Goal: Task Accomplishment & Management: Use online tool/utility

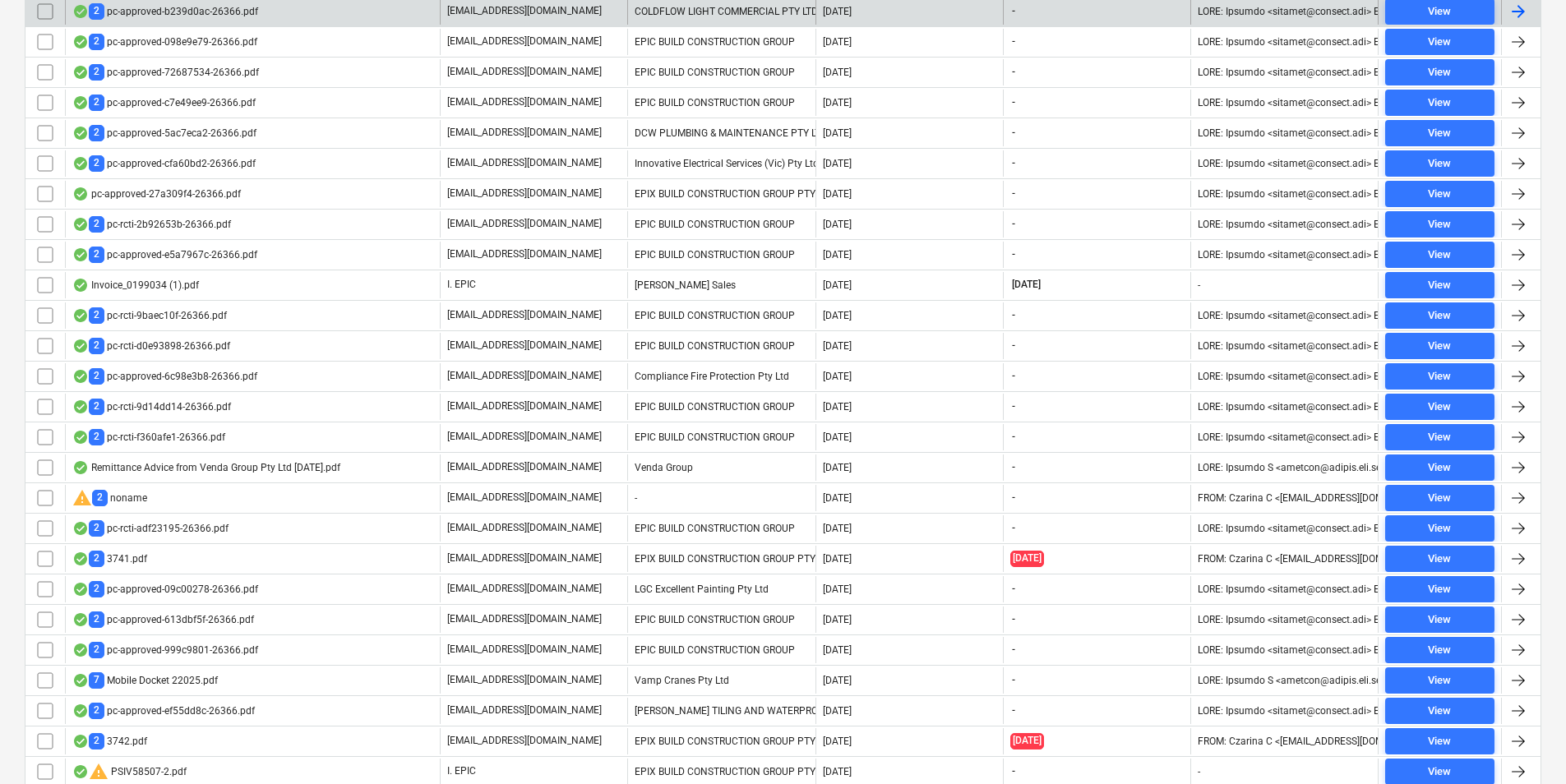
scroll to position [672, 0]
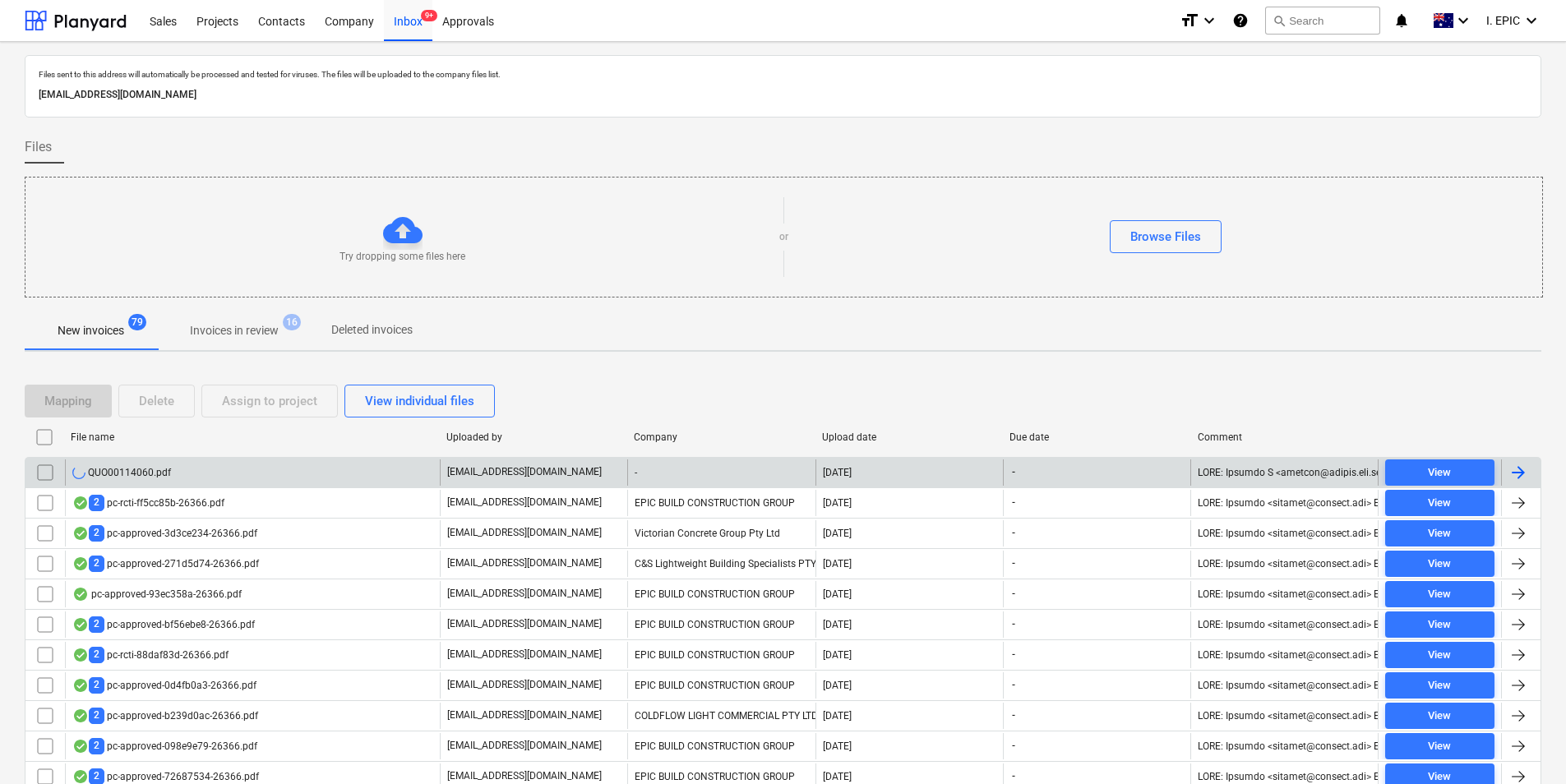
click at [253, 465] on div "QUO00114060.pdf" at bounding box center [252, 472] width 374 height 26
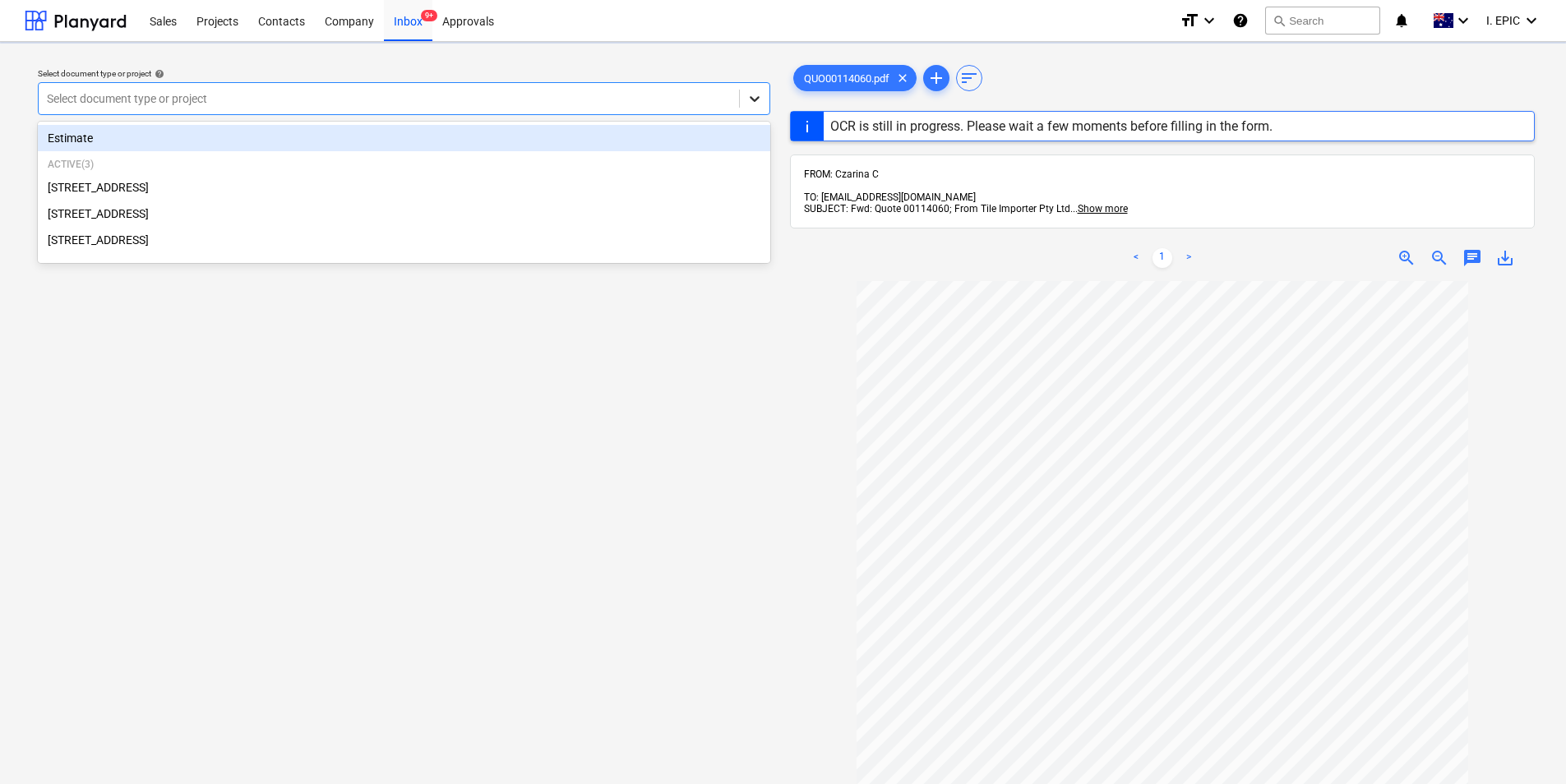
click at [753, 101] on icon at bounding box center [755, 99] width 10 height 6
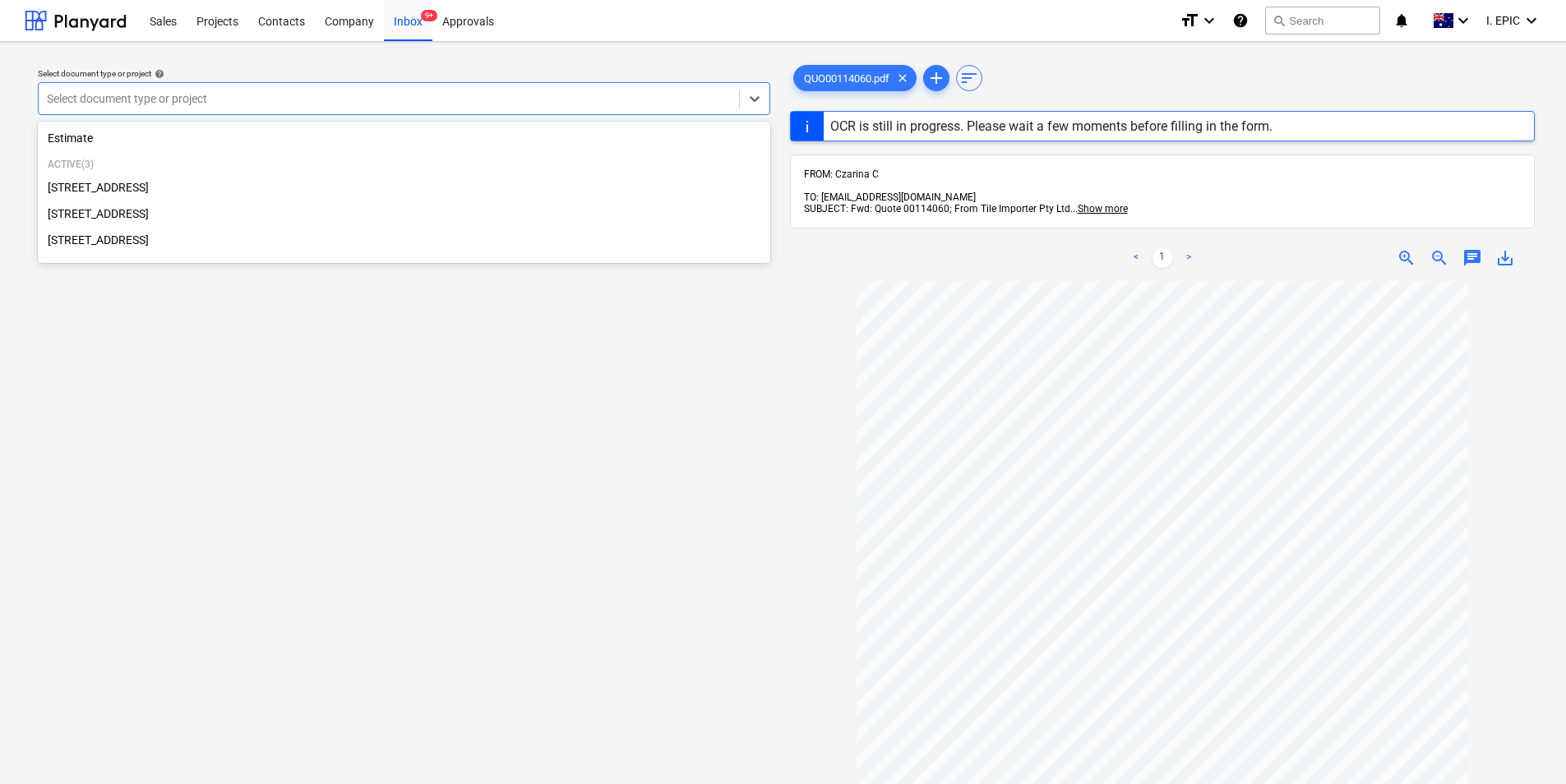
click at [144, 192] on div "[STREET_ADDRESS]" at bounding box center [403, 188] width 732 height 26
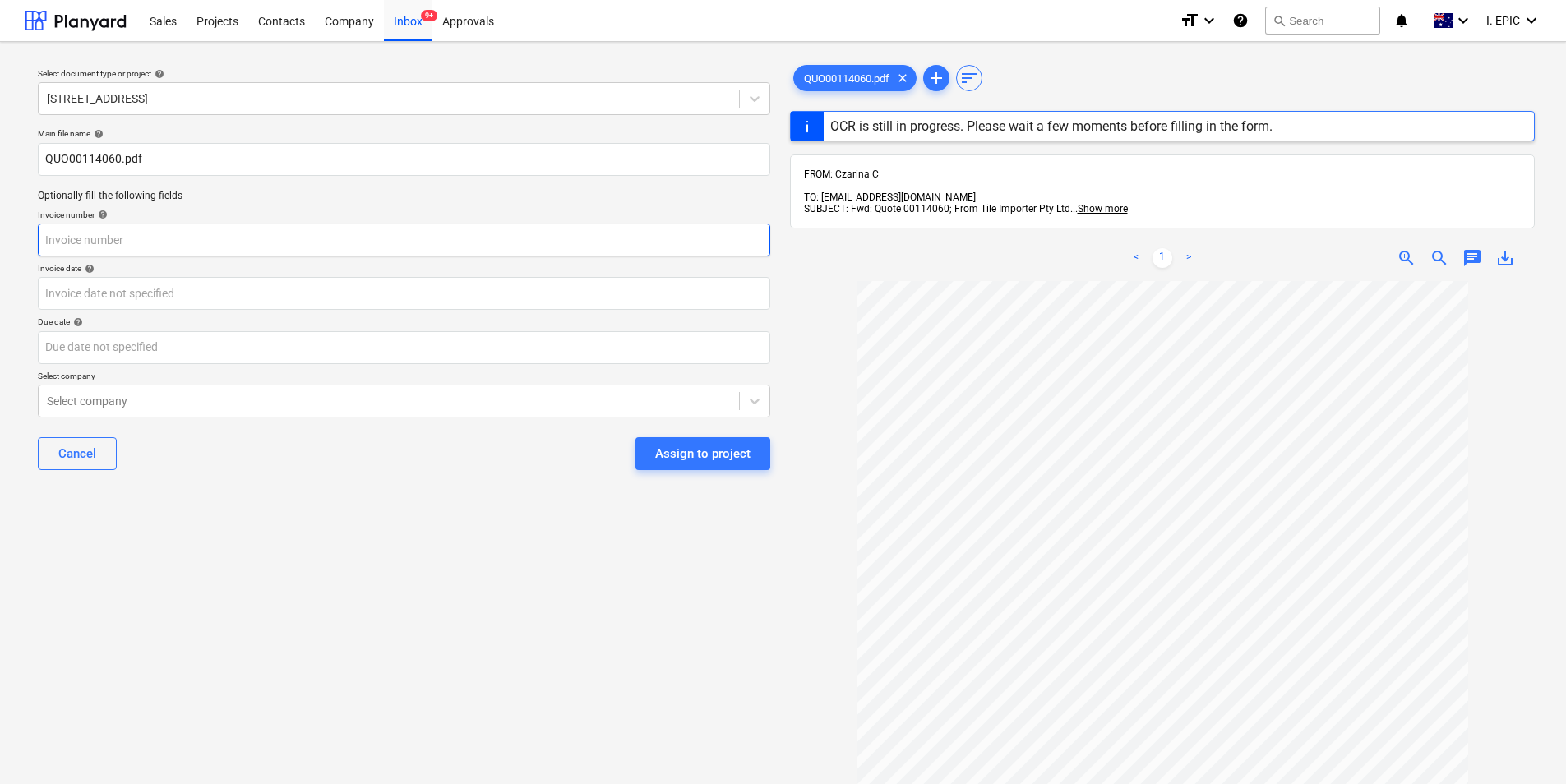
click at [294, 230] on input "text" at bounding box center [403, 239] width 732 height 33
click at [216, 229] on input "text" at bounding box center [403, 239] width 732 height 33
paste input "00114060"
type input "00114060"
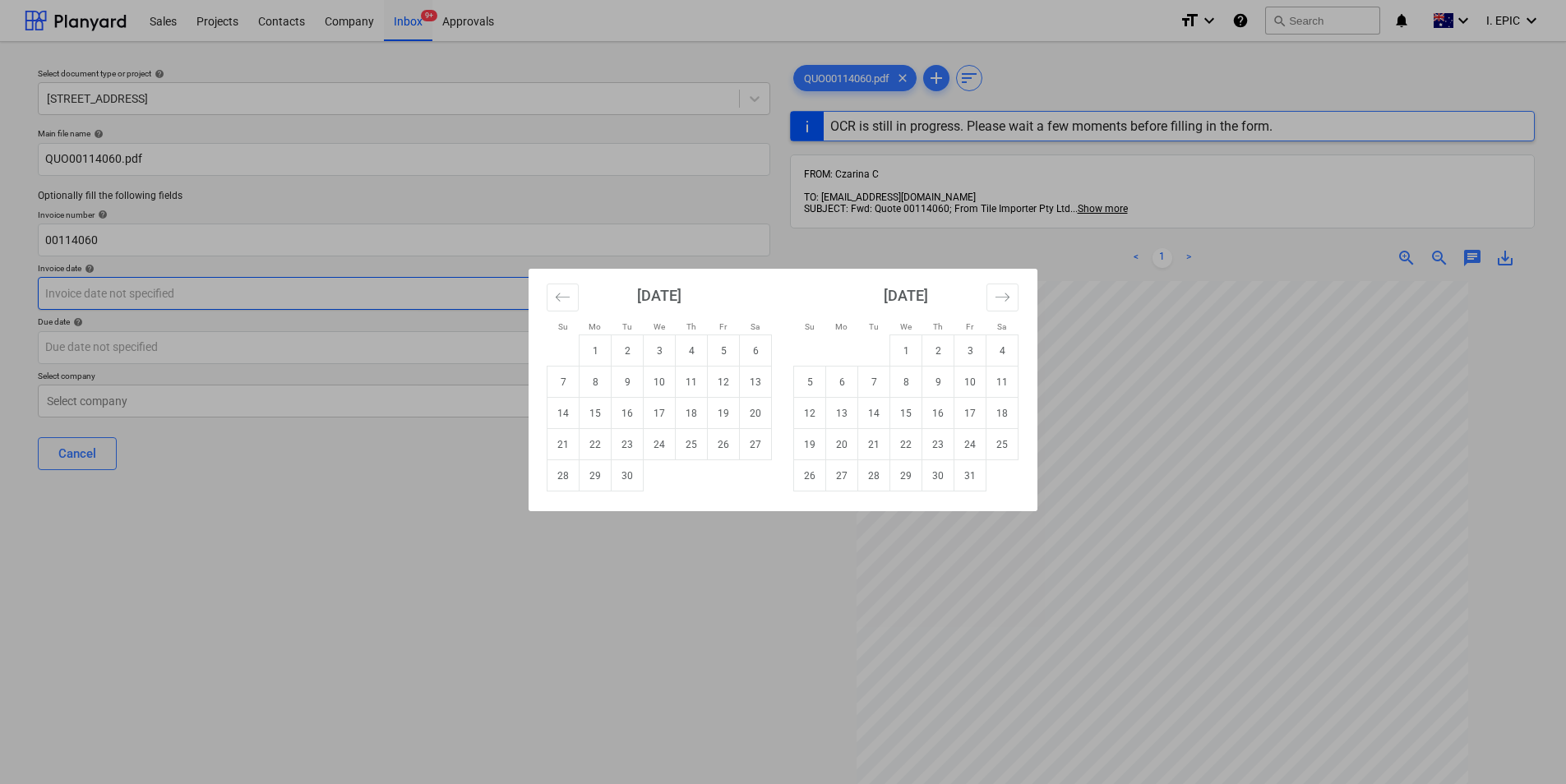
click at [246, 297] on body "Sales Projects Contacts Company Inbox 9+ Approvals format_size keyboard_arrow_d…" at bounding box center [783, 392] width 1566 height 784
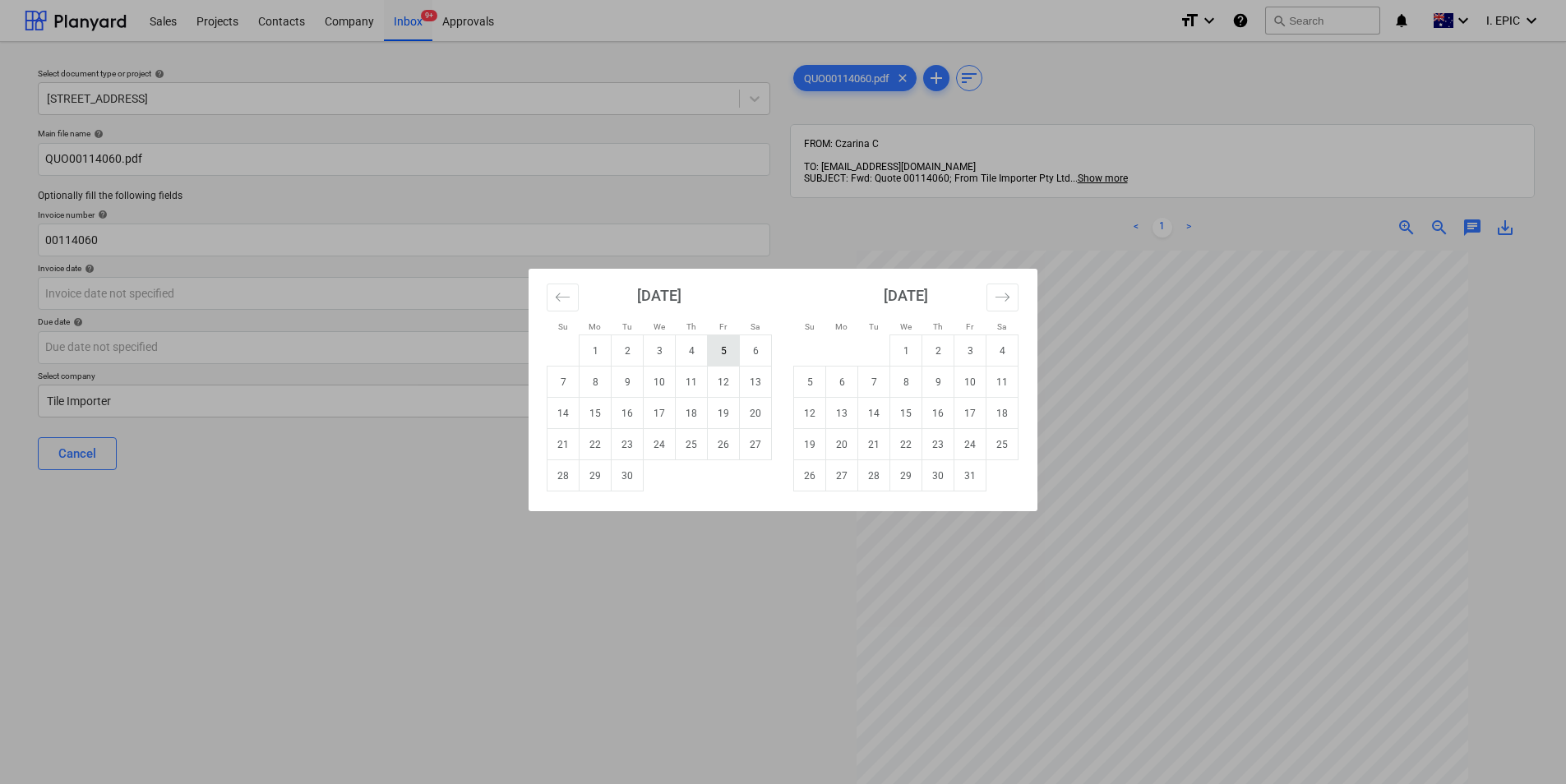
click at [720, 354] on td "5" at bounding box center [724, 350] width 32 height 31
type input "05 Sep 2025"
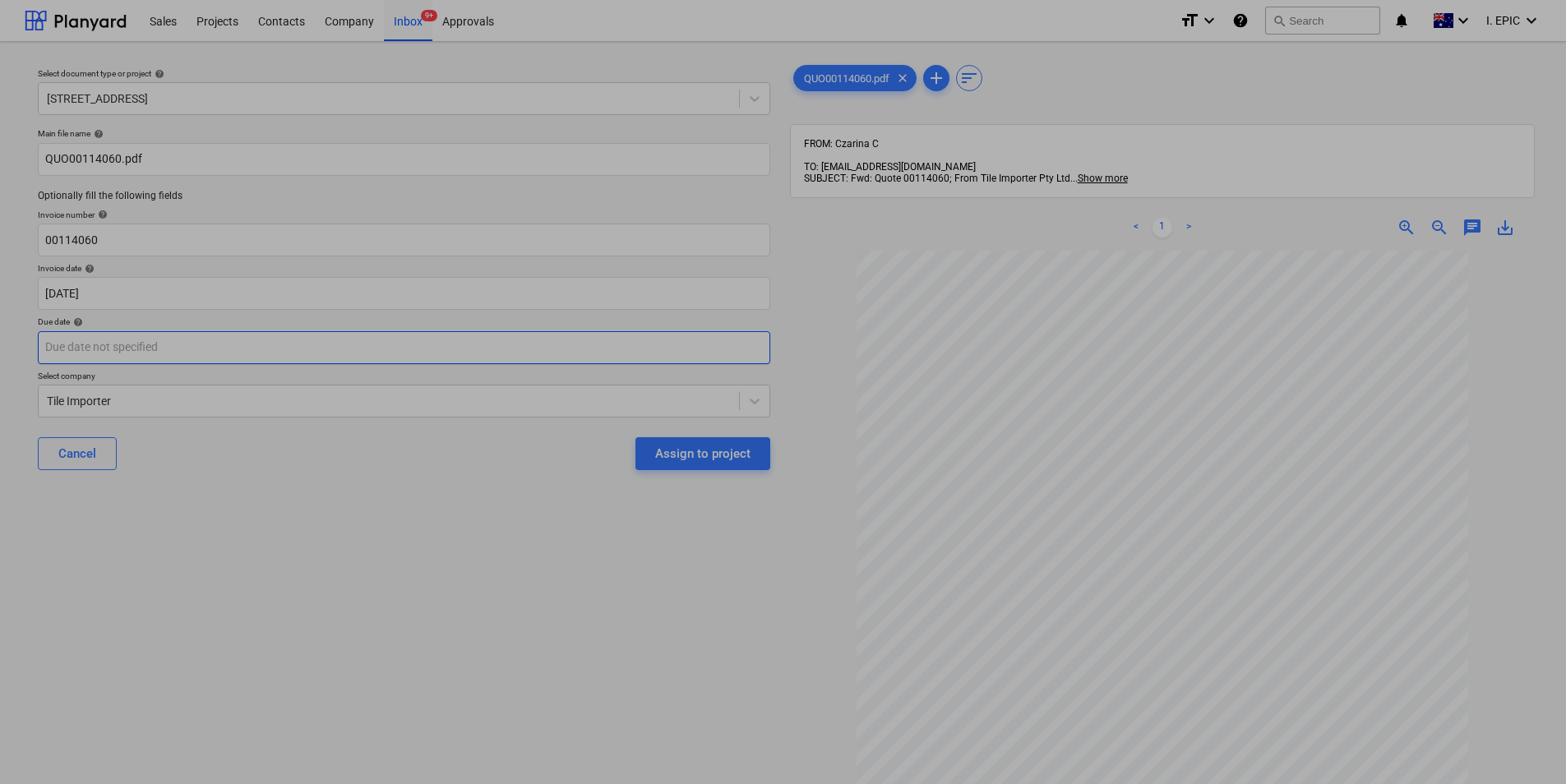
click at [380, 336] on body "Sales Projects Contacts Company Inbox 9+ Approvals format_size keyboard_arrow_d…" at bounding box center [783, 392] width 1566 height 784
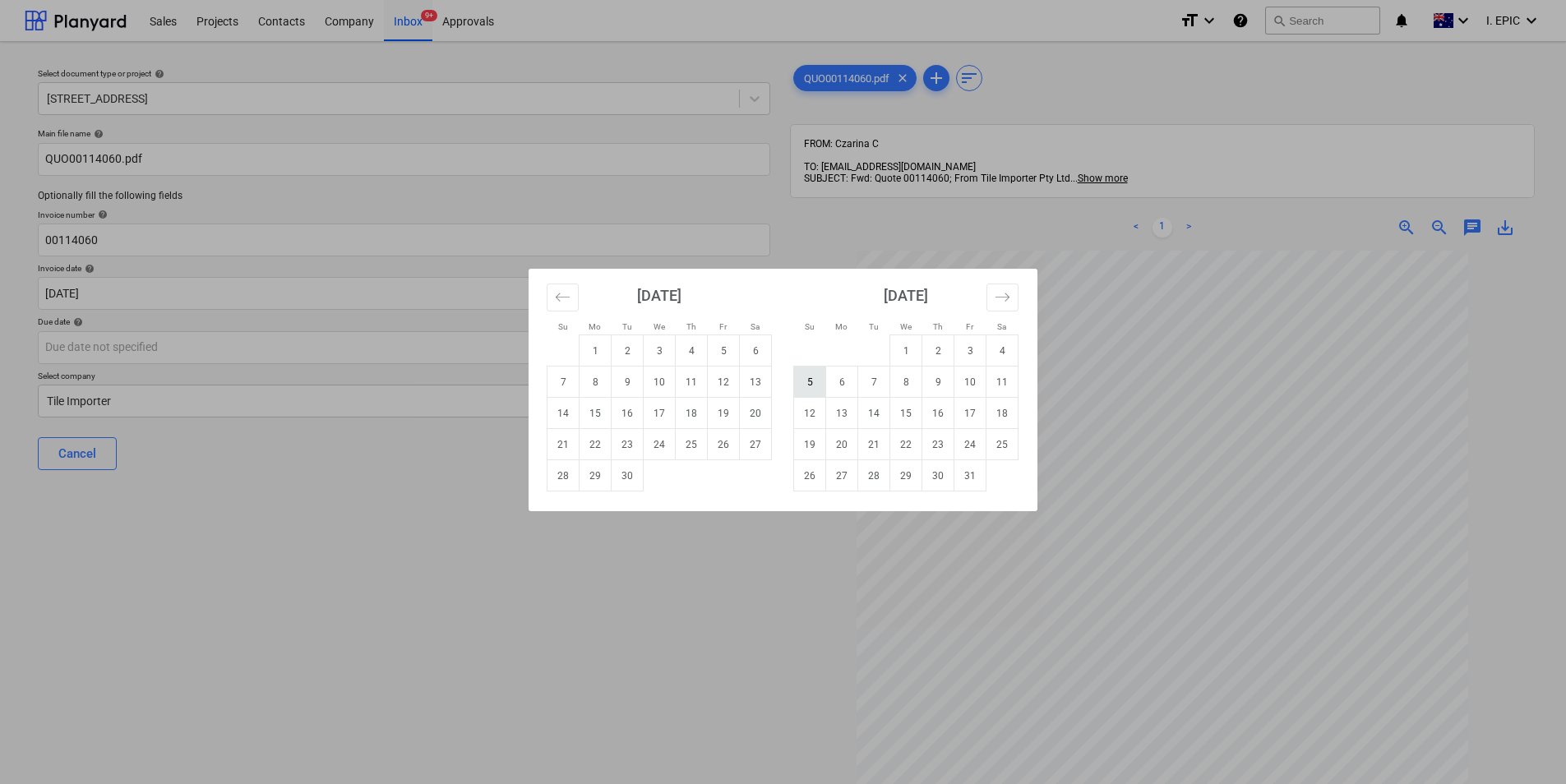
click at [815, 385] on td "5" at bounding box center [810, 382] width 32 height 31
type input "05 Oct 2025"
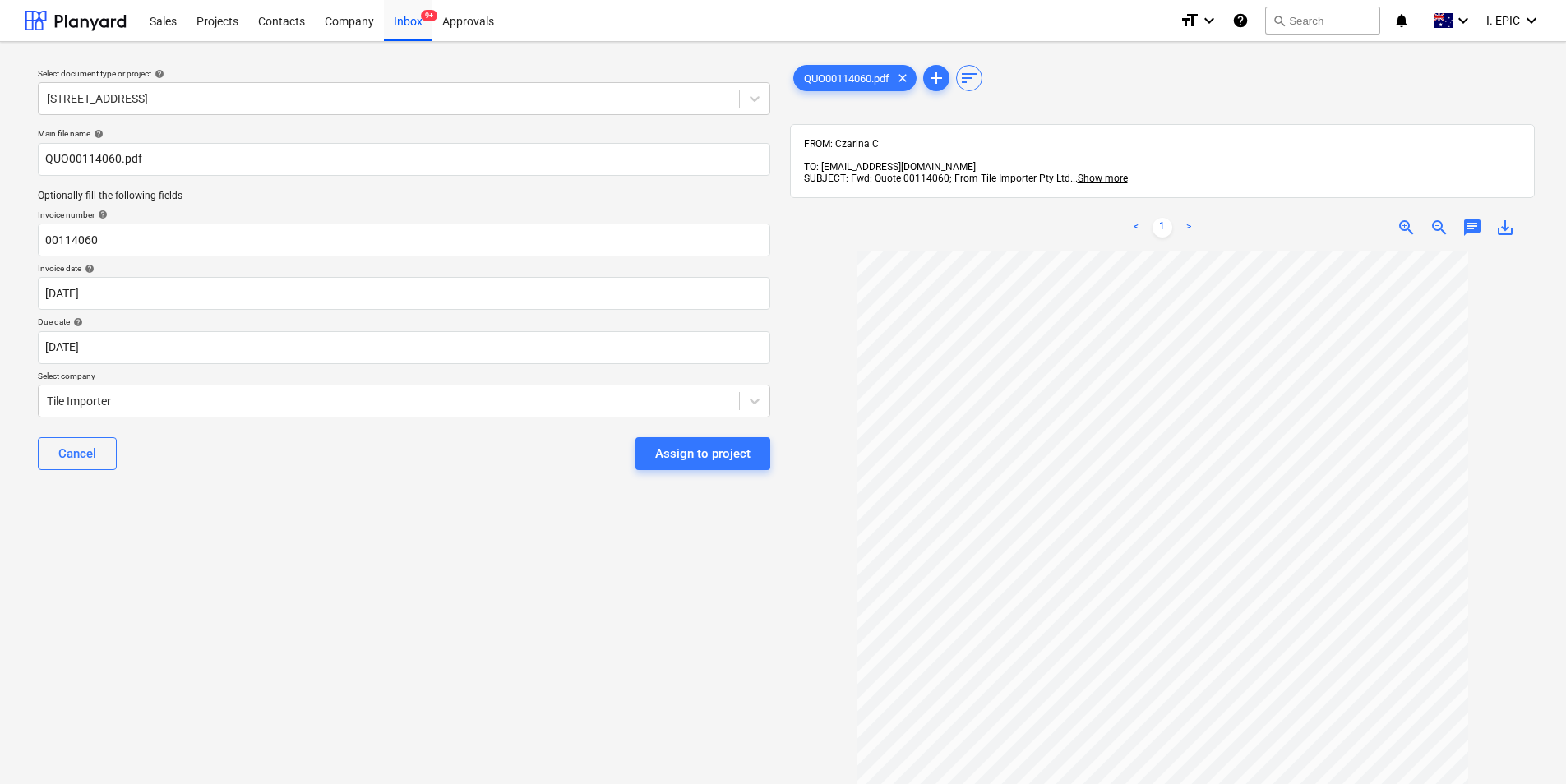
click at [670, 450] on div "Assign to project" at bounding box center [702, 453] width 95 height 21
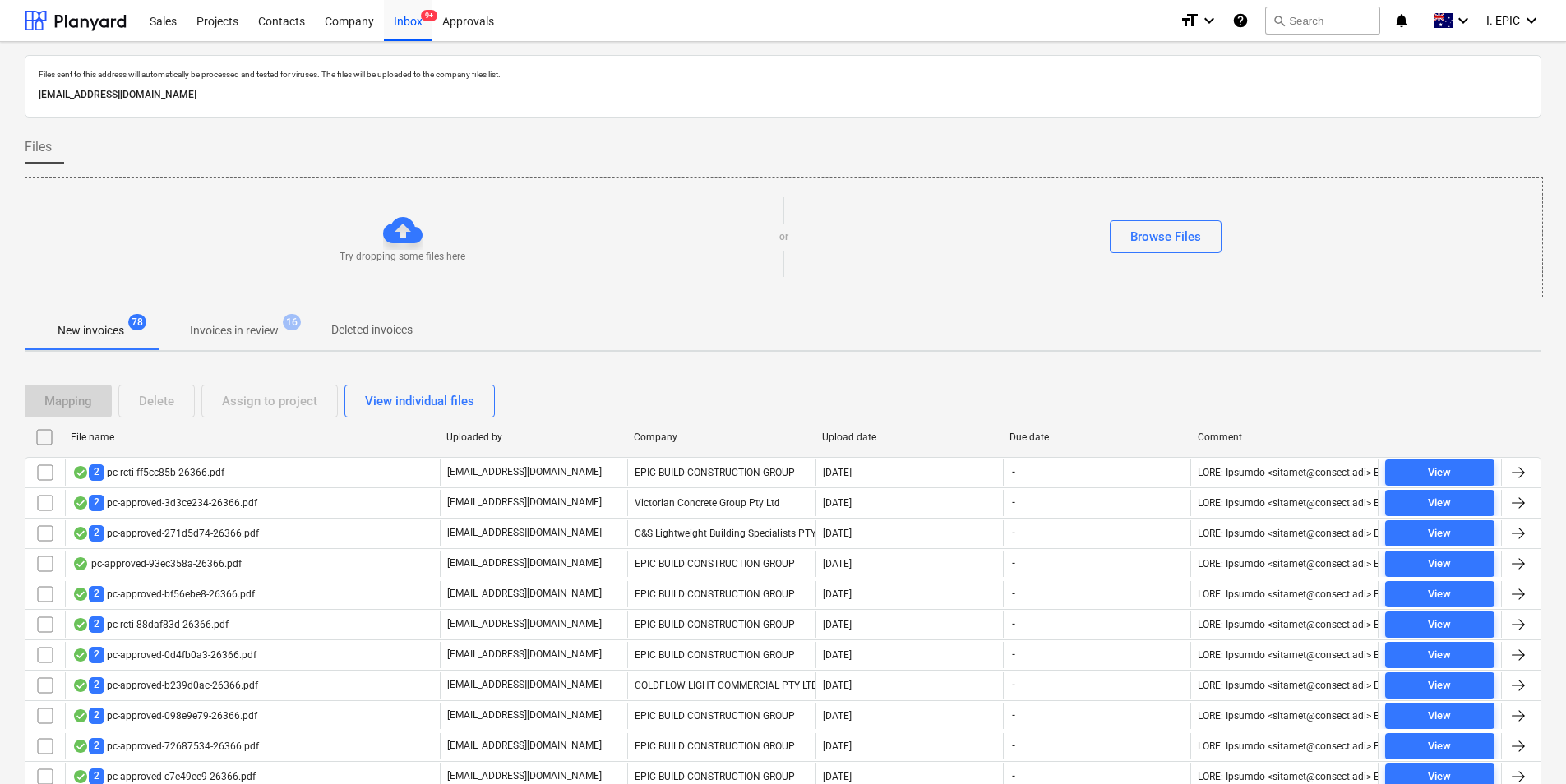
drag, startPoint x: 222, startPoint y: 341, endPoint x: 231, endPoint y: 337, distance: 9.8
click at [222, 341] on span "Invoices in review 16" at bounding box center [233, 330] width 154 height 30
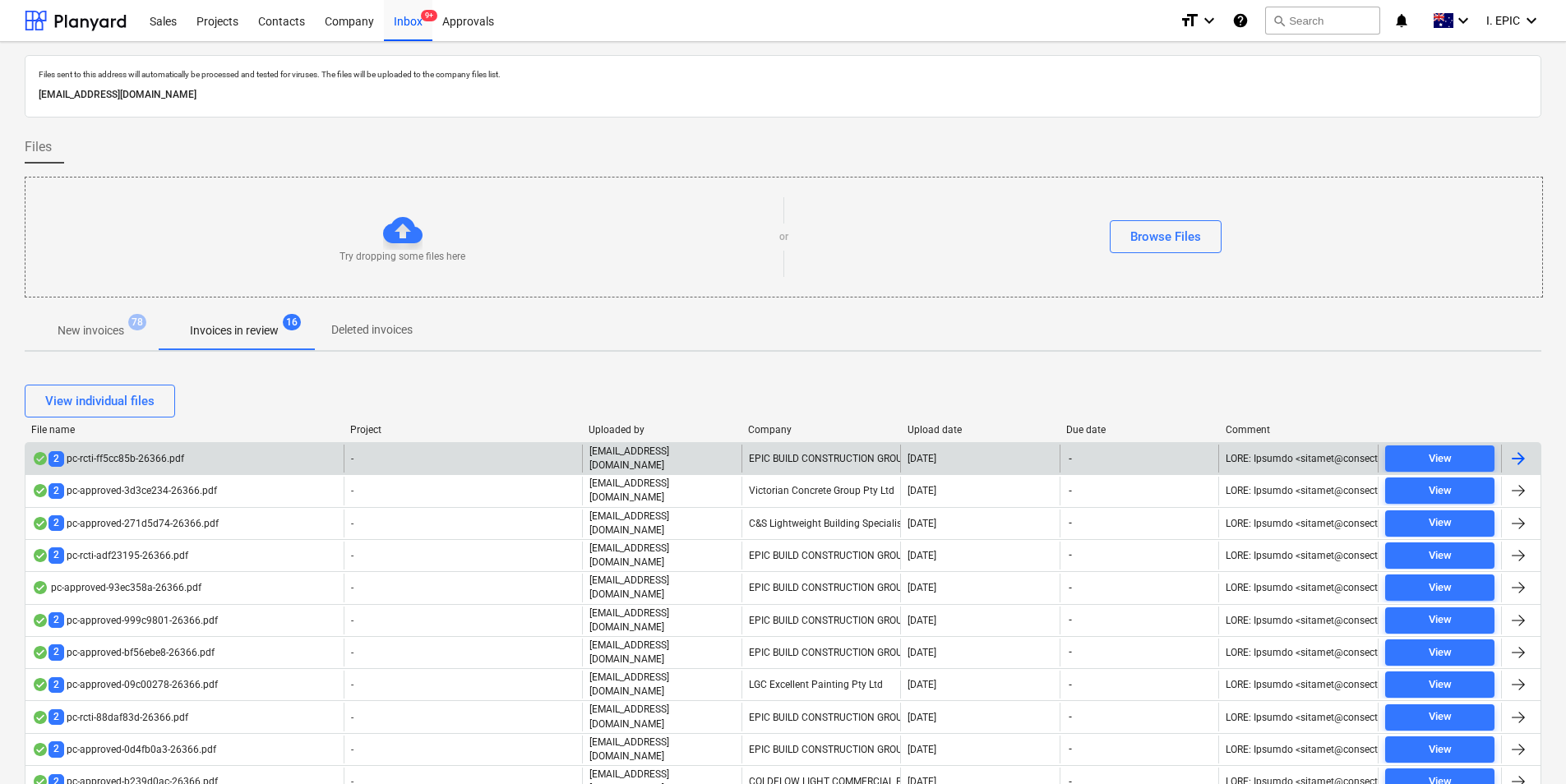
click at [215, 461] on div "2 pc-rcti-ff5cc85b-26366.pdf" at bounding box center [184, 458] width 318 height 28
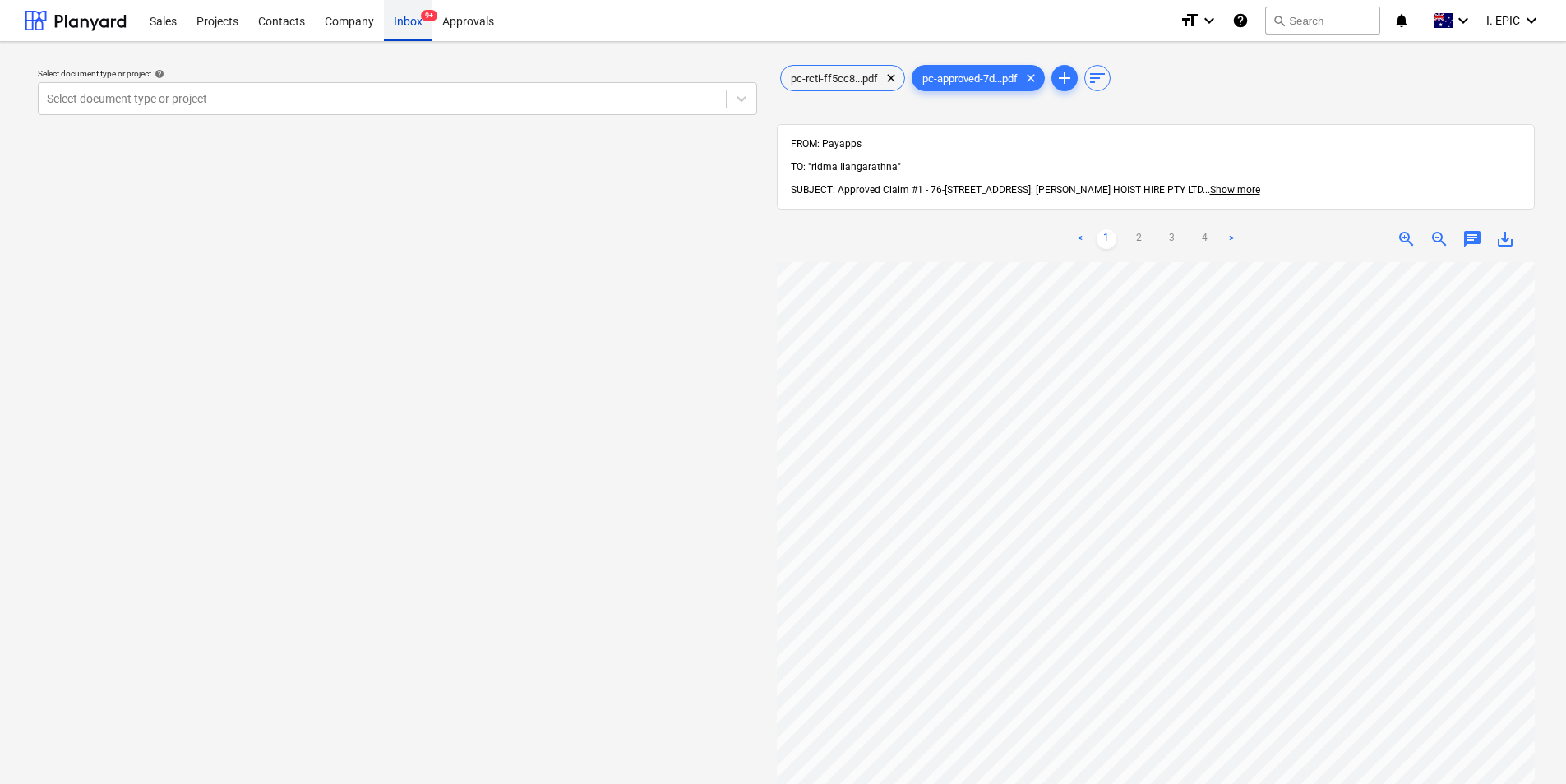
click at [414, 10] on div "Inbox 9+" at bounding box center [408, 20] width 49 height 42
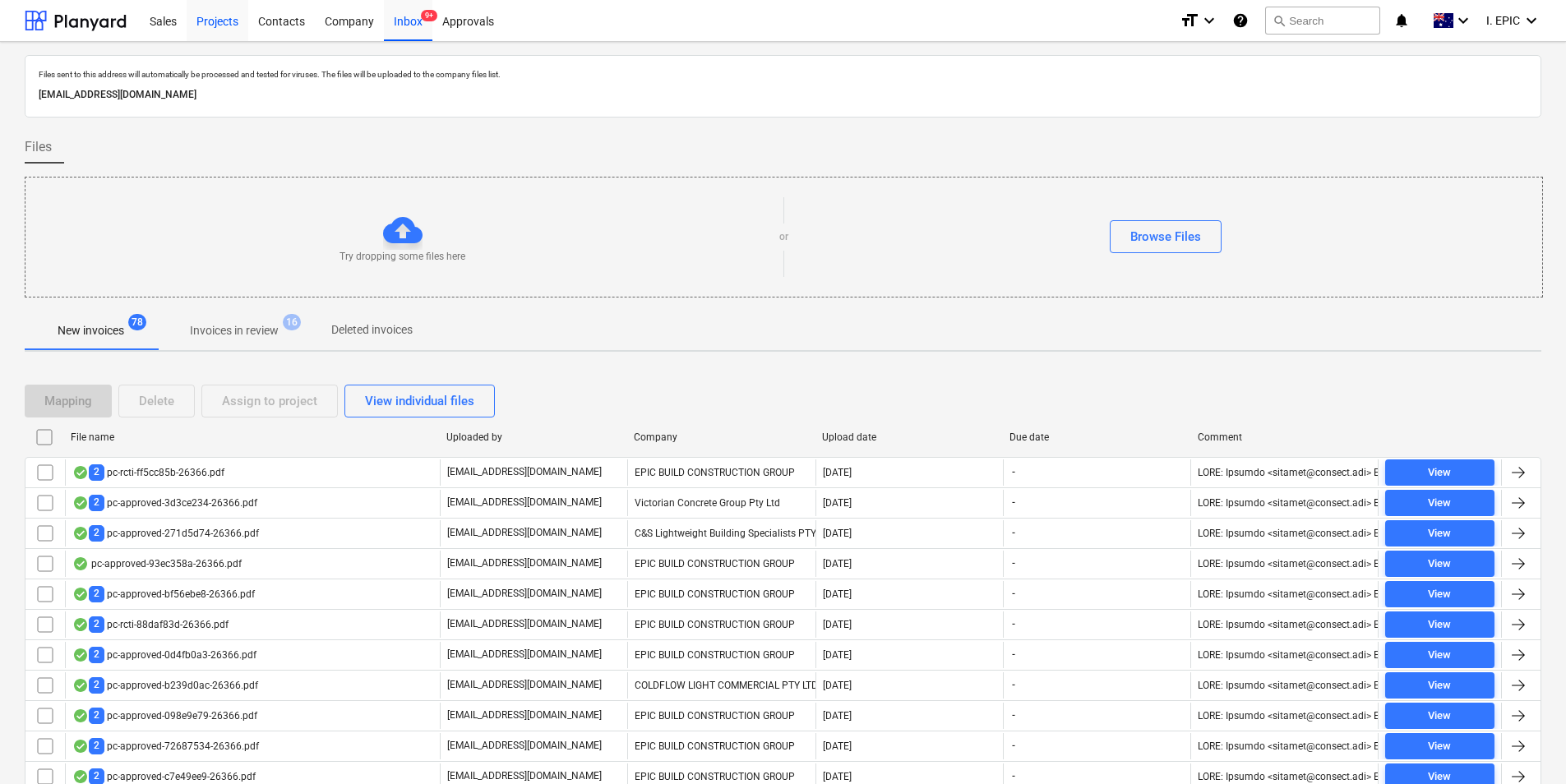
click at [218, 21] on div "Projects" at bounding box center [218, 20] width 62 height 42
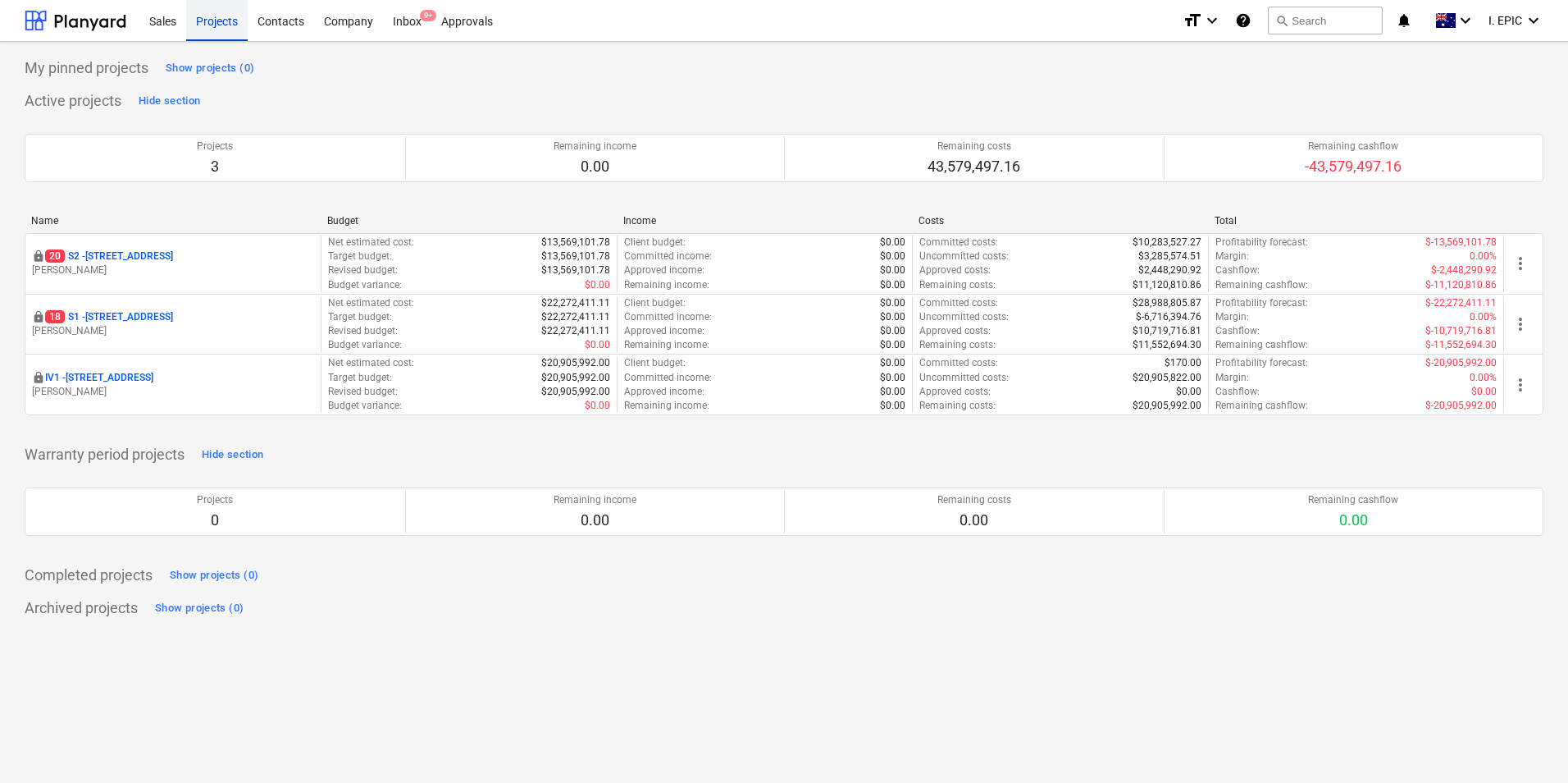
click at [229, 21] on div "Projects" at bounding box center [217, 20] width 61 height 42
click at [1321, 31] on button "search Search" at bounding box center [1325, 21] width 115 height 28
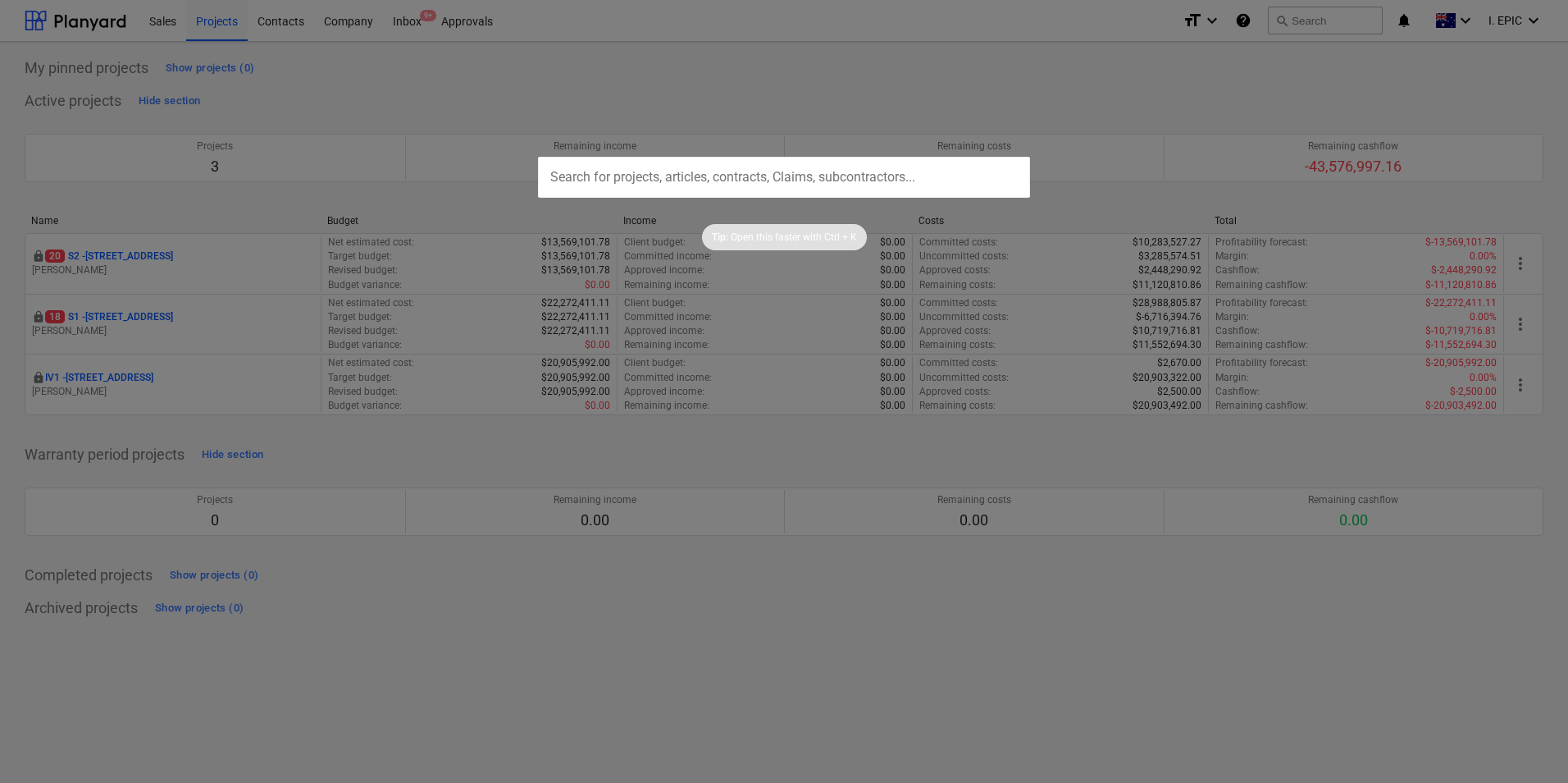
click at [1329, 22] on div at bounding box center [784, 392] width 1568 height 783
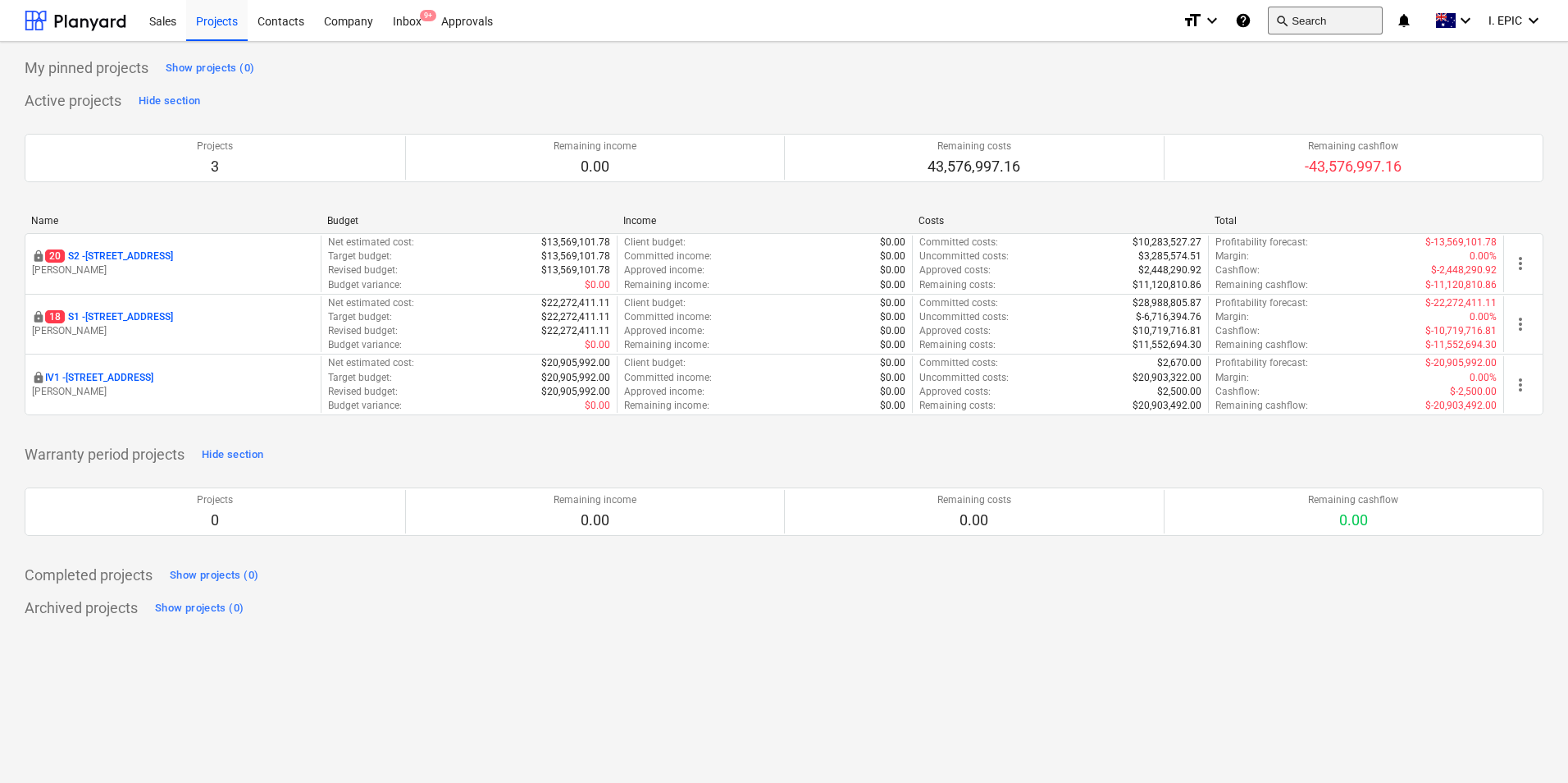
click at [1321, 17] on button "search Search" at bounding box center [1325, 21] width 115 height 28
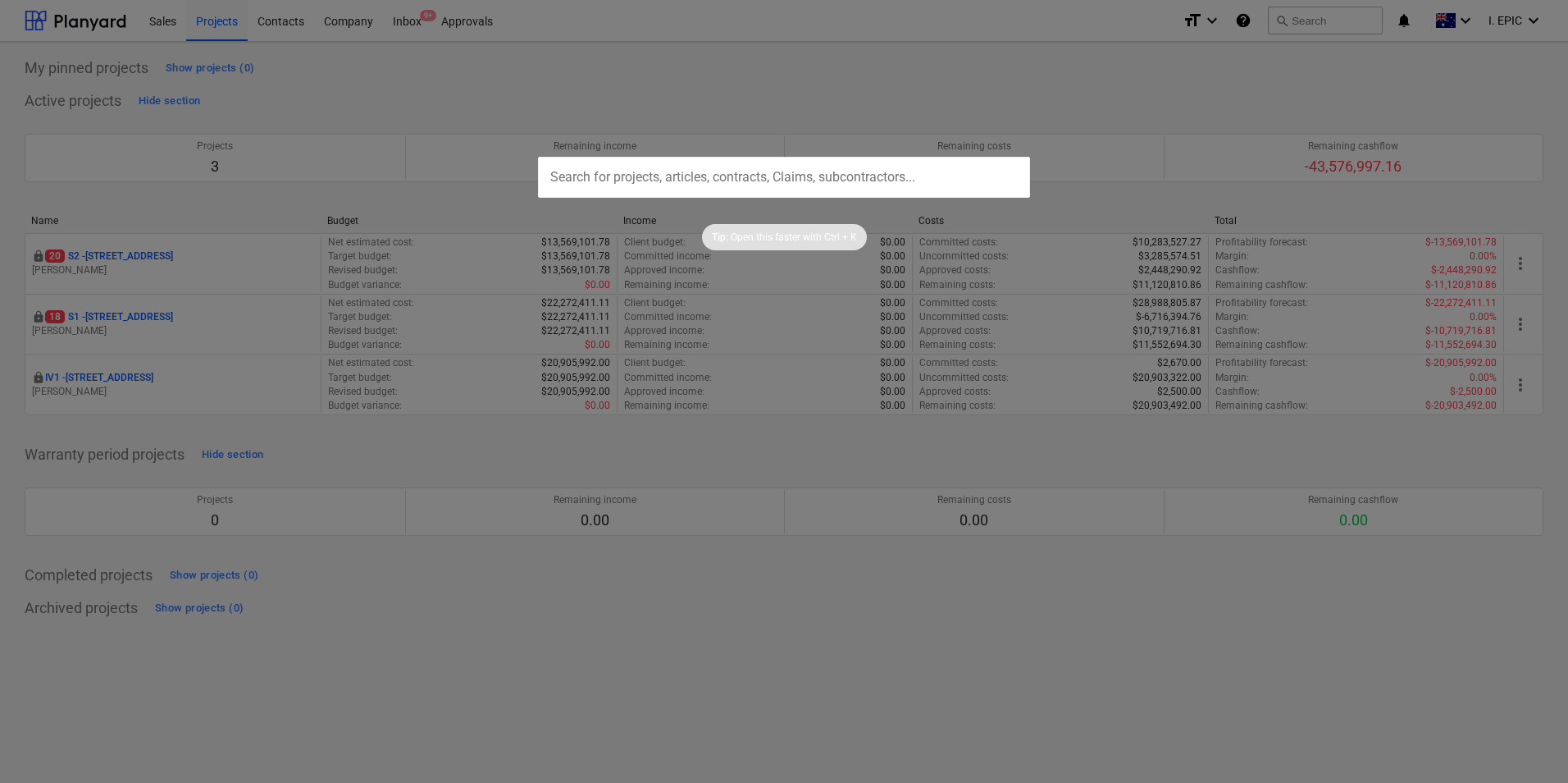
click at [1309, 24] on div at bounding box center [784, 392] width 1568 height 783
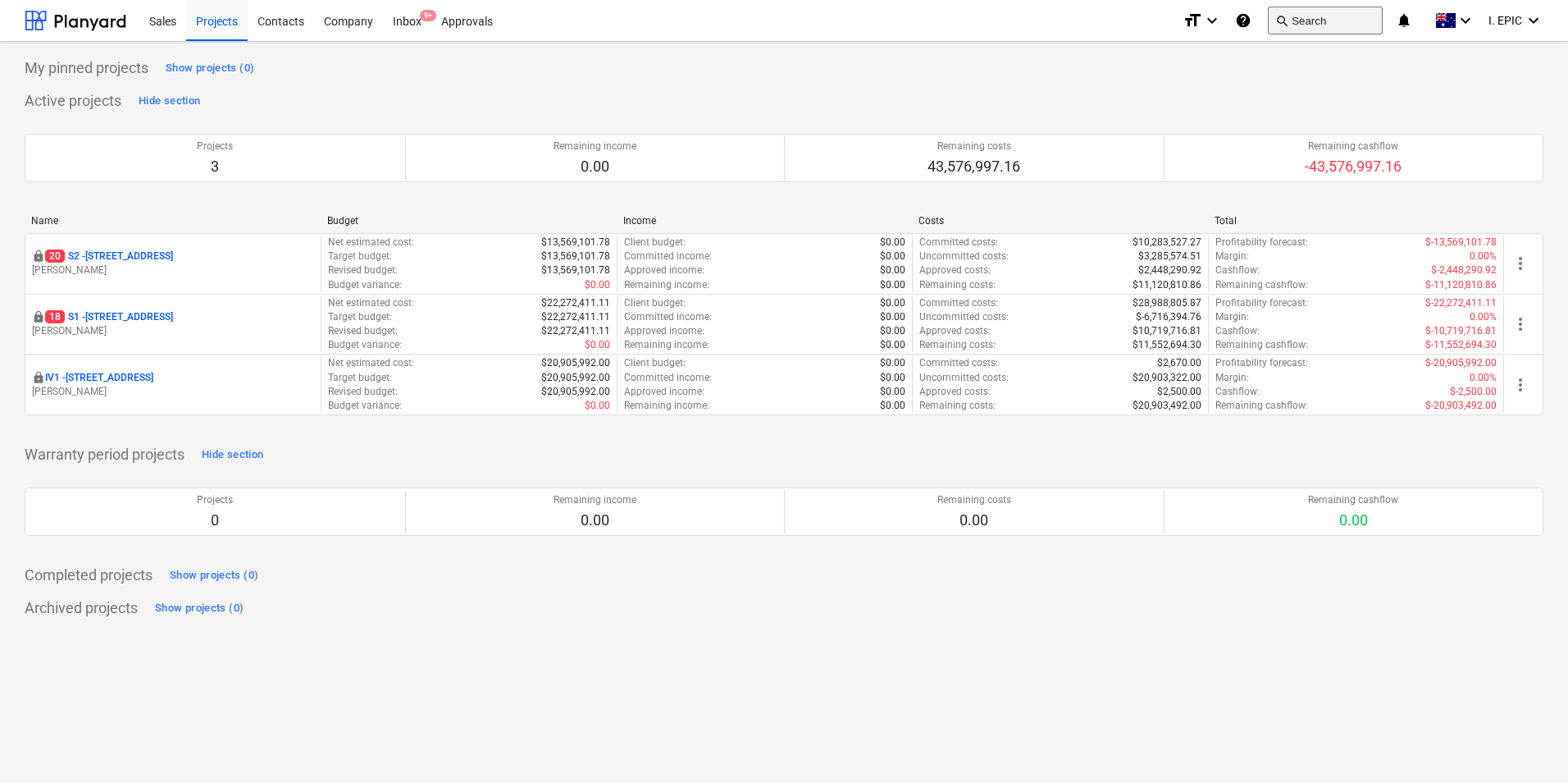
click at [1301, 16] on button "search Search" at bounding box center [1325, 21] width 115 height 28
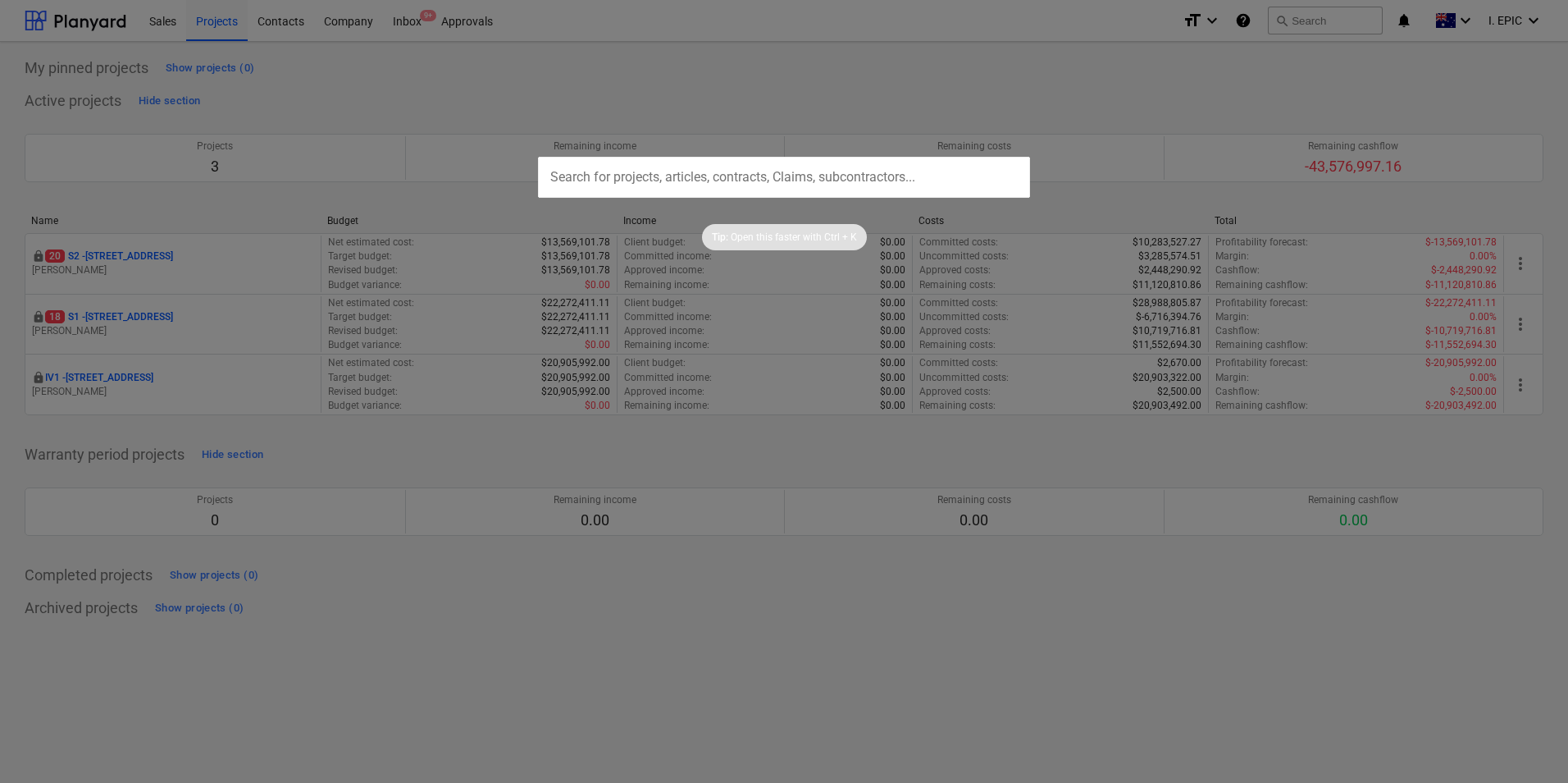
click at [817, 182] on input "text" at bounding box center [784, 177] width 492 height 41
type input "4941286-0"
click at [1014, 98] on div at bounding box center [784, 392] width 1568 height 783
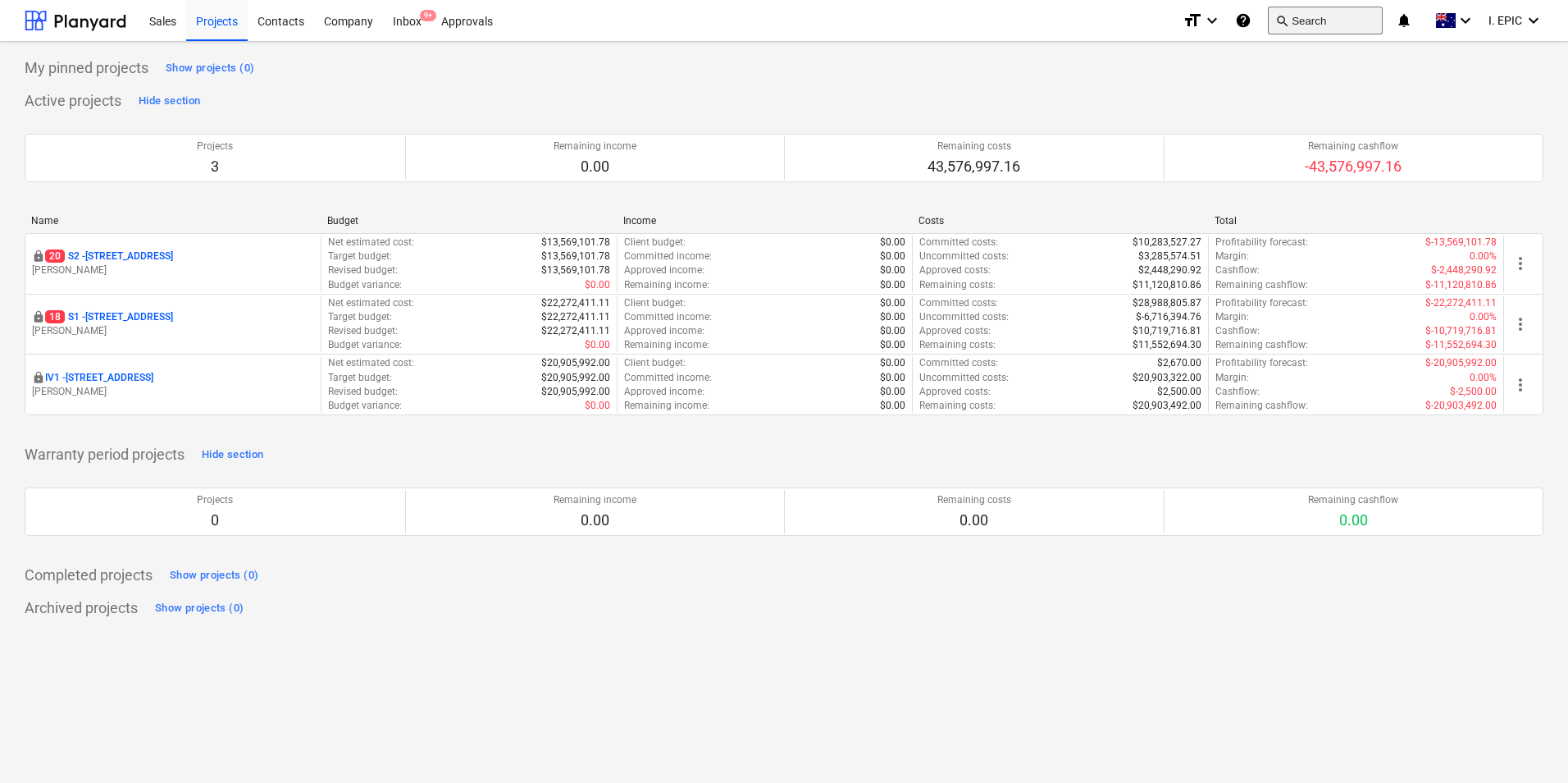
click at [1320, 26] on button "search Search" at bounding box center [1325, 21] width 115 height 28
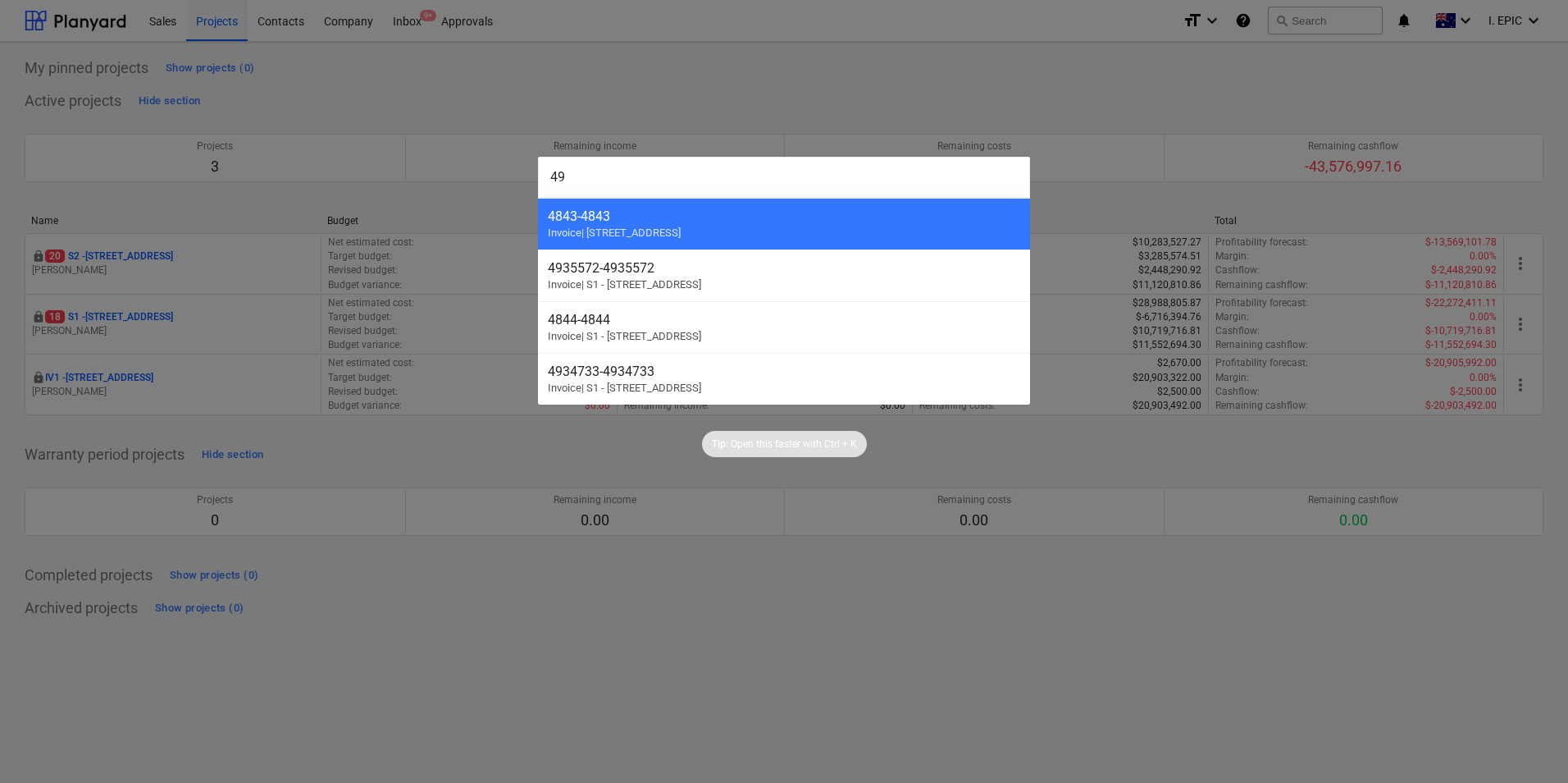
type input "4"
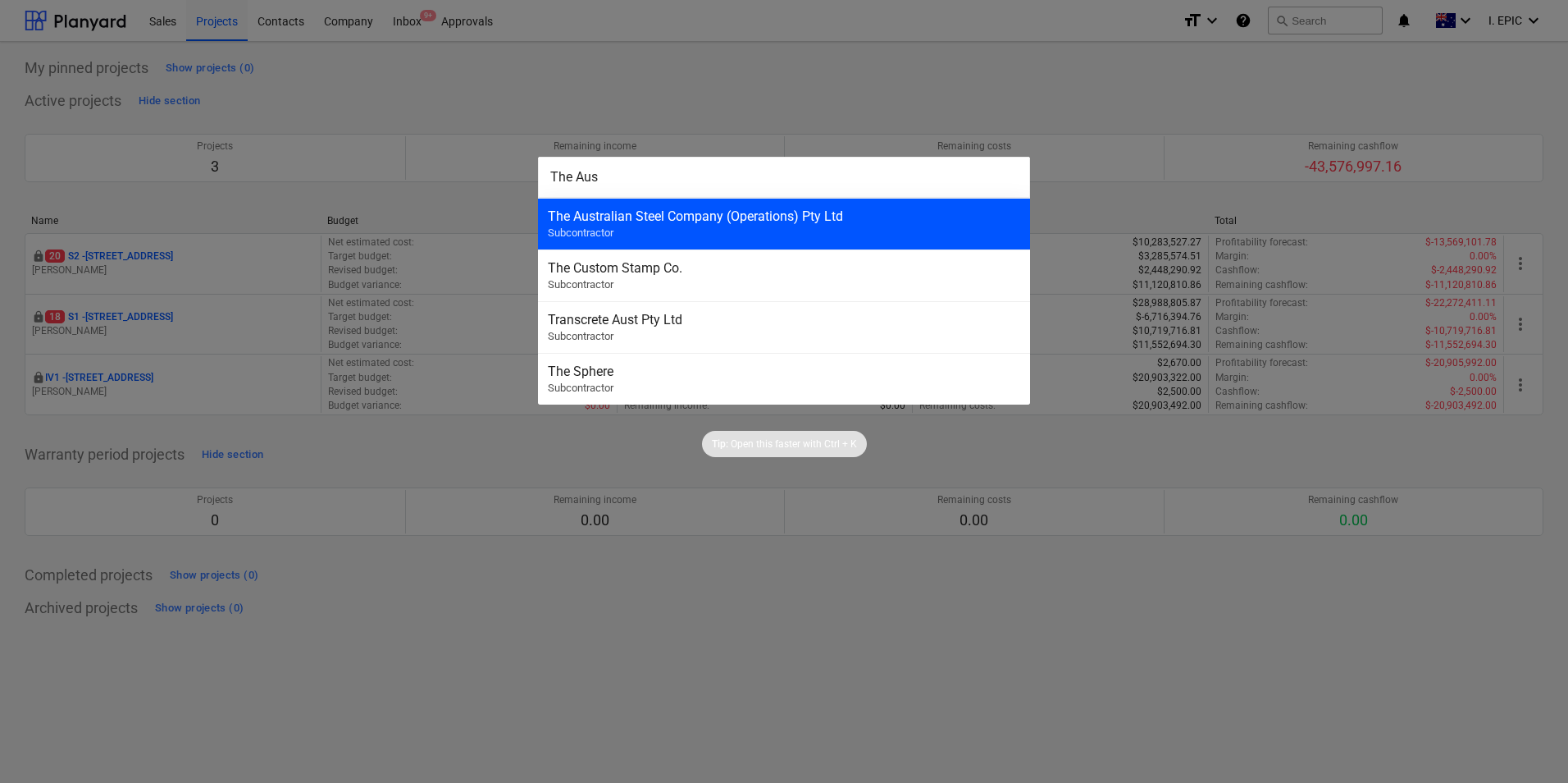
type input "The Aus"
click at [751, 231] on div "The Australian Steel Company (Operations) Pty Ltd Subcontractor" at bounding box center [784, 223] width 492 height 51
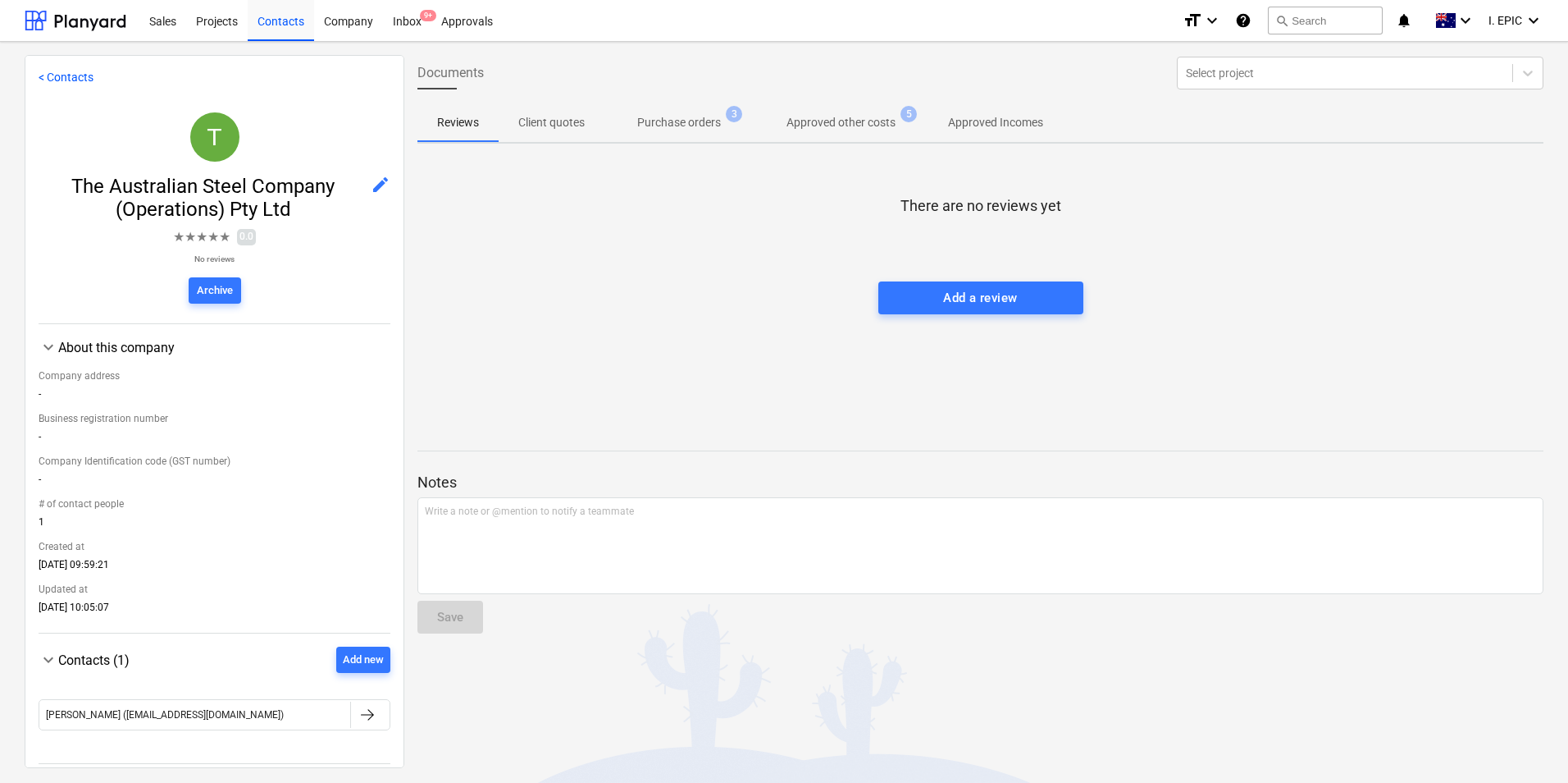
click at [693, 122] on p "Purchase orders" at bounding box center [679, 122] width 84 height 17
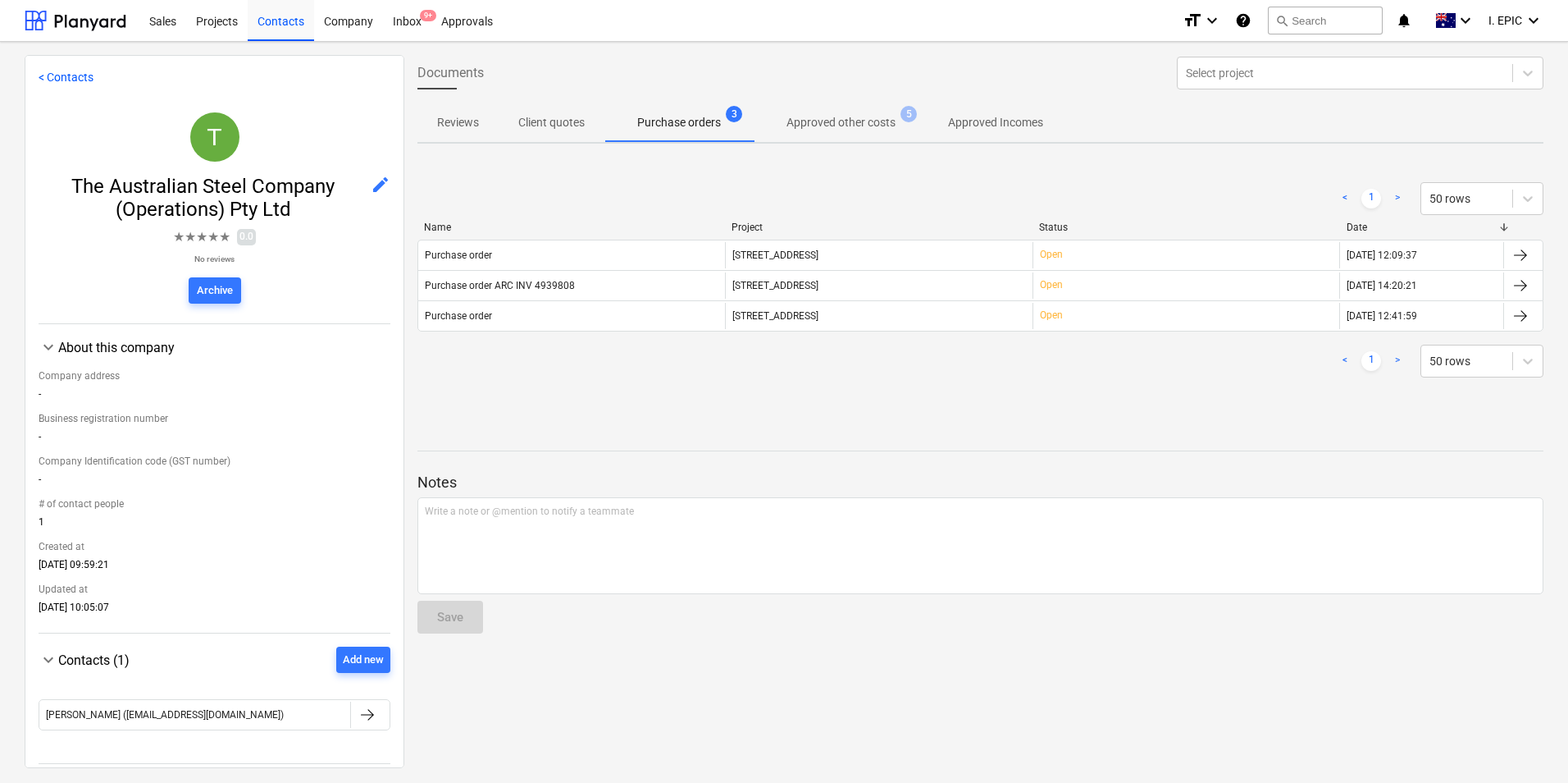
click at [827, 127] on p "Approved other costs" at bounding box center [840, 122] width 109 height 17
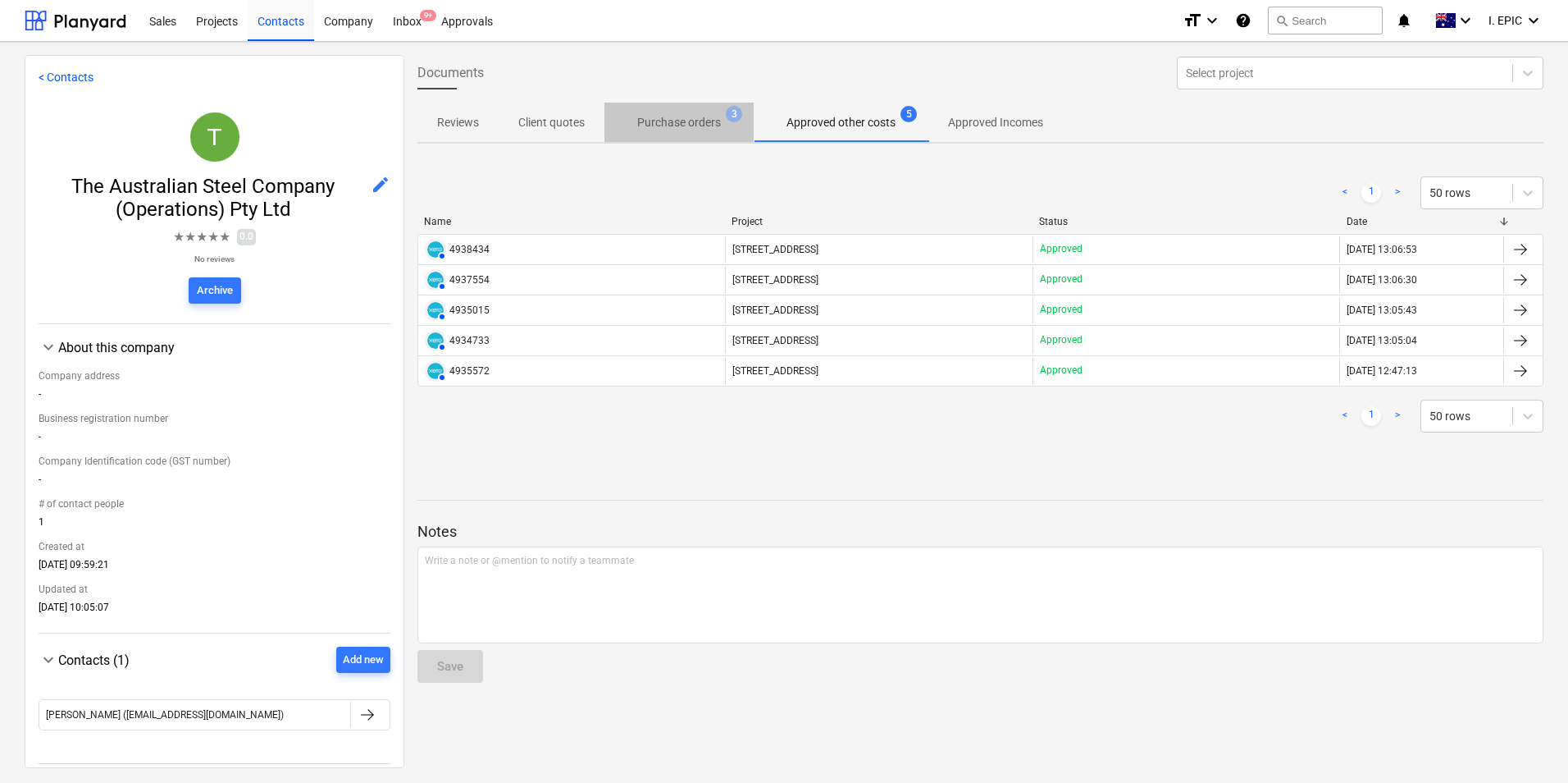
click at [651, 127] on p "Purchase orders" at bounding box center [679, 122] width 84 height 17
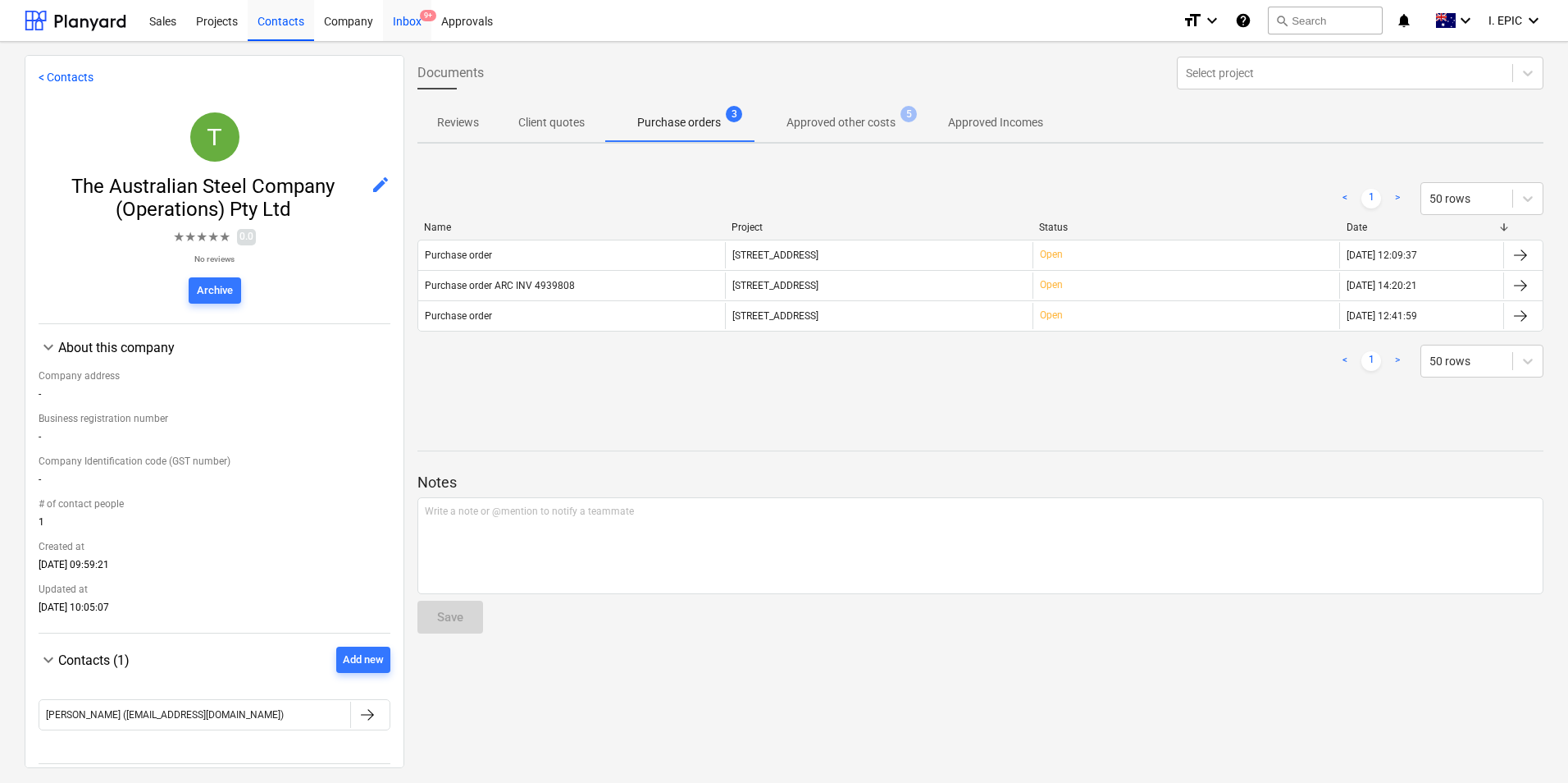
click at [408, 29] on div "Inbox 9+" at bounding box center [407, 20] width 48 height 42
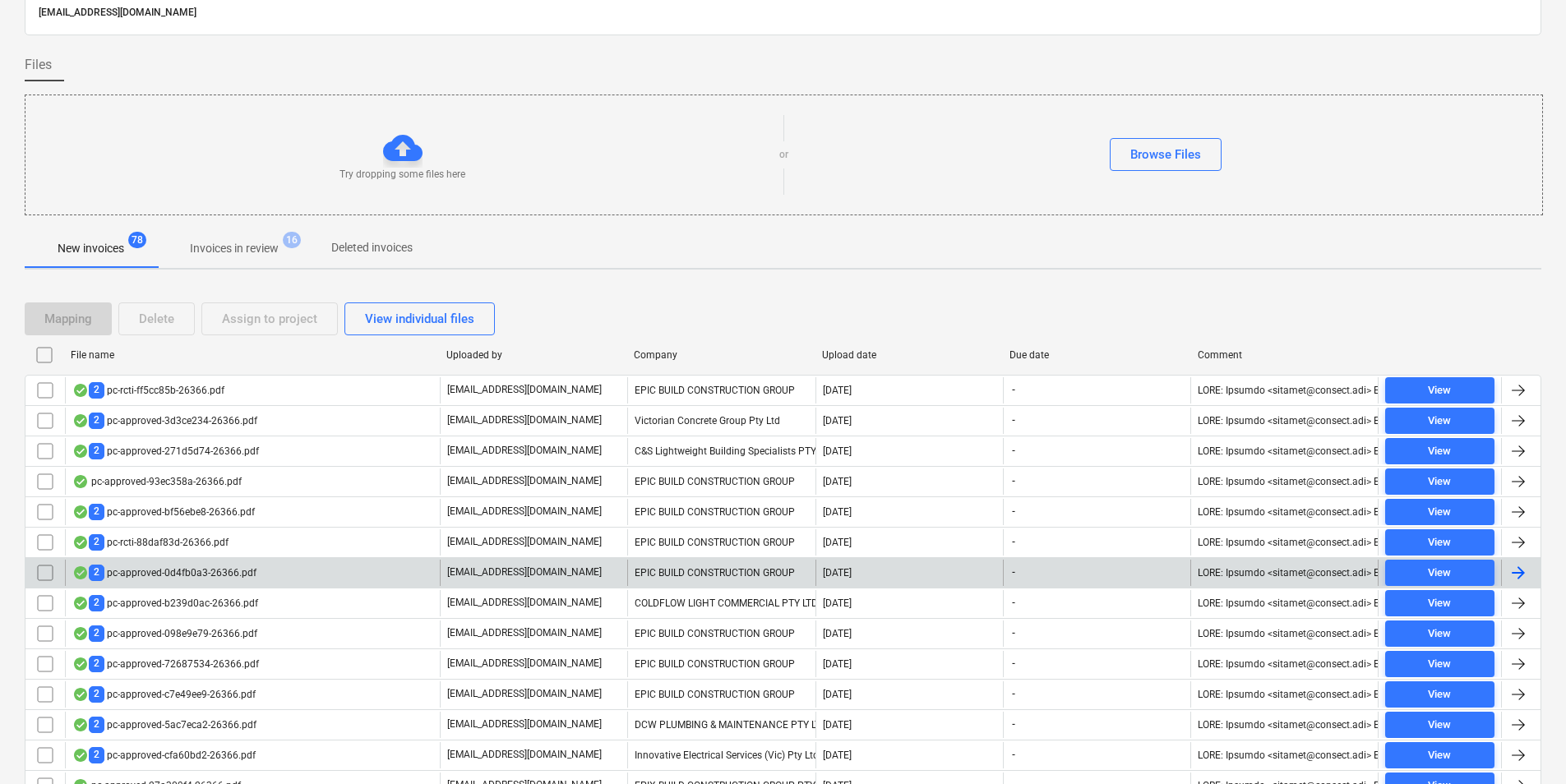
scroll to position [164, 0]
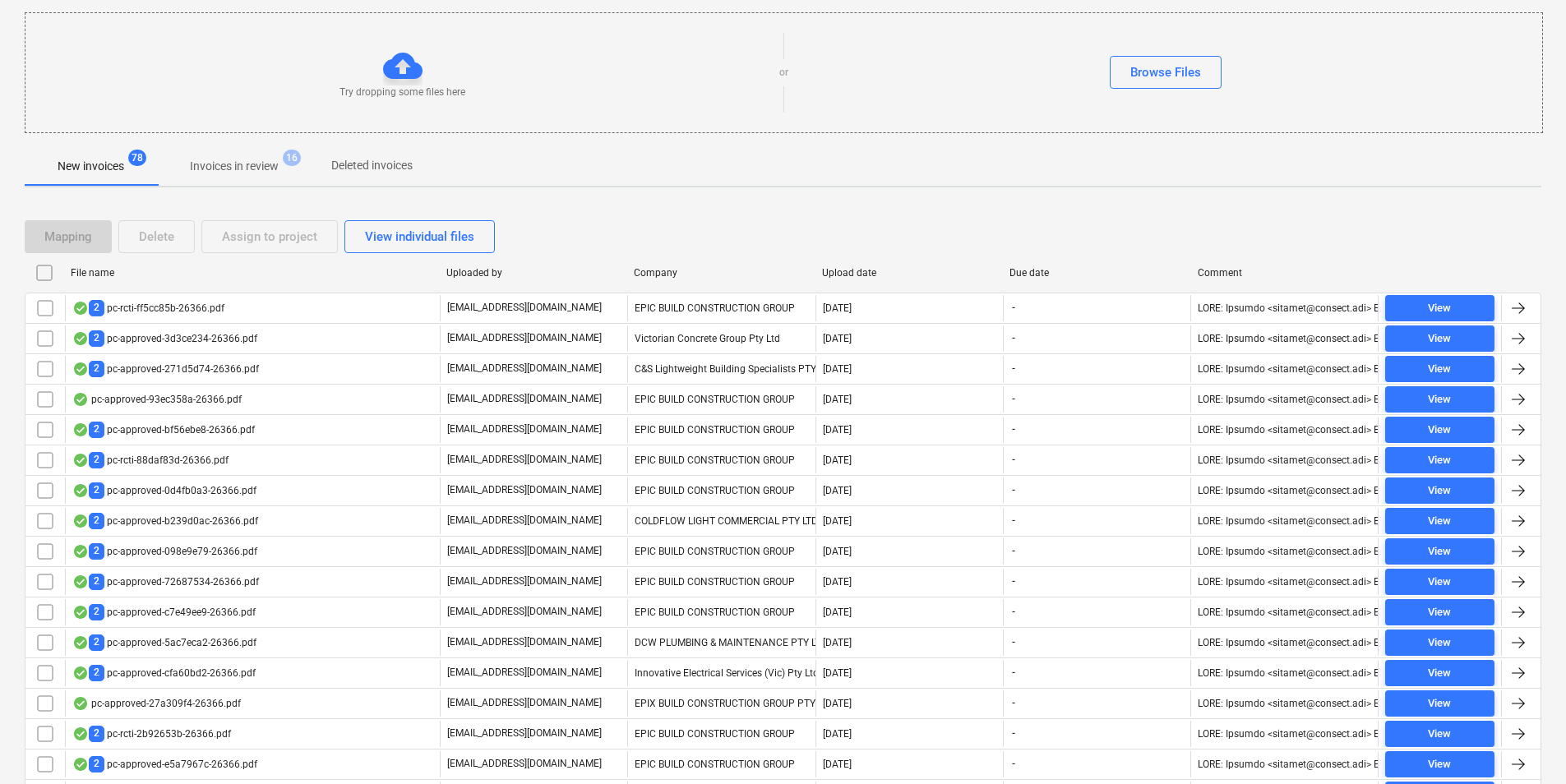
click at [692, 277] on div "Company" at bounding box center [721, 273] width 175 height 11
checkbox input "false"
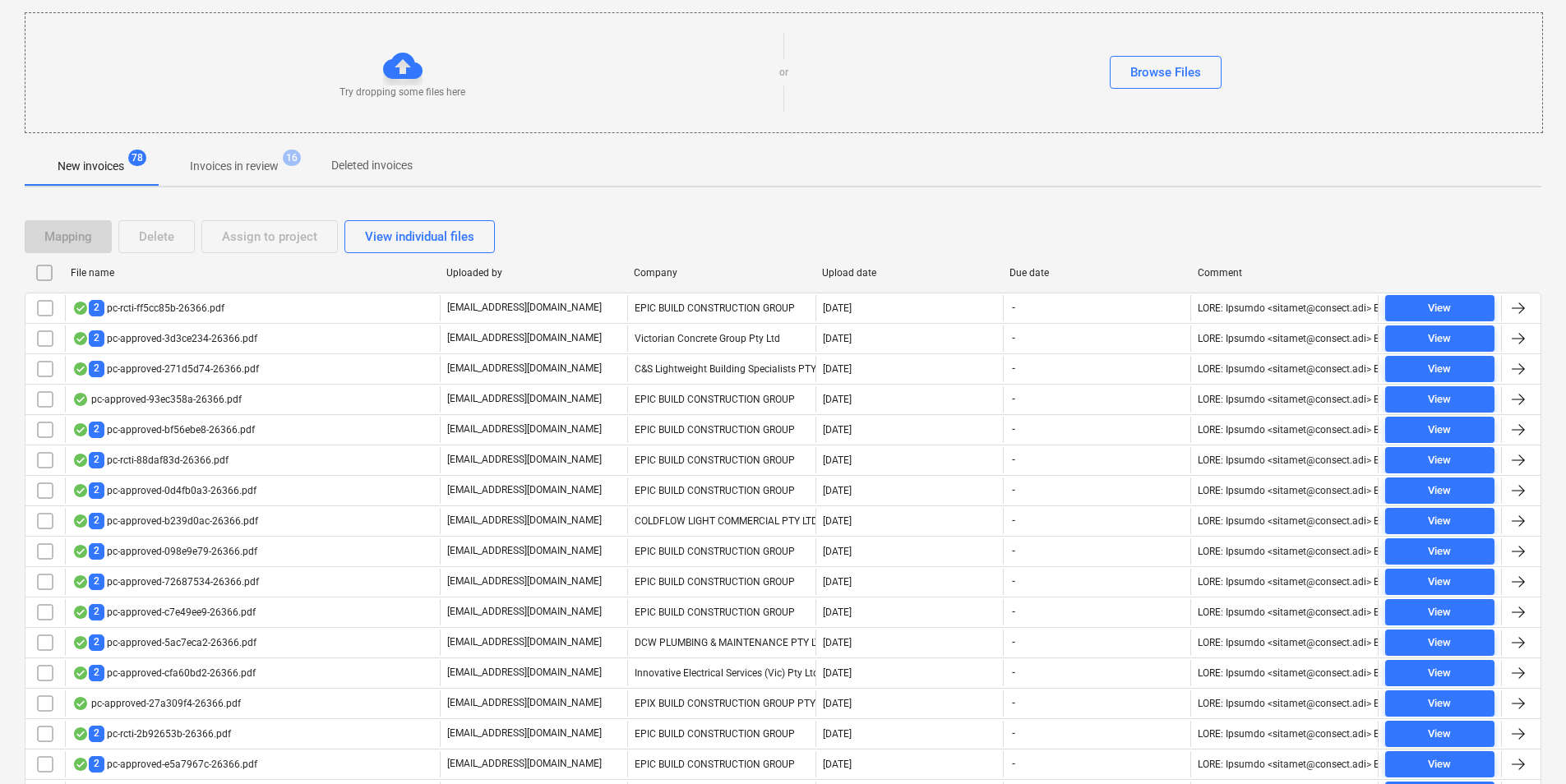
checkbox input "false"
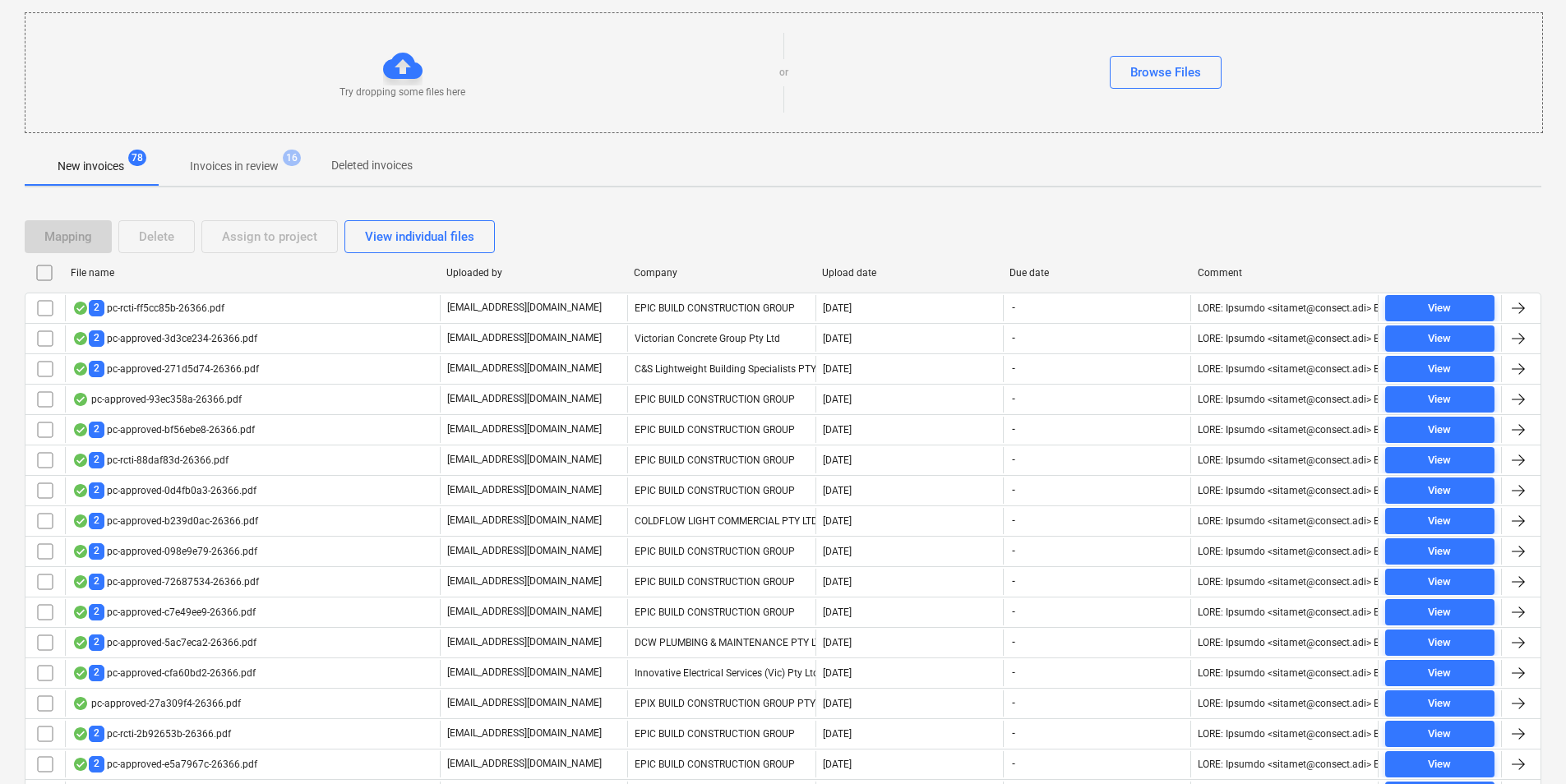
checkbox input "false"
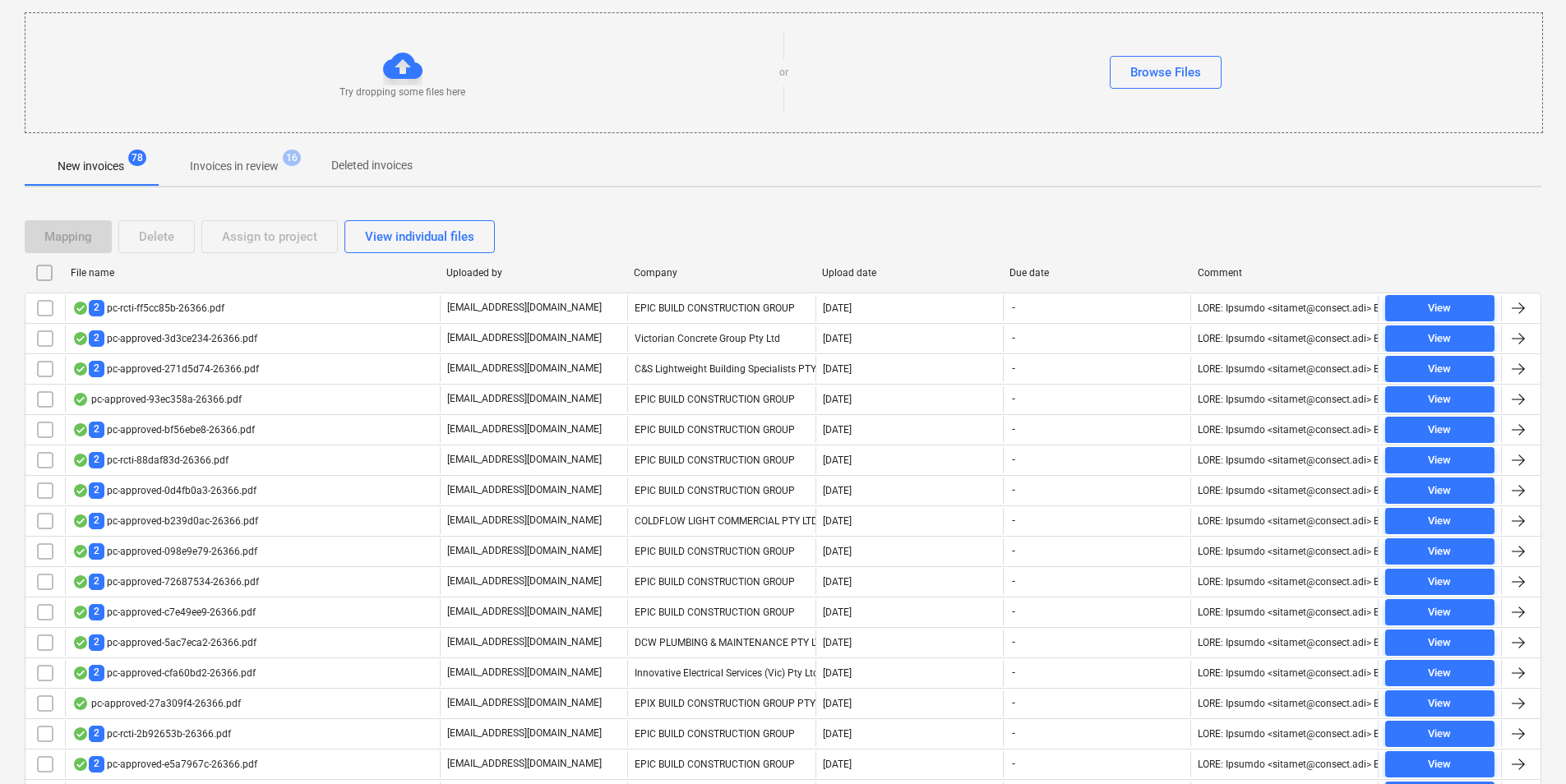
checkbox input "false"
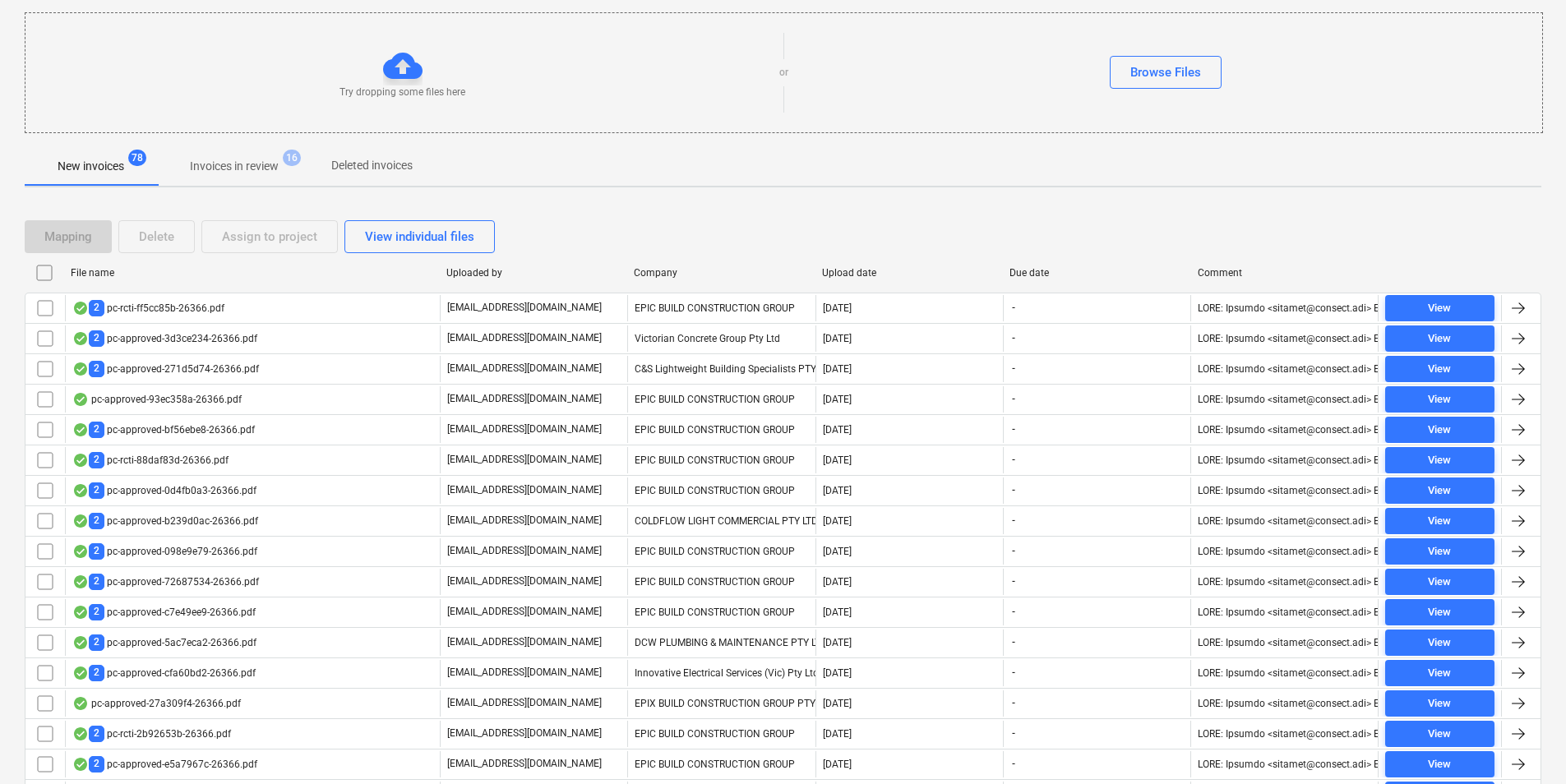
checkbox input "false"
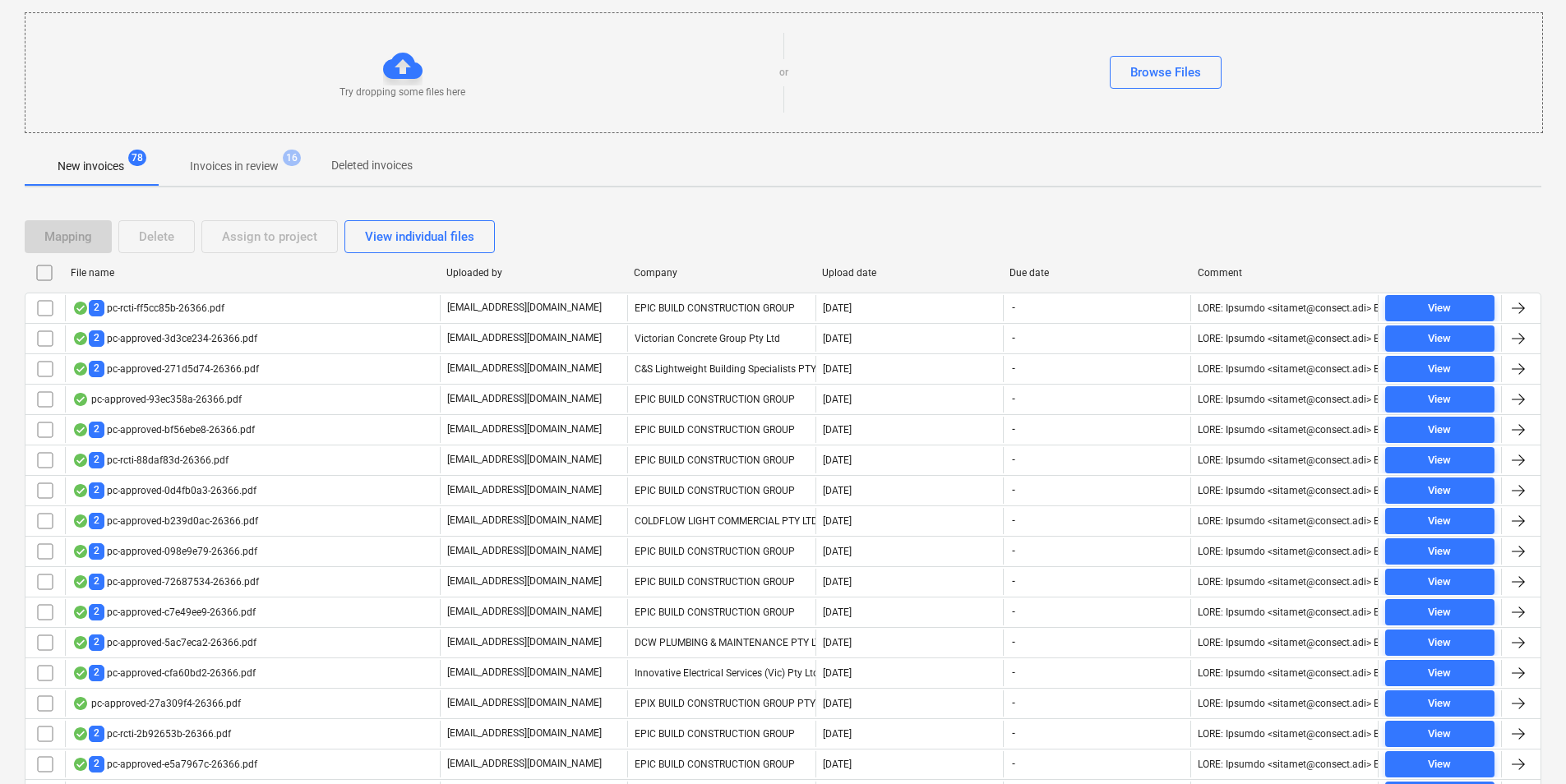
checkbox input "false"
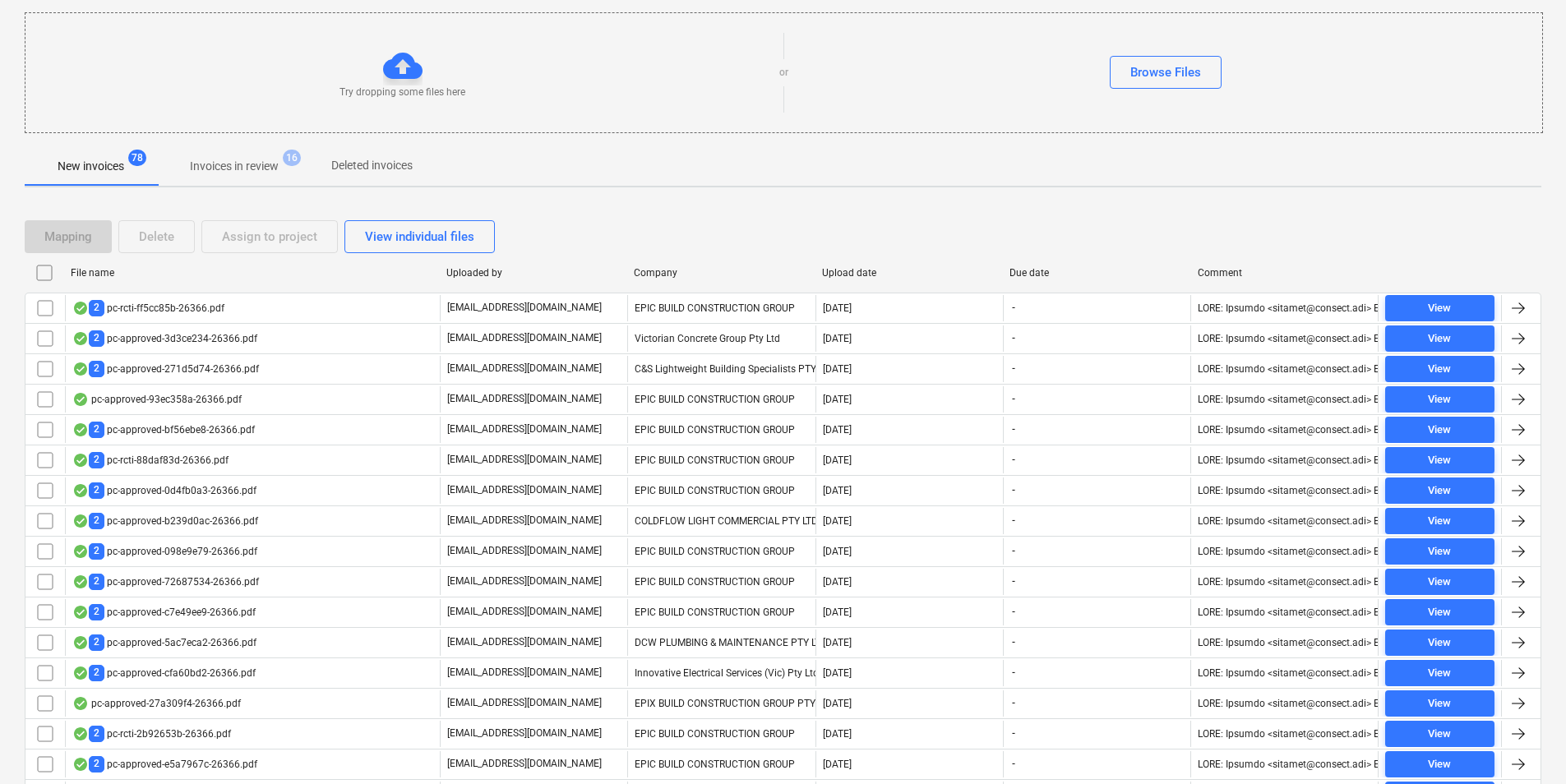
checkbox input "false"
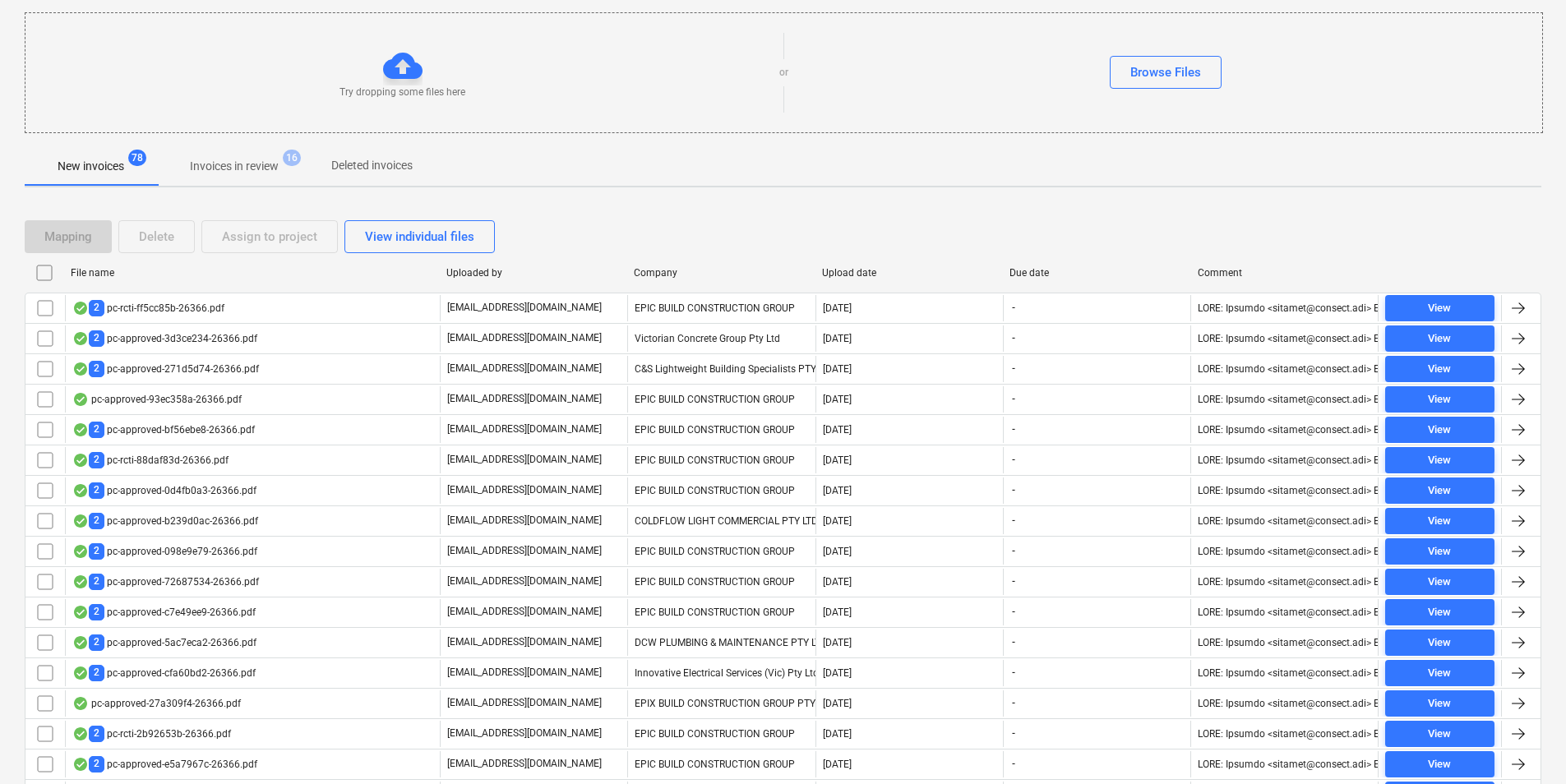
checkbox input "false"
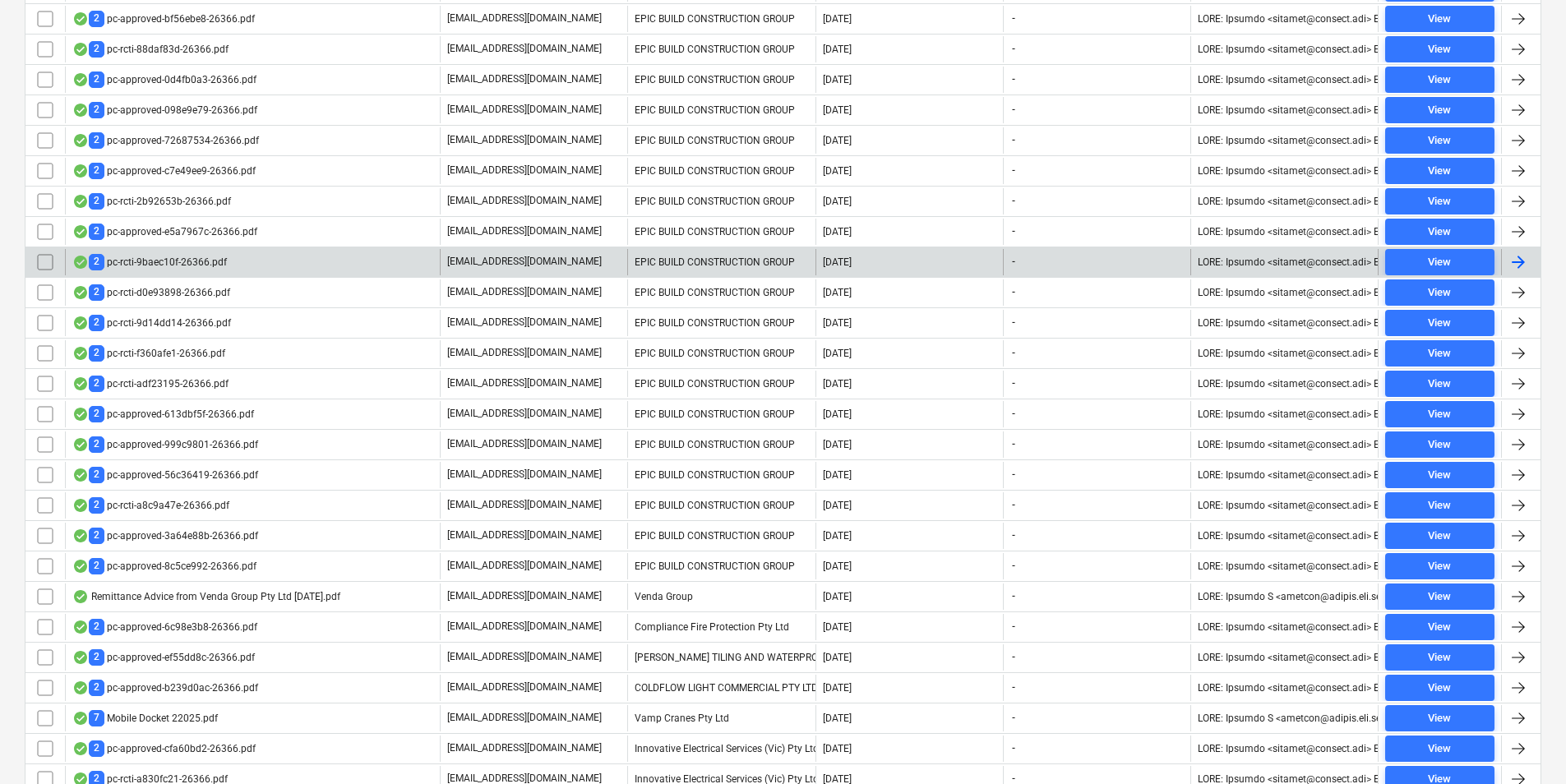
scroll to position [657, 0]
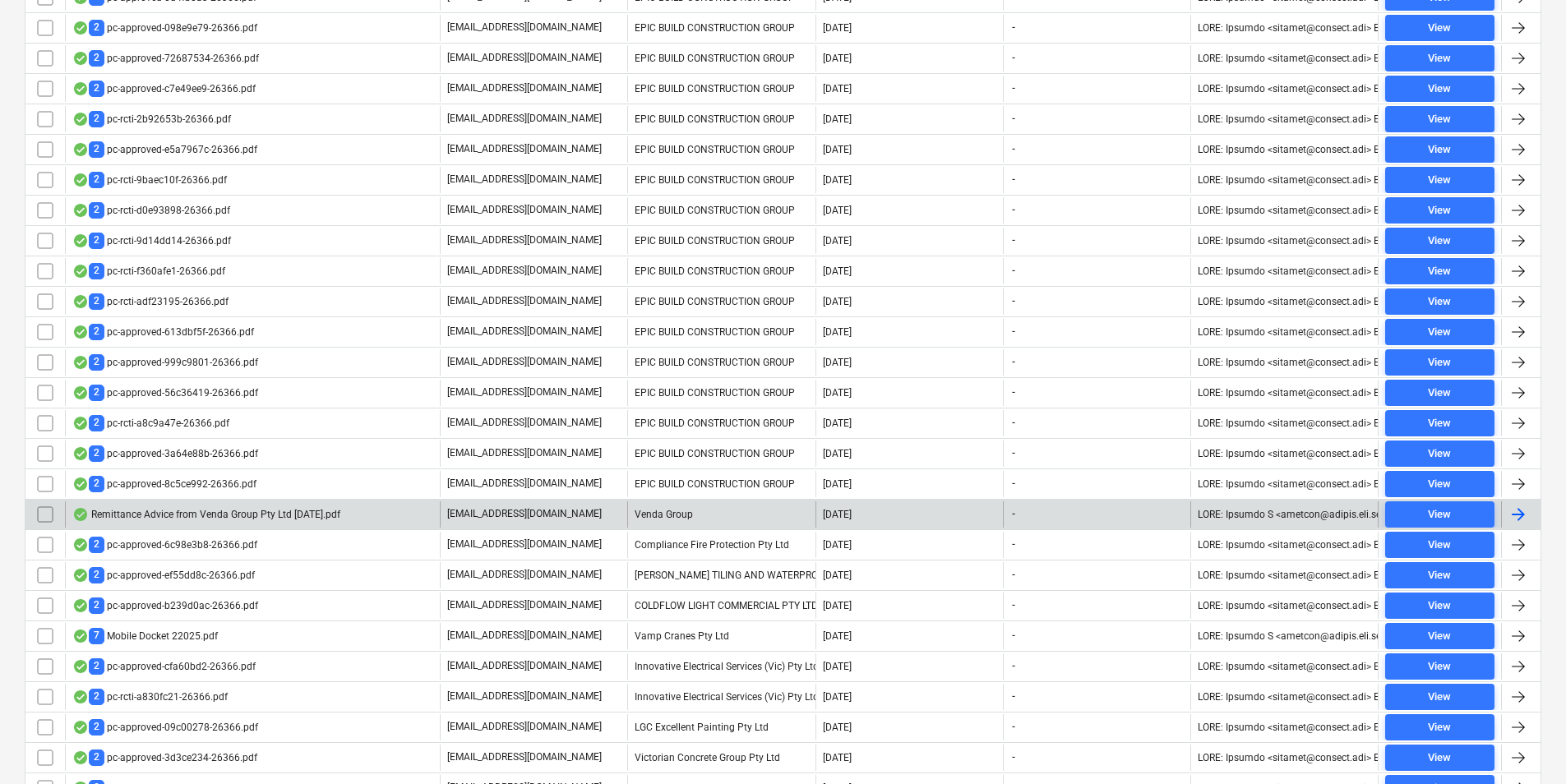
click at [214, 518] on div "Remittance Advice from Venda Group Pty Ltd [DATE].pdf" at bounding box center [205, 514] width 268 height 13
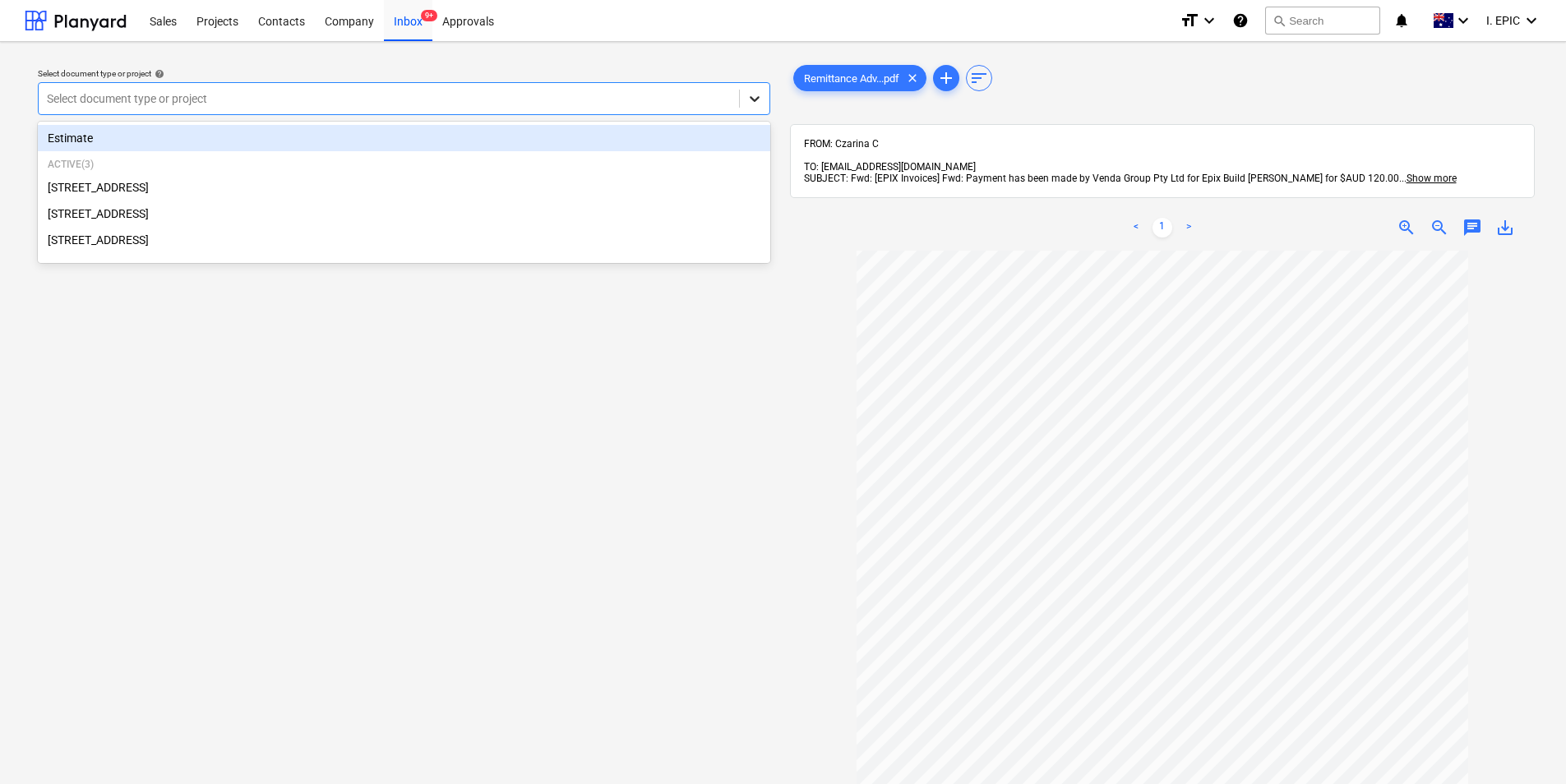
click at [761, 95] on icon at bounding box center [755, 99] width 17 height 17
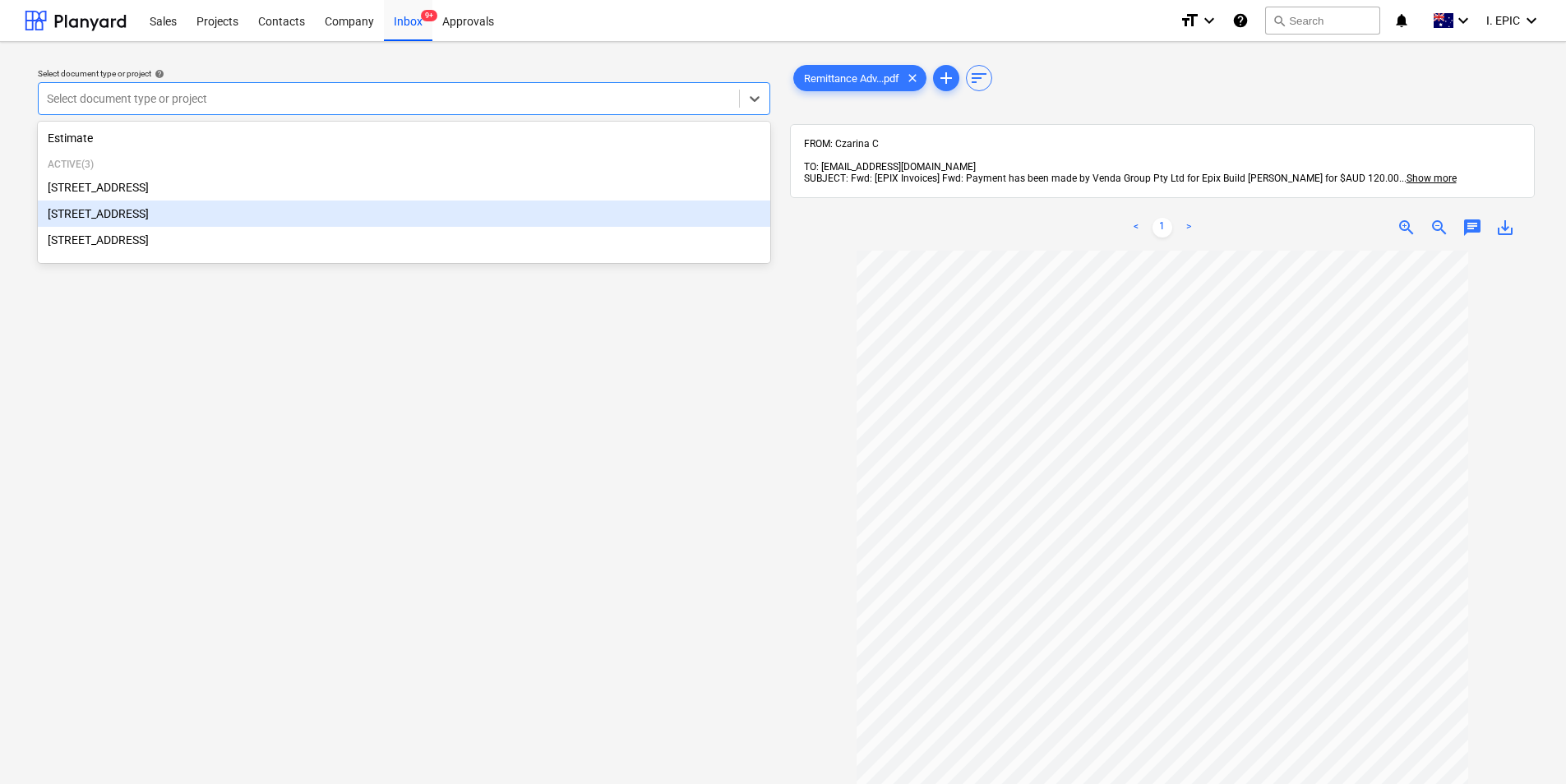
click at [213, 218] on div "248 Bay Rd, Sandringham" at bounding box center [403, 214] width 732 height 26
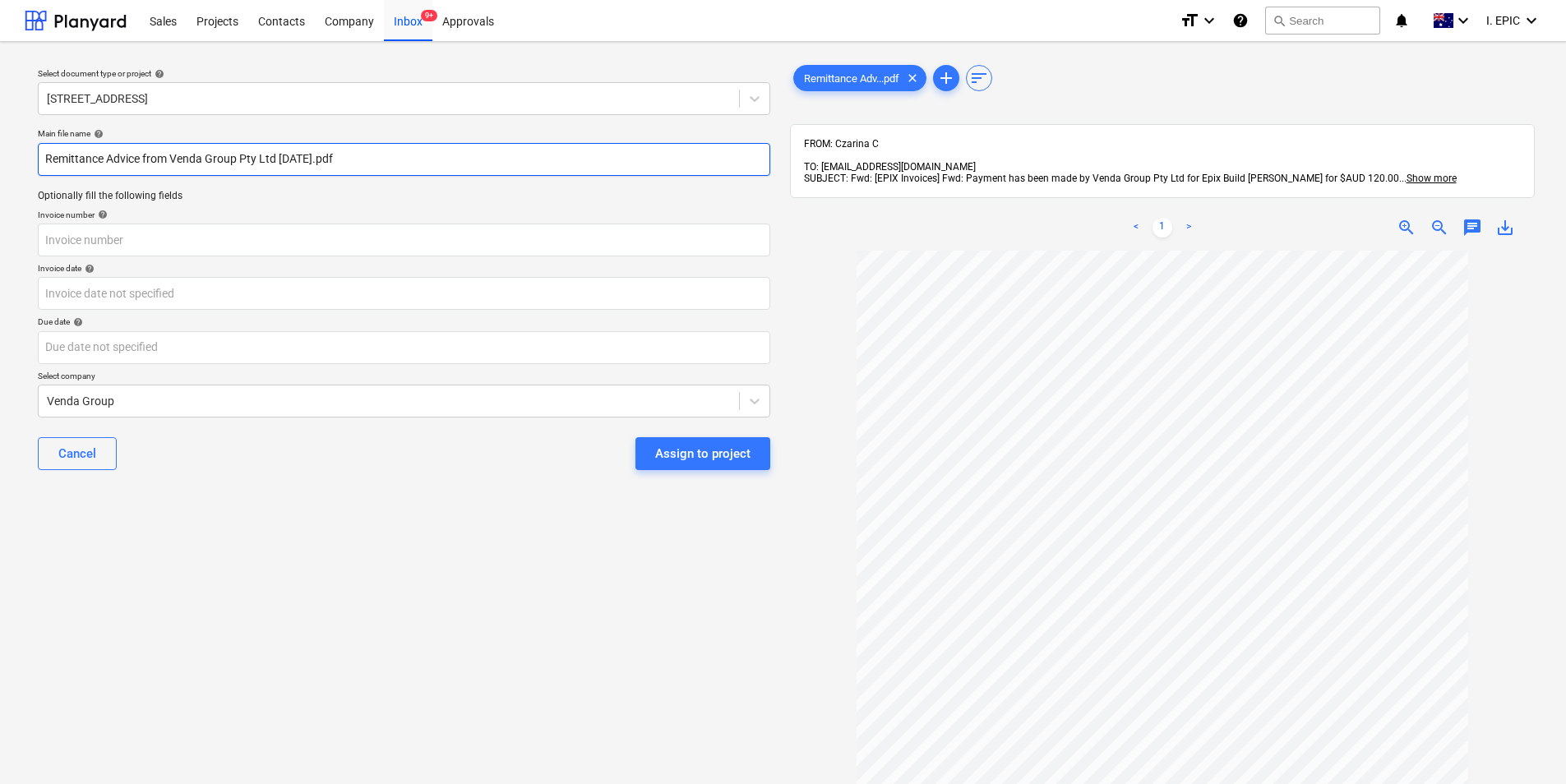
click at [45, 165] on input "Remittance Advice from Venda Group Pty Ltd [DATE].pdf" at bounding box center [403, 159] width 732 height 33
type input "Credity Note_Remittance Advice from Venda Group Pty Ltd 02Sep2025.pdf"
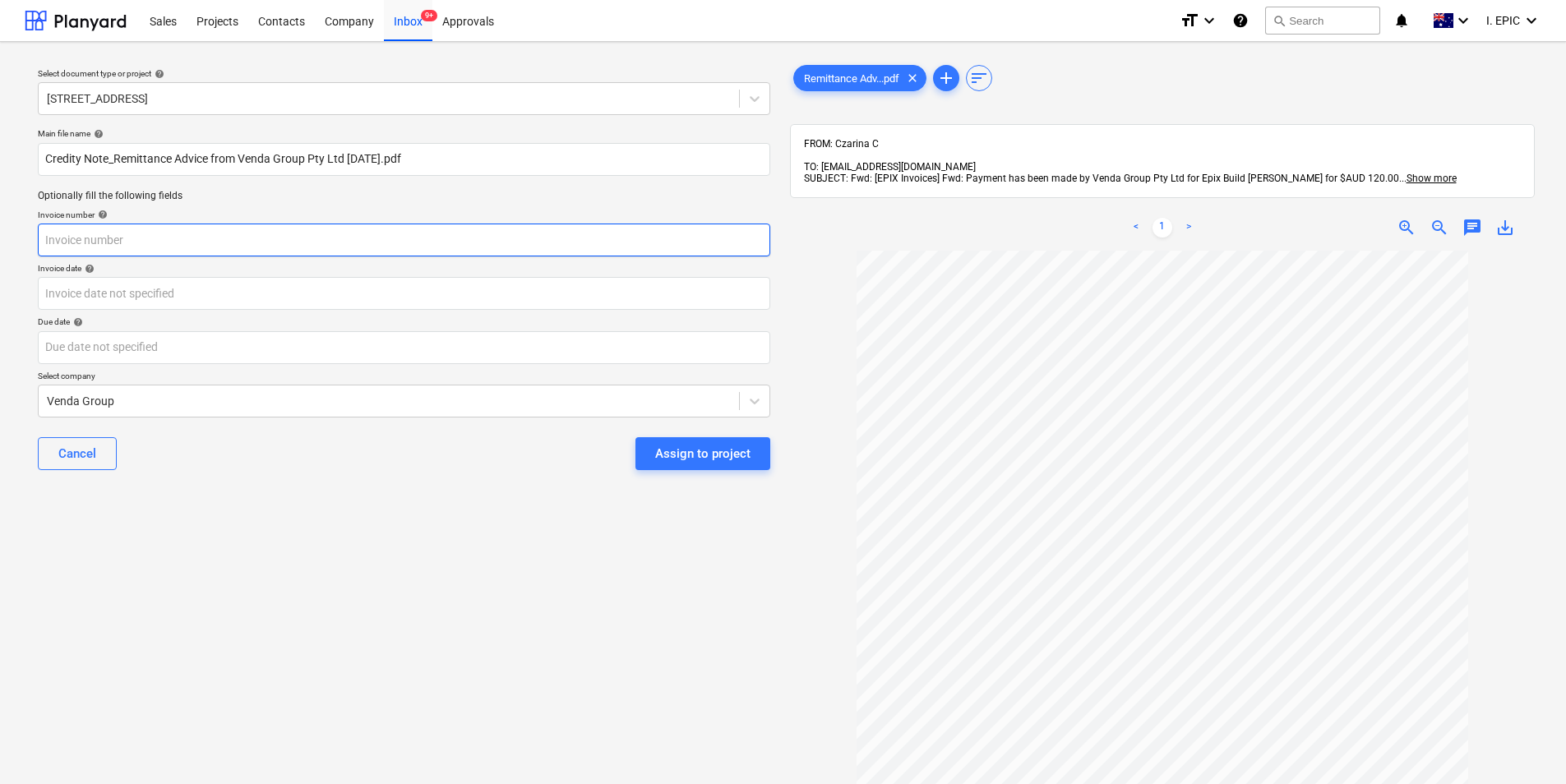
click at [130, 241] on input "text" at bounding box center [403, 239] width 732 height 33
click at [115, 231] on input "text" at bounding box center [403, 239] width 732 height 33
click at [95, 239] on input "VG-2509020818" at bounding box center [403, 239] width 732 height 33
click at [140, 241] on input "VG-2509020818" at bounding box center [403, 239] width 732 height 33
type input "VG-250902081803"
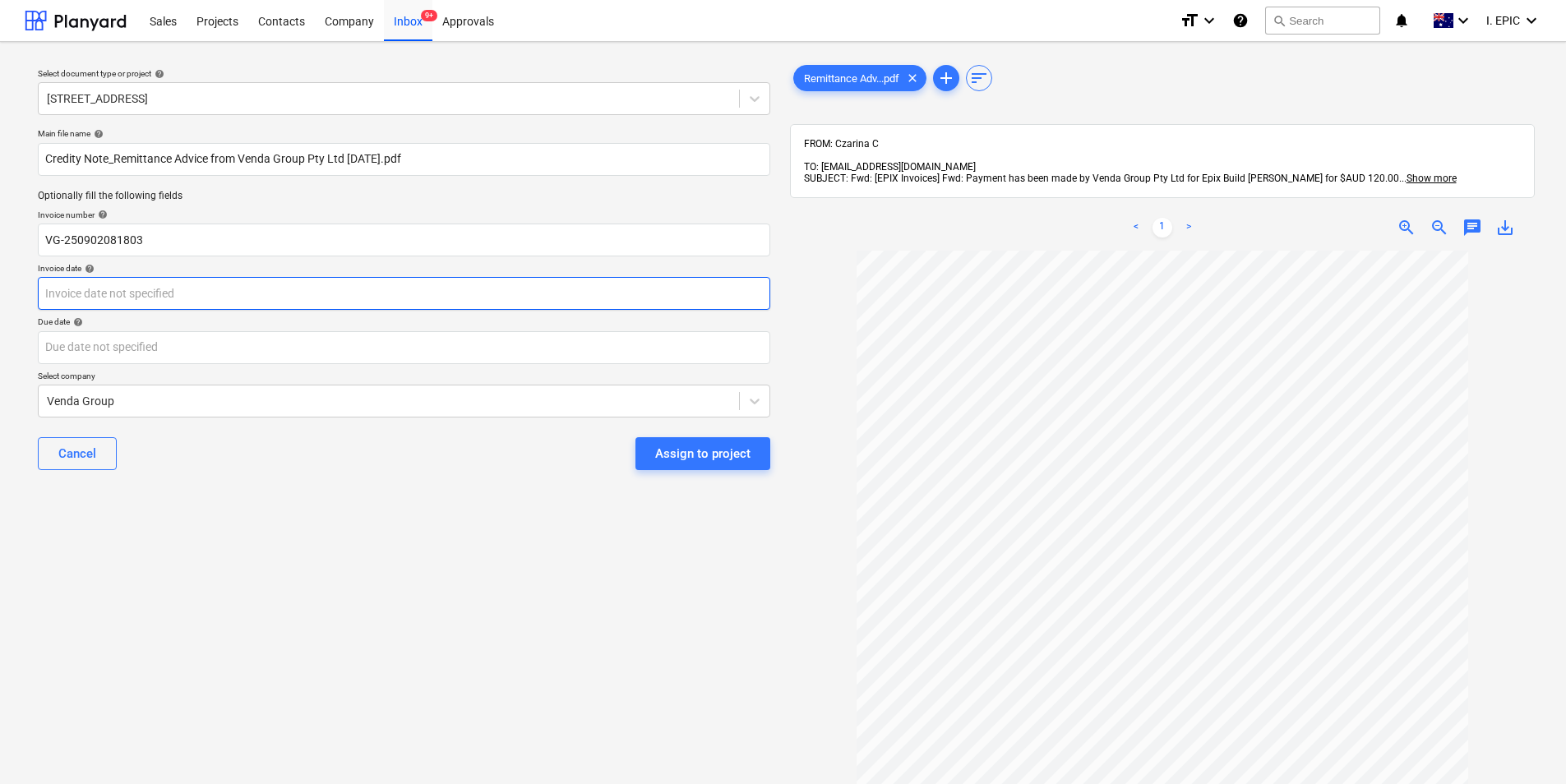
click at [204, 299] on body "Sales Projects Contacts Company Inbox 9+ Approvals format_size keyboard_arrow_d…" at bounding box center [783, 392] width 1566 height 784
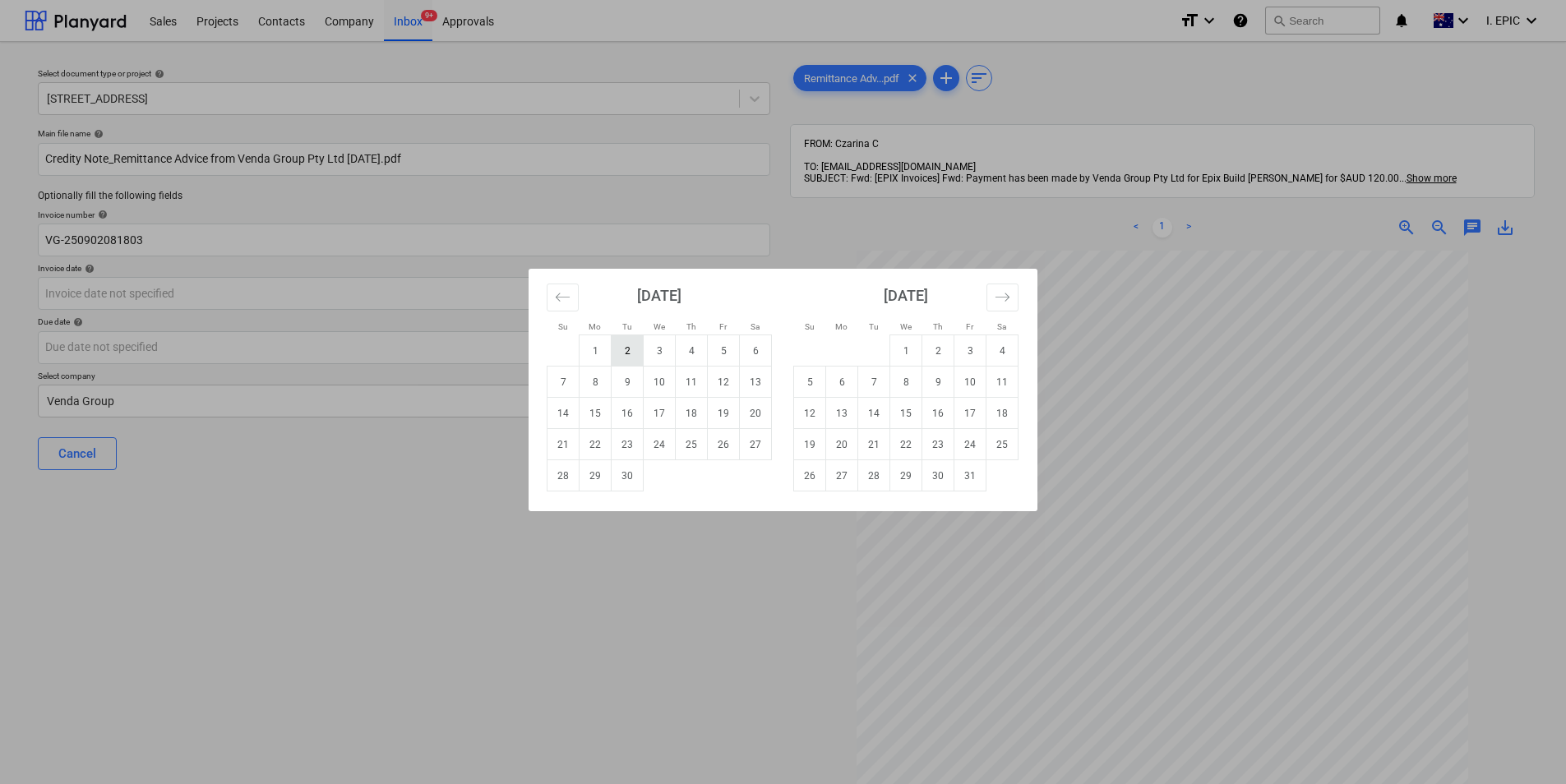
click at [624, 353] on td "2" at bounding box center [628, 350] width 32 height 31
type input "02 Sep 2025"
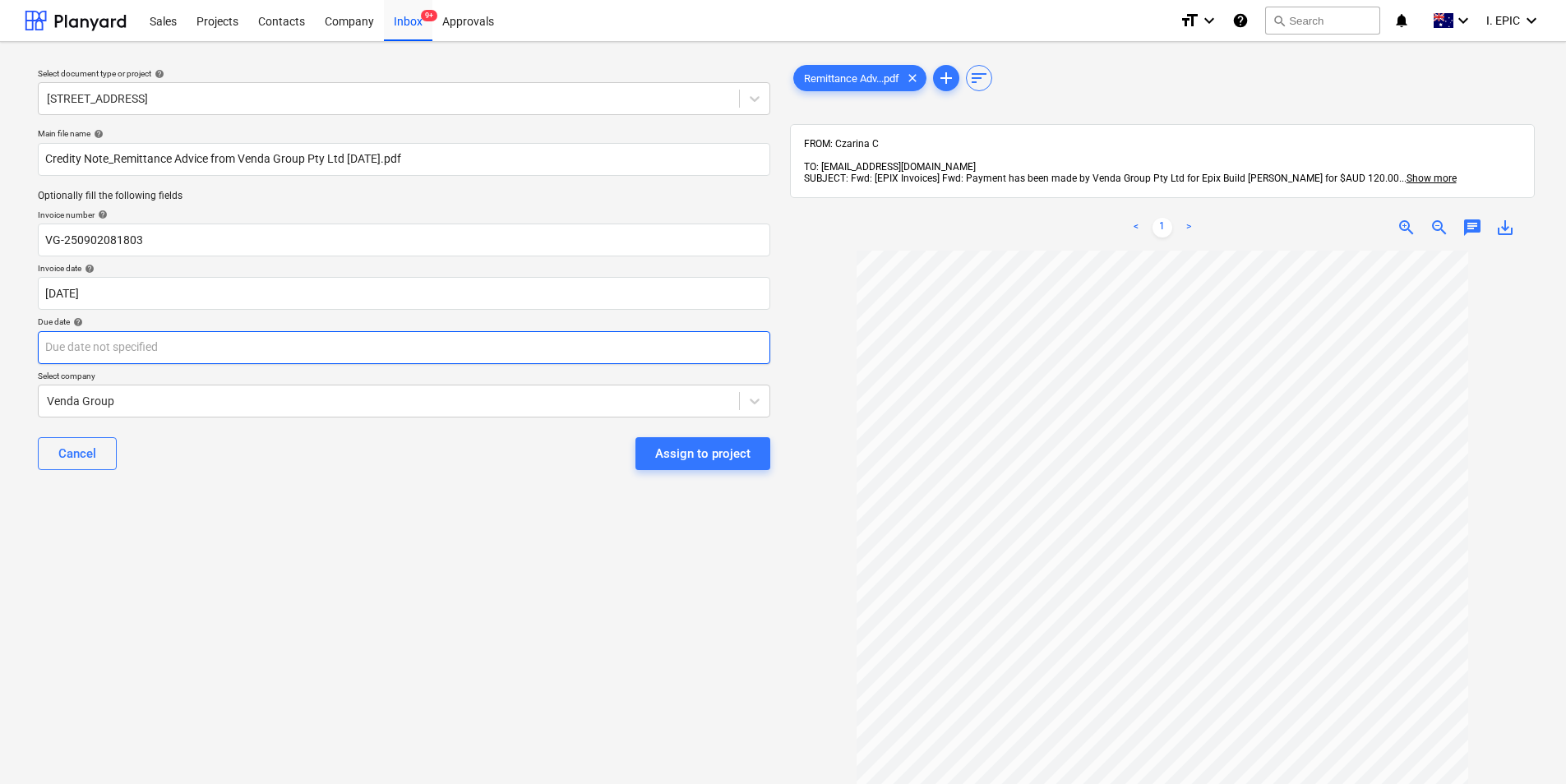
click at [304, 359] on body "Sales Projects Contacts Company Inbox 9+ Approvals format_size keyboard_arrow_d…" at bounding box center [783, 392] width 1566 height 784
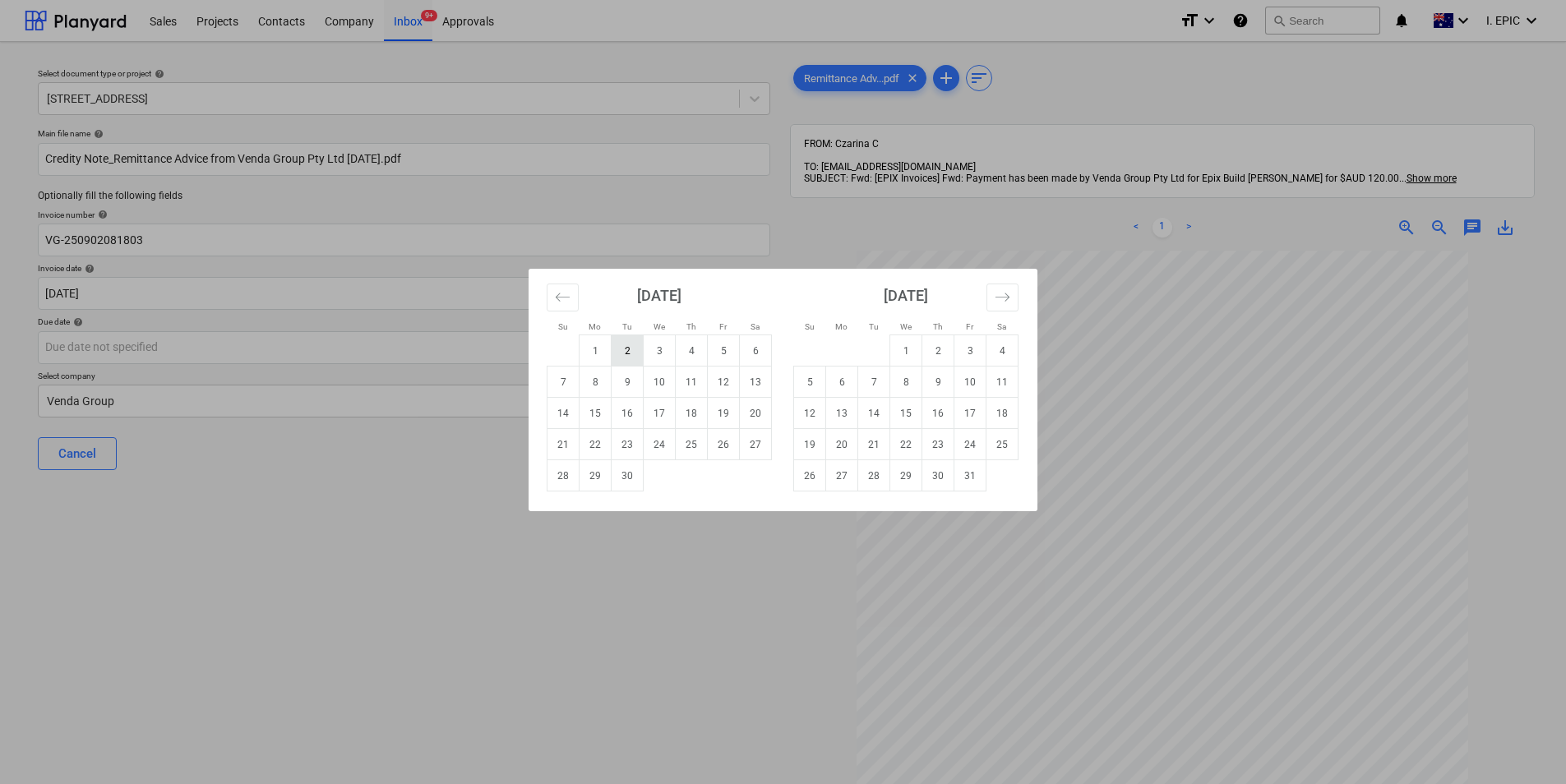
click at [629, 342] on td "2" at bounding box center [628, 350] width 32 height 31
type input "02 Sep 2025"
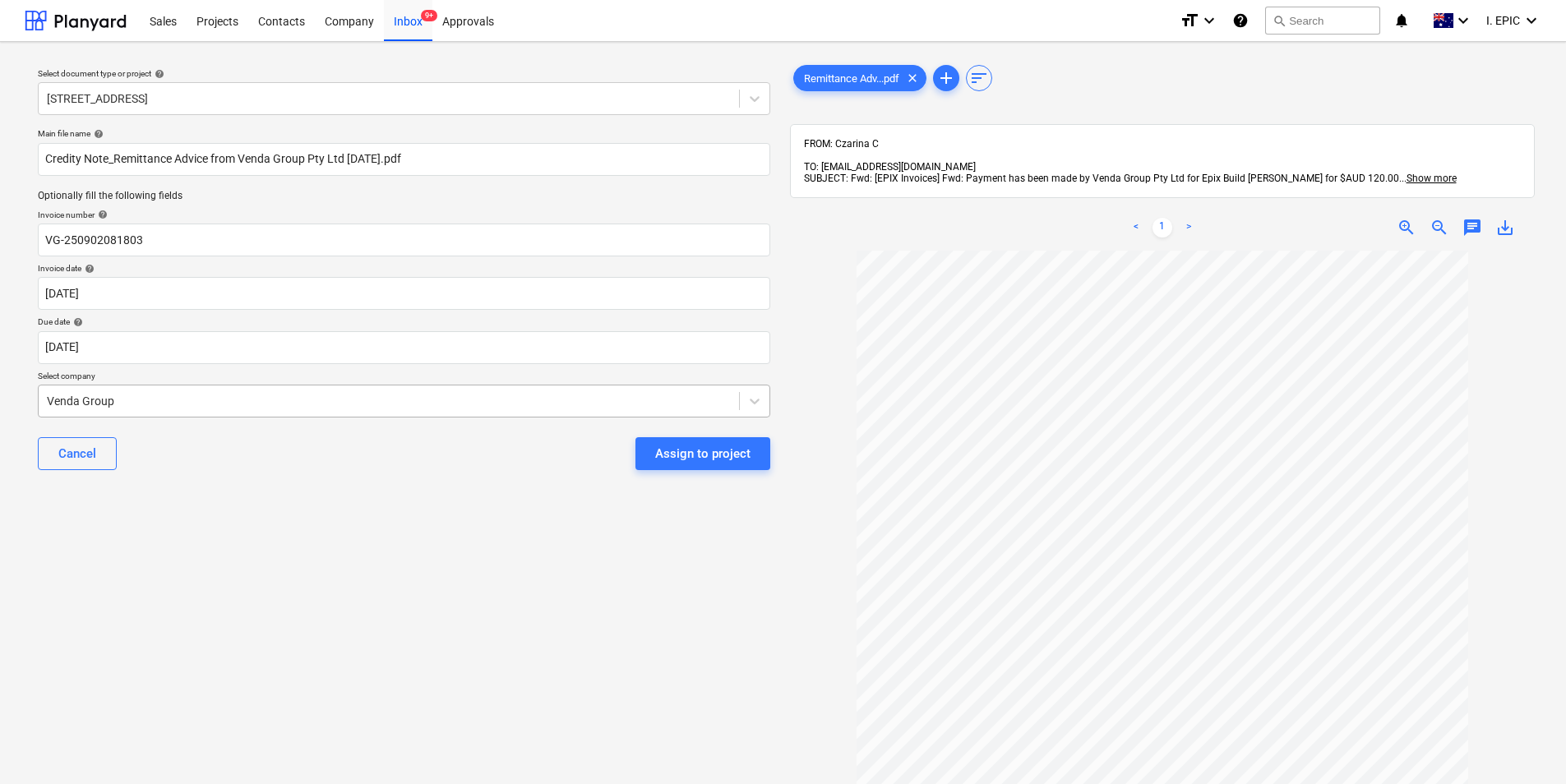
click at [367, 400] on div at bounding box center [388, 401] width 684 height 17
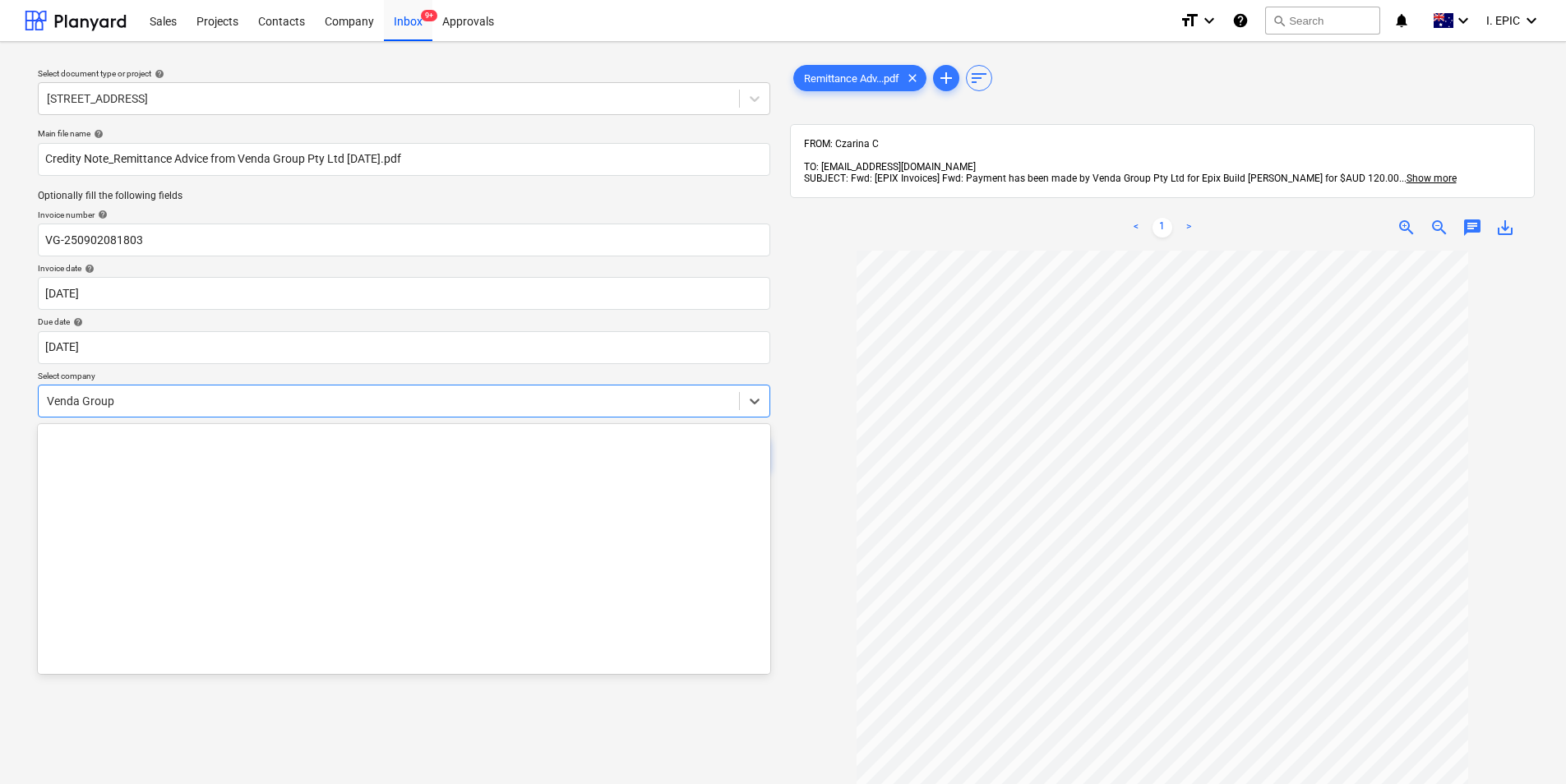
scroll to position [26967, 0]
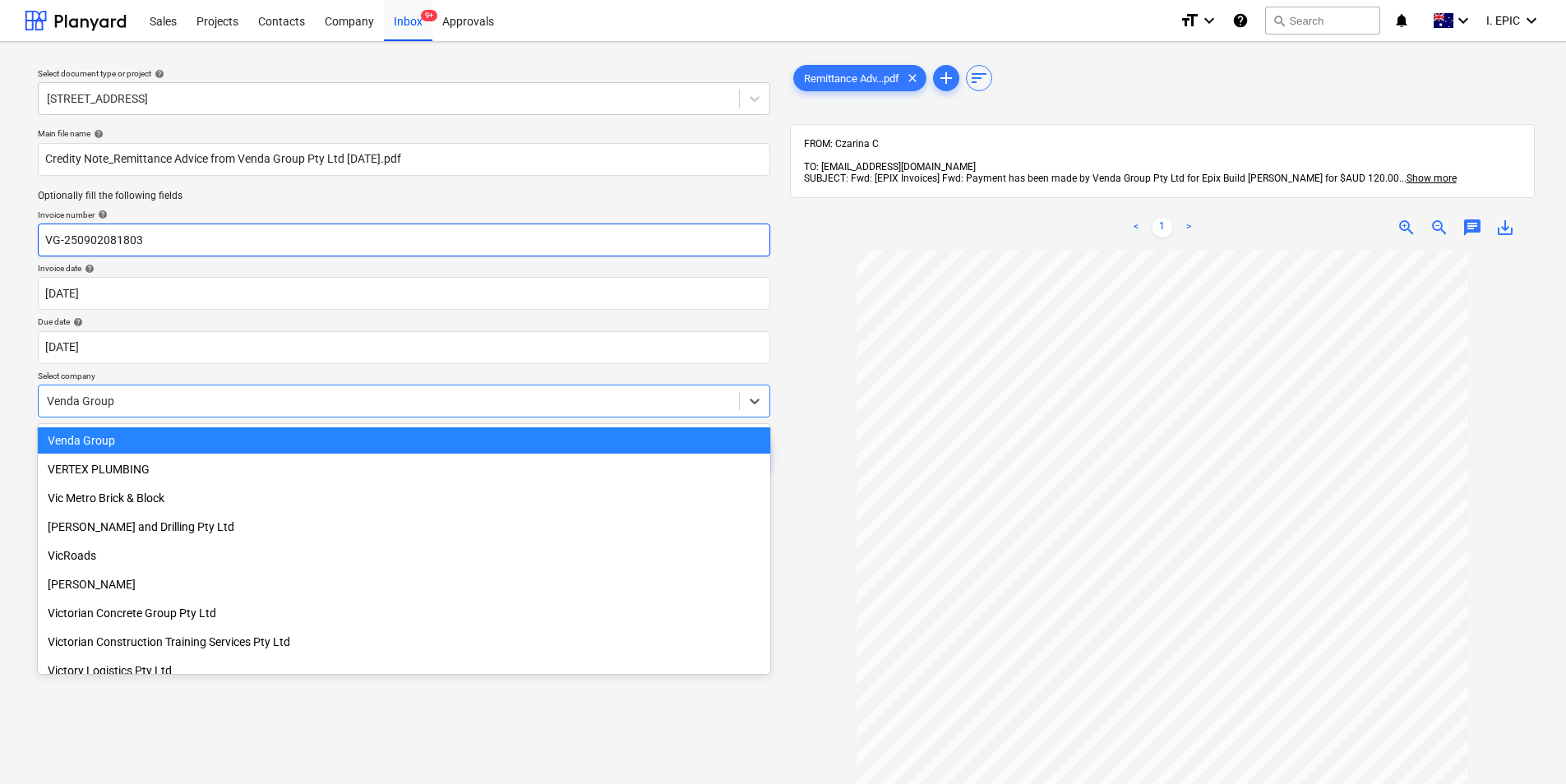
click at [46, 245] on input "VG-250902081803" at bounding box center [403, 239] width 732 height 33
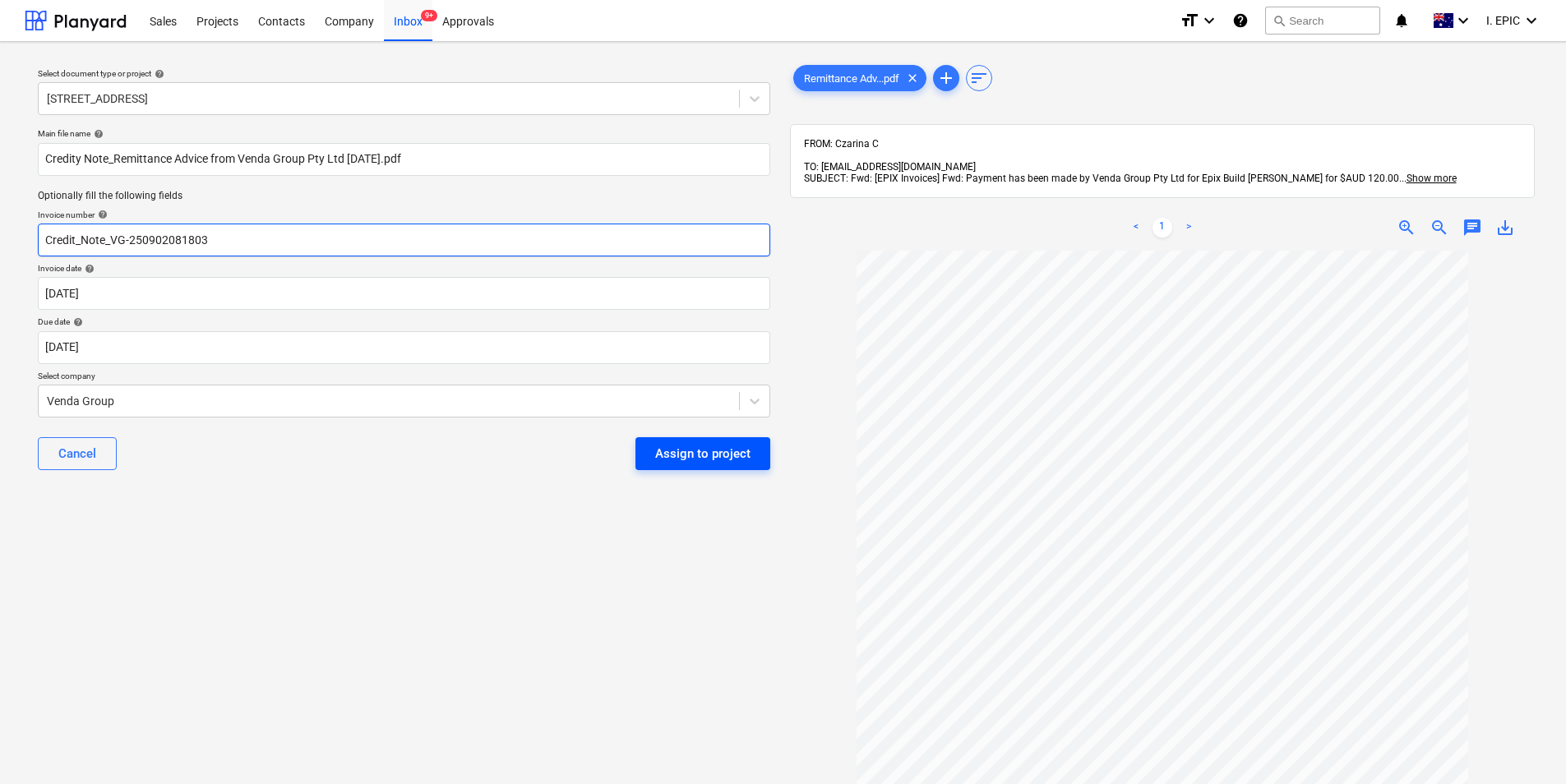
type input "Credit_Note_VG-250902081803"
click at [676, 459] on div "Assign to project" at bounding box center [702, 453] width 95 height 21
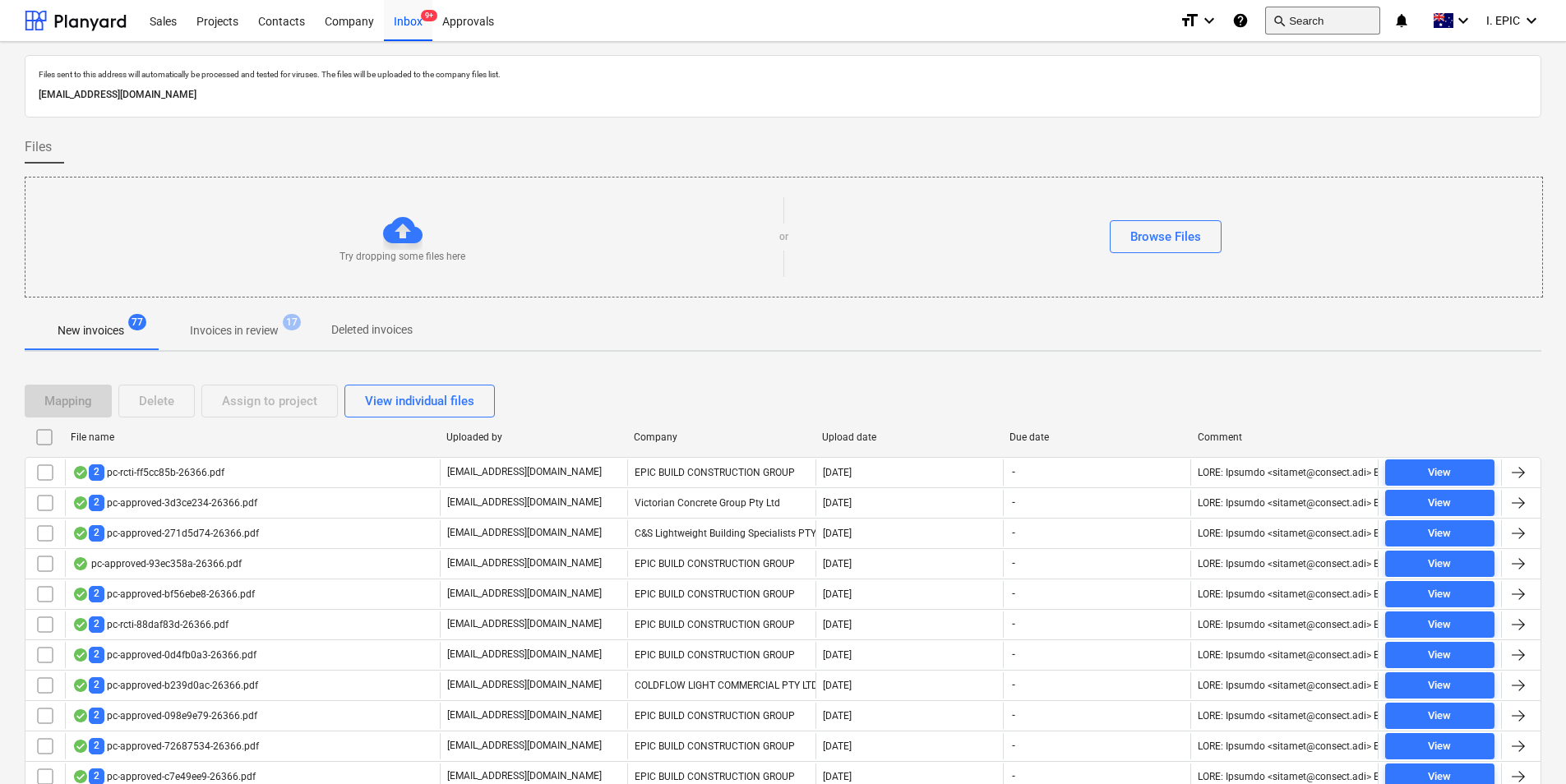
click at [1296, 17] on button "search Search" at bounding box center [1321, 21] width 115 height 28
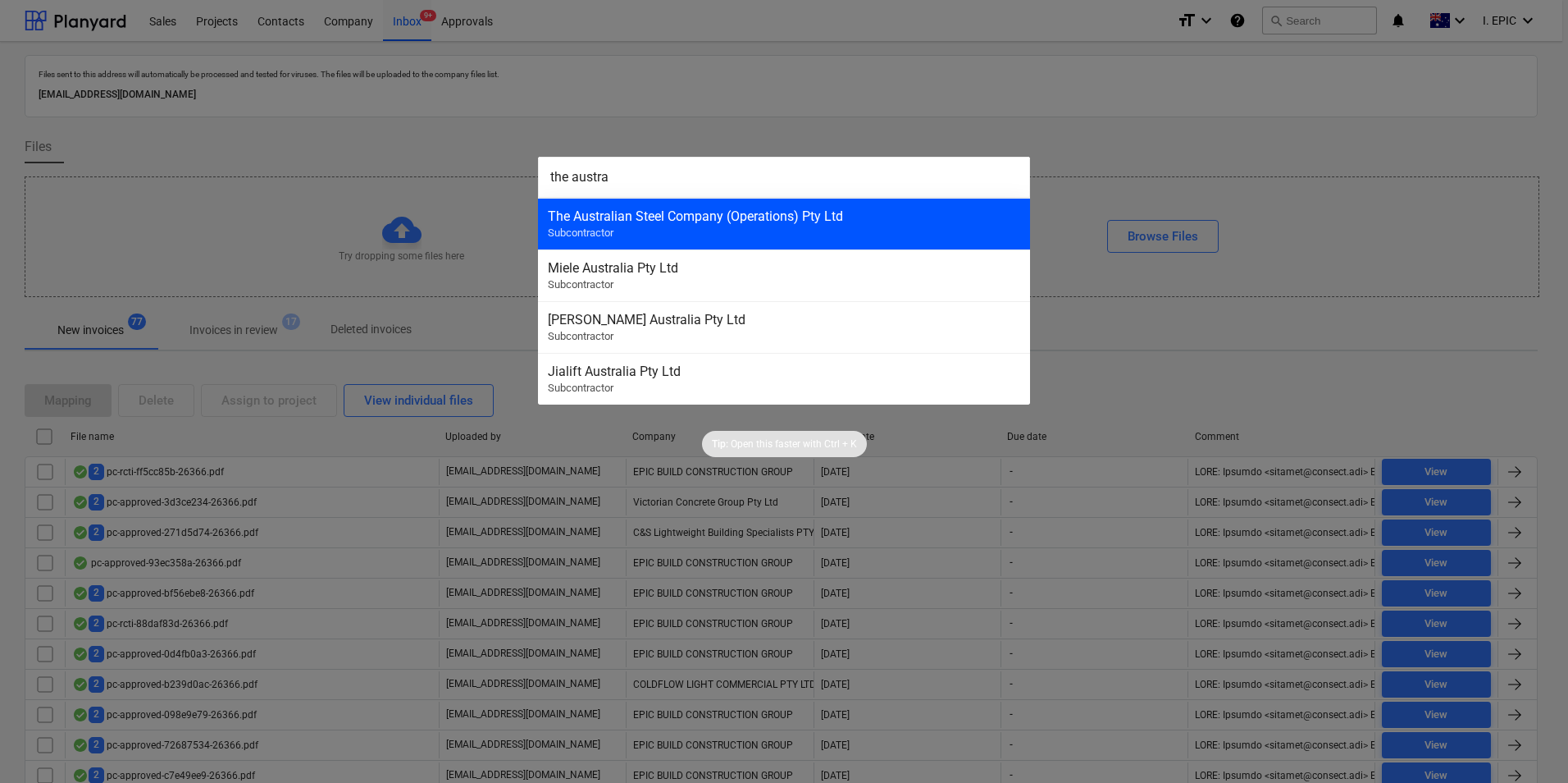
type input "the austra"
click at [852, 231] on div "The Australian Steel Company (Operations) Pty Ltd Subcontractor" at bounding box center [784, 223] width 492 height 51
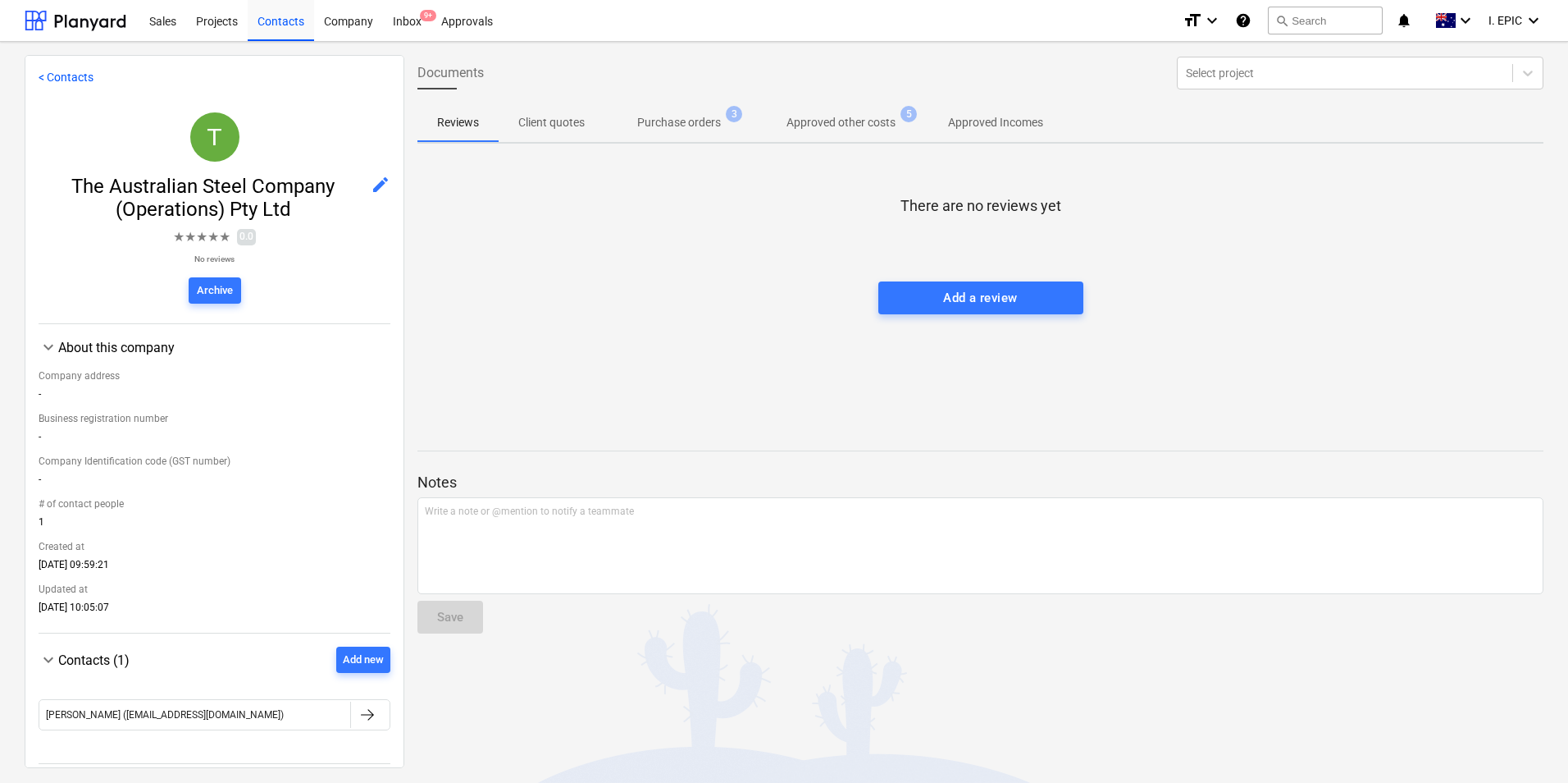
click at [846, 126] on p "Approved other costs" at bounding box center [840, 122] width 109 height 17
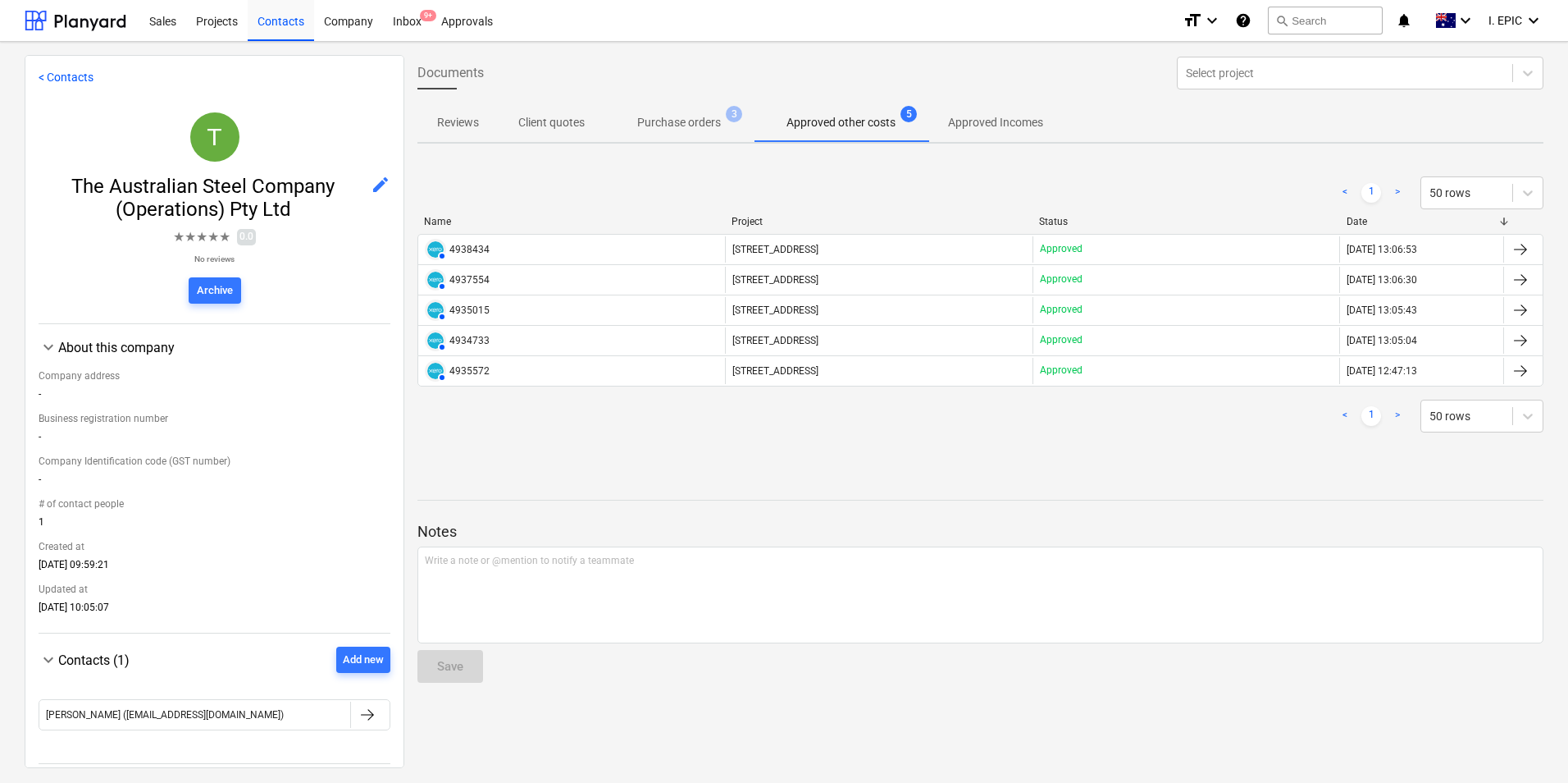
click at [721, 106] on button "Purchase orders 3" at bounding box center [679, 122] width 149 height 39
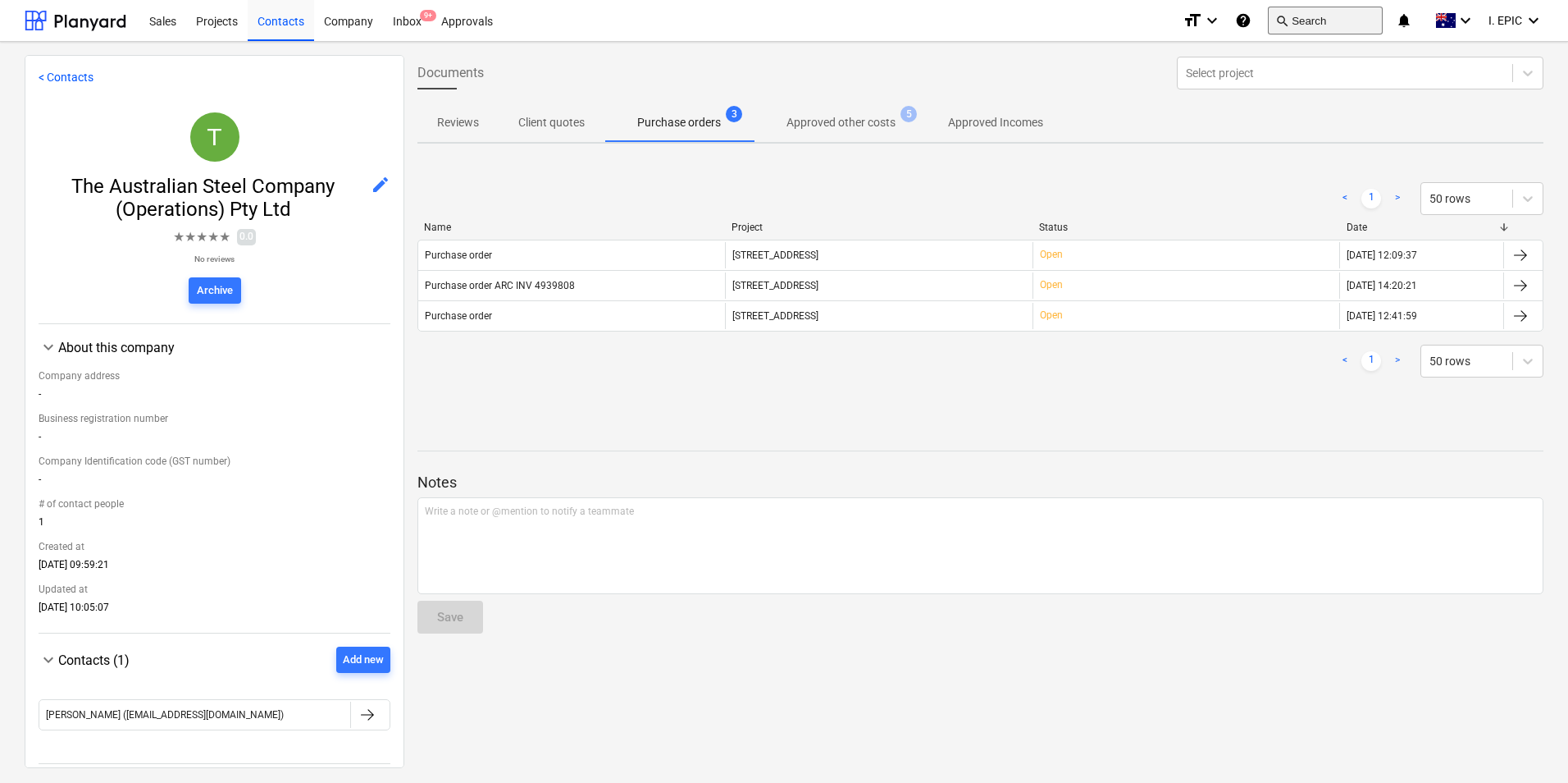
click at [1298, 25] on button "search Search" at bounding box center [1325, 21] width 115 height 28
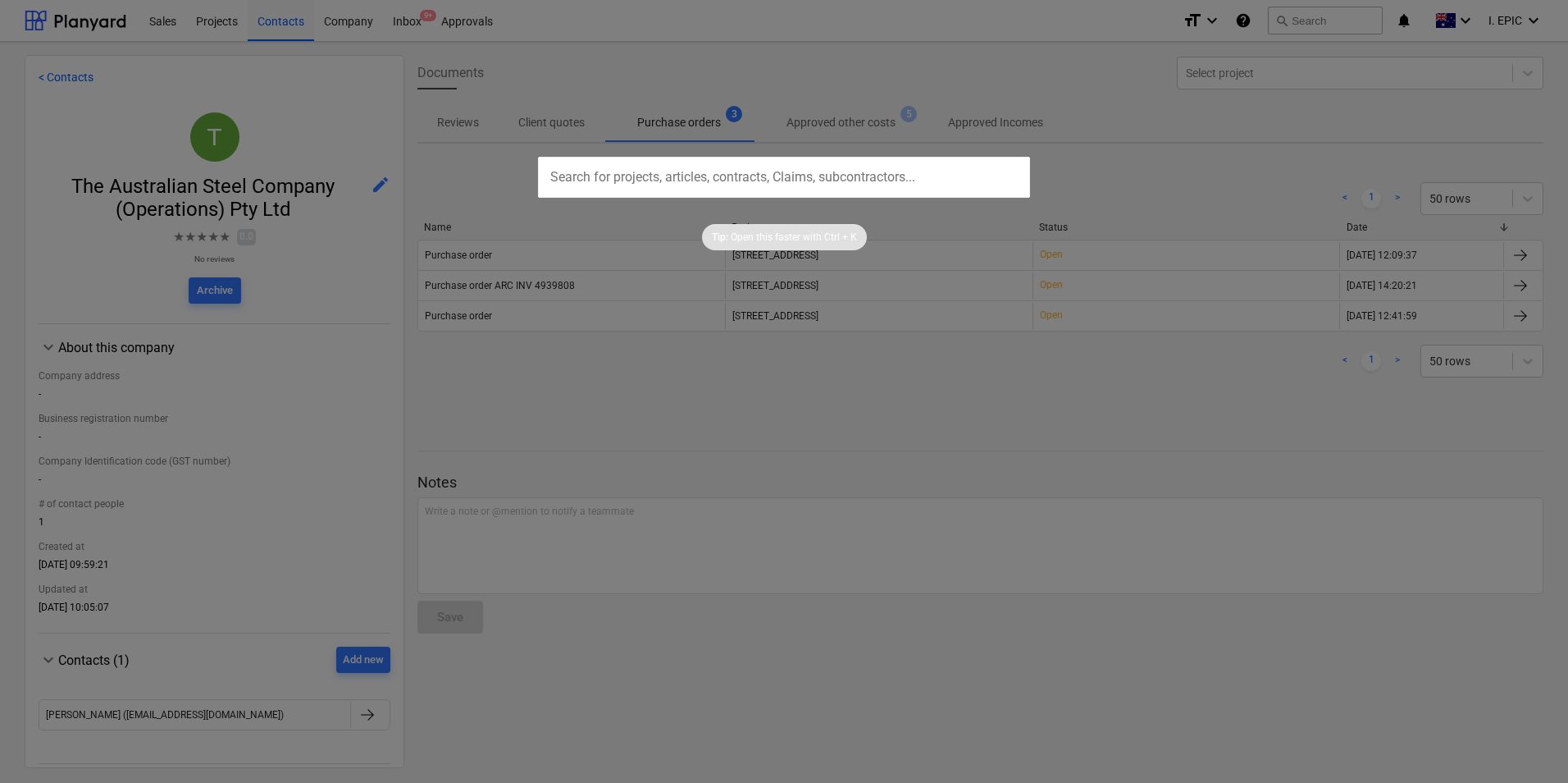
type input "INV6528224"
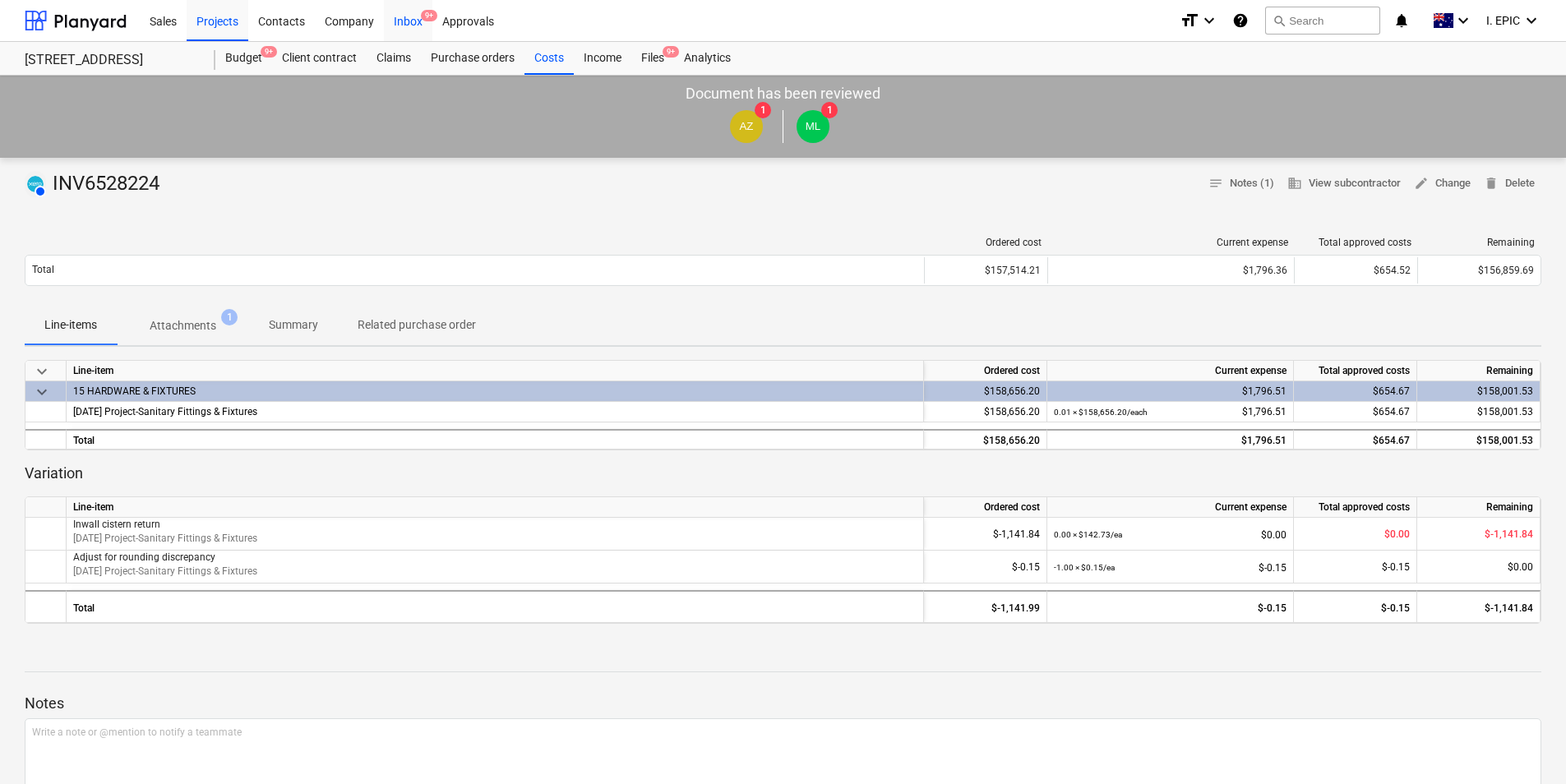
click at [397, 35] on div "Inbox 9+" at bounding box center [408, 20] width 49 height 42
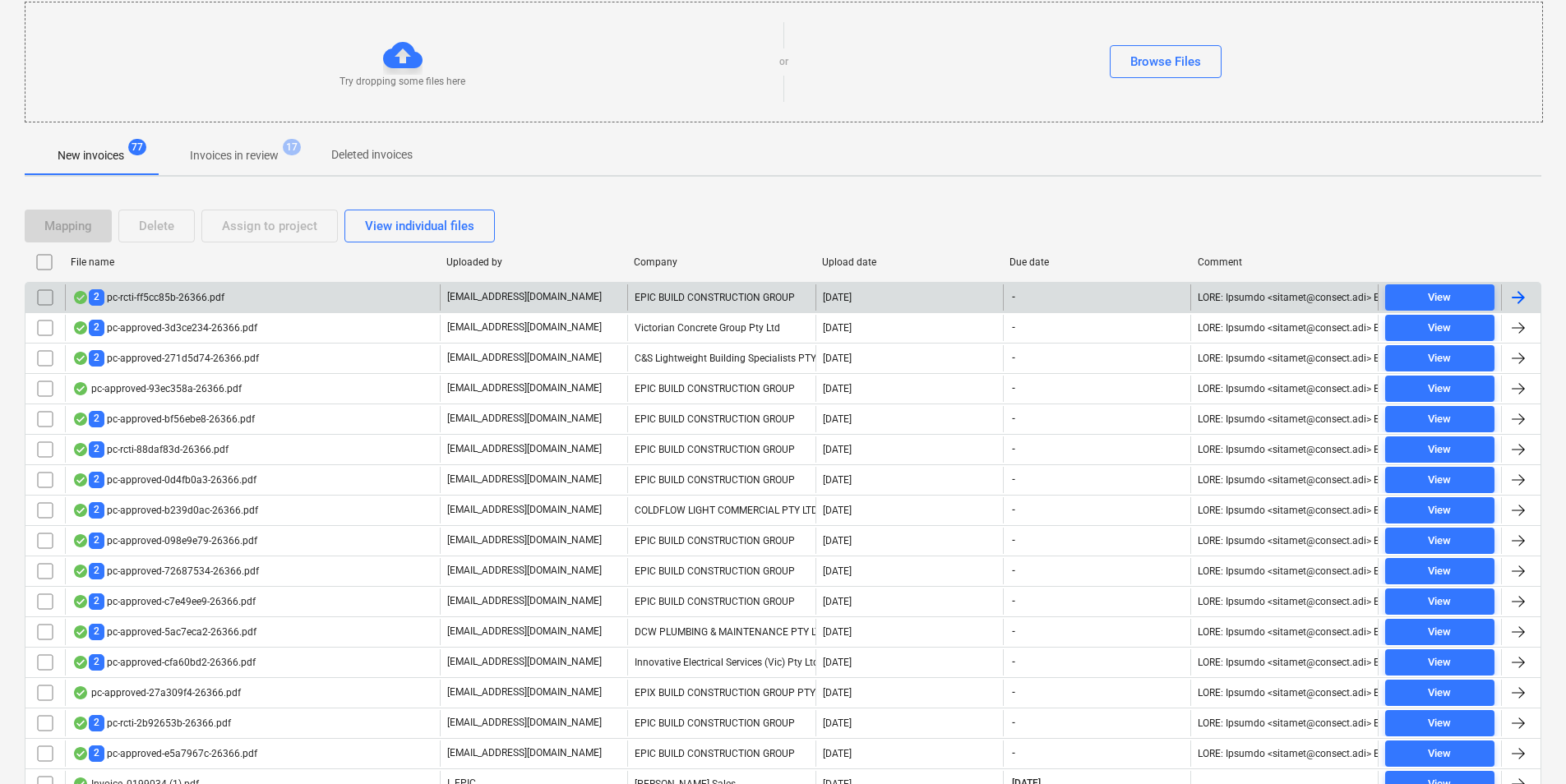
scroll to position [164, 0]
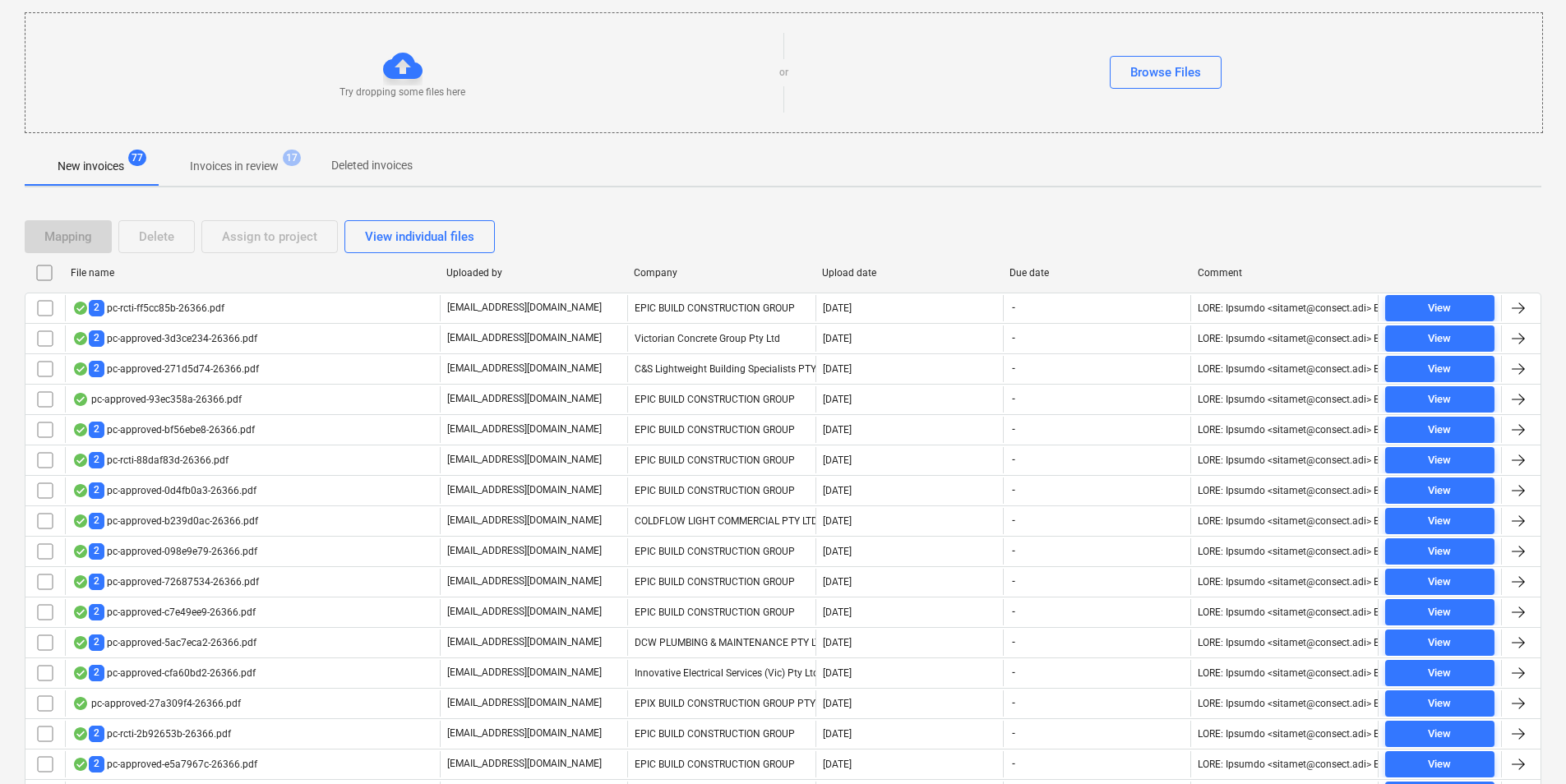
click at [668, 264] on div "Company" at bounding box center [720, 273] width 188 height 26
checkbox input "false"
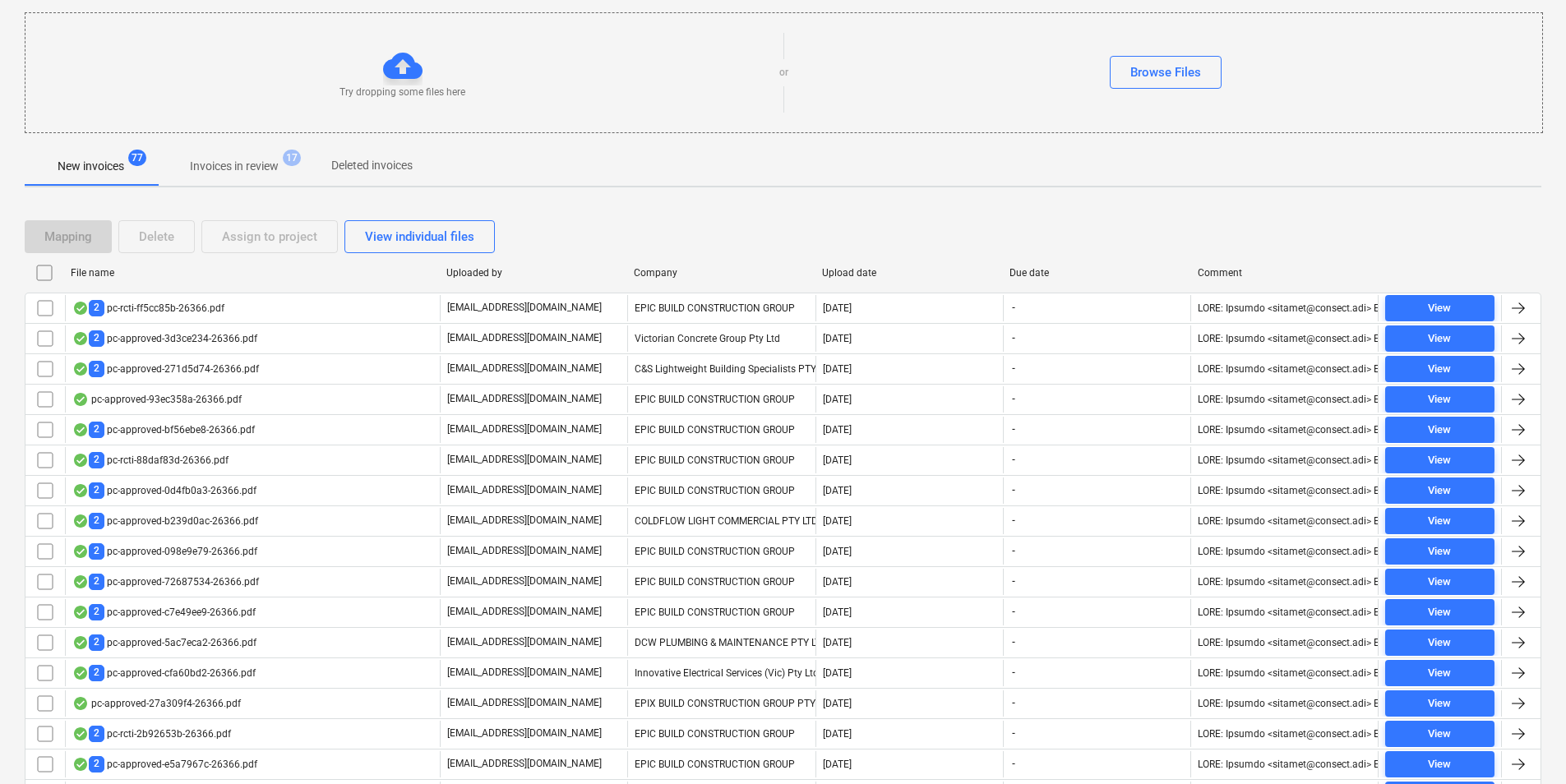
checkbox input "false"
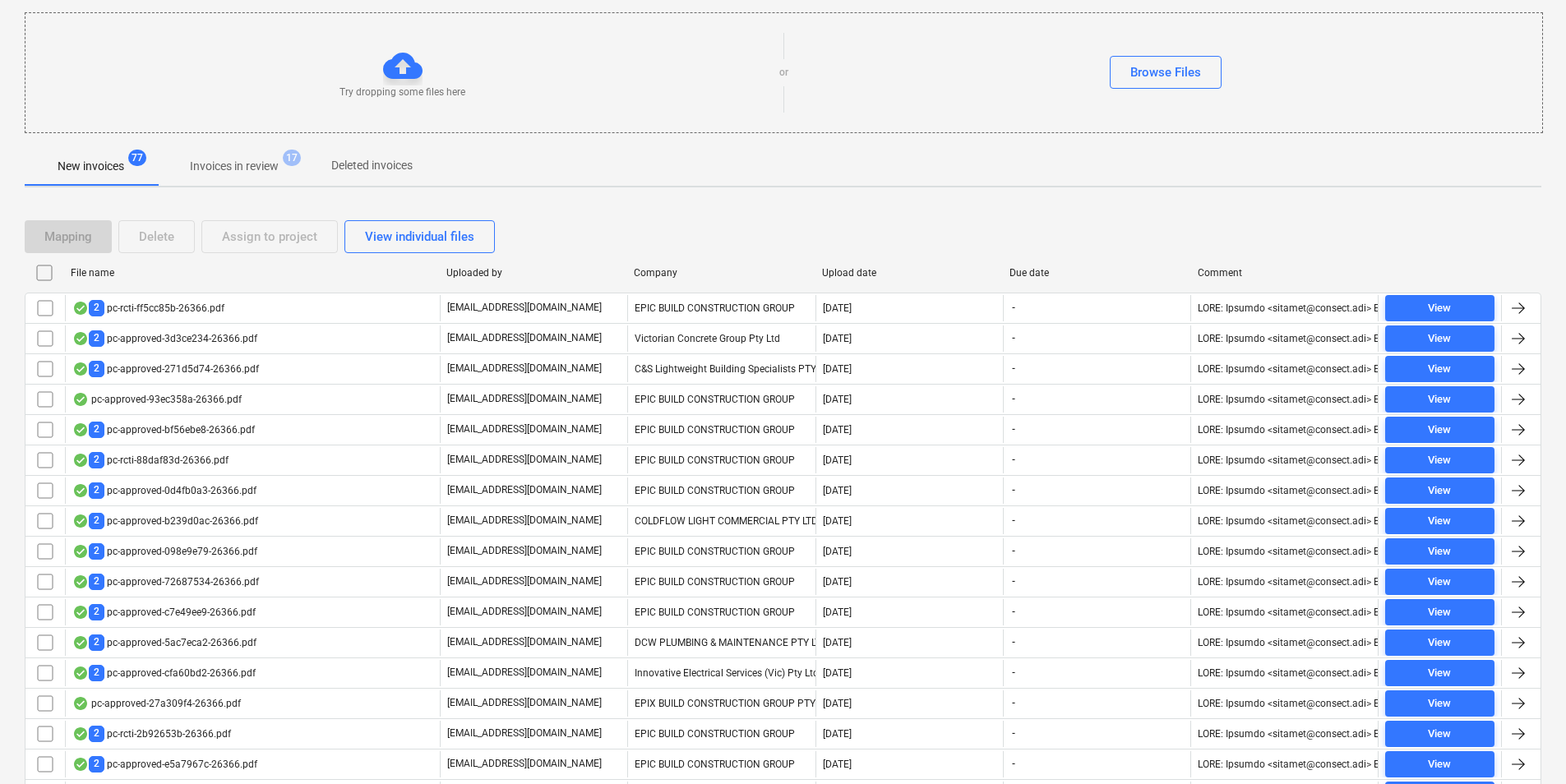
checkbox input "false"
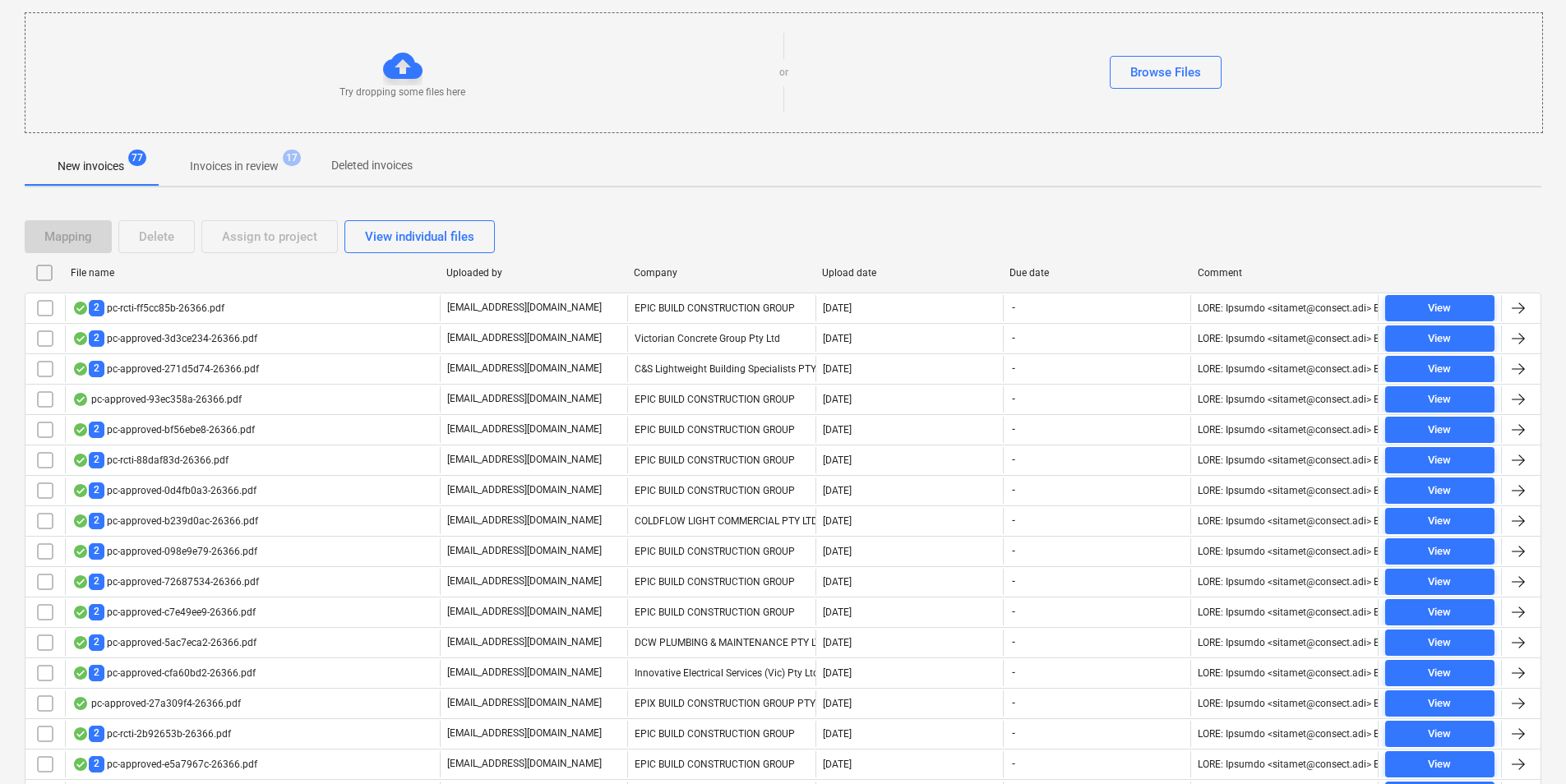
checkbox input "false"
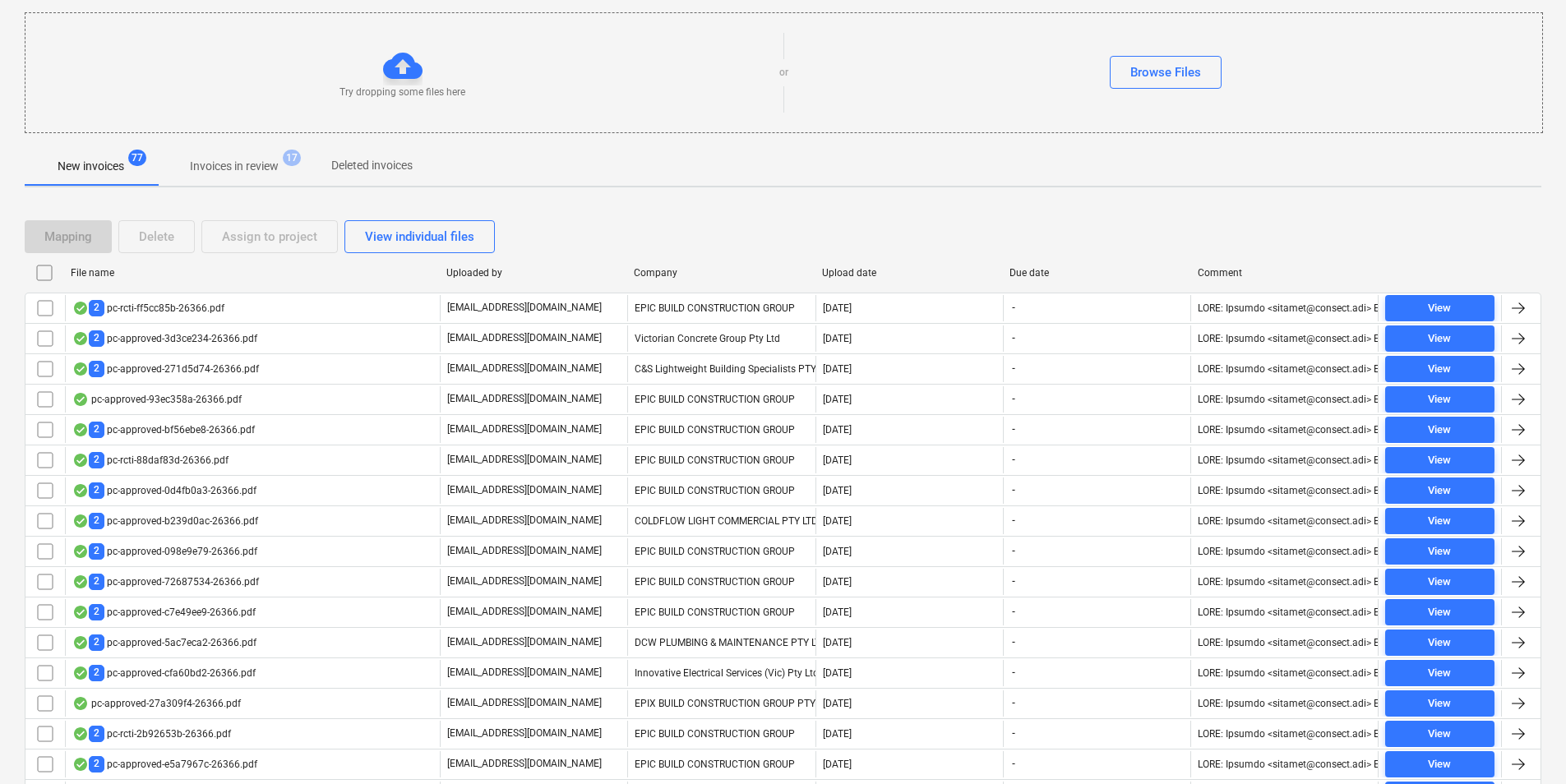
checkbox input "false"
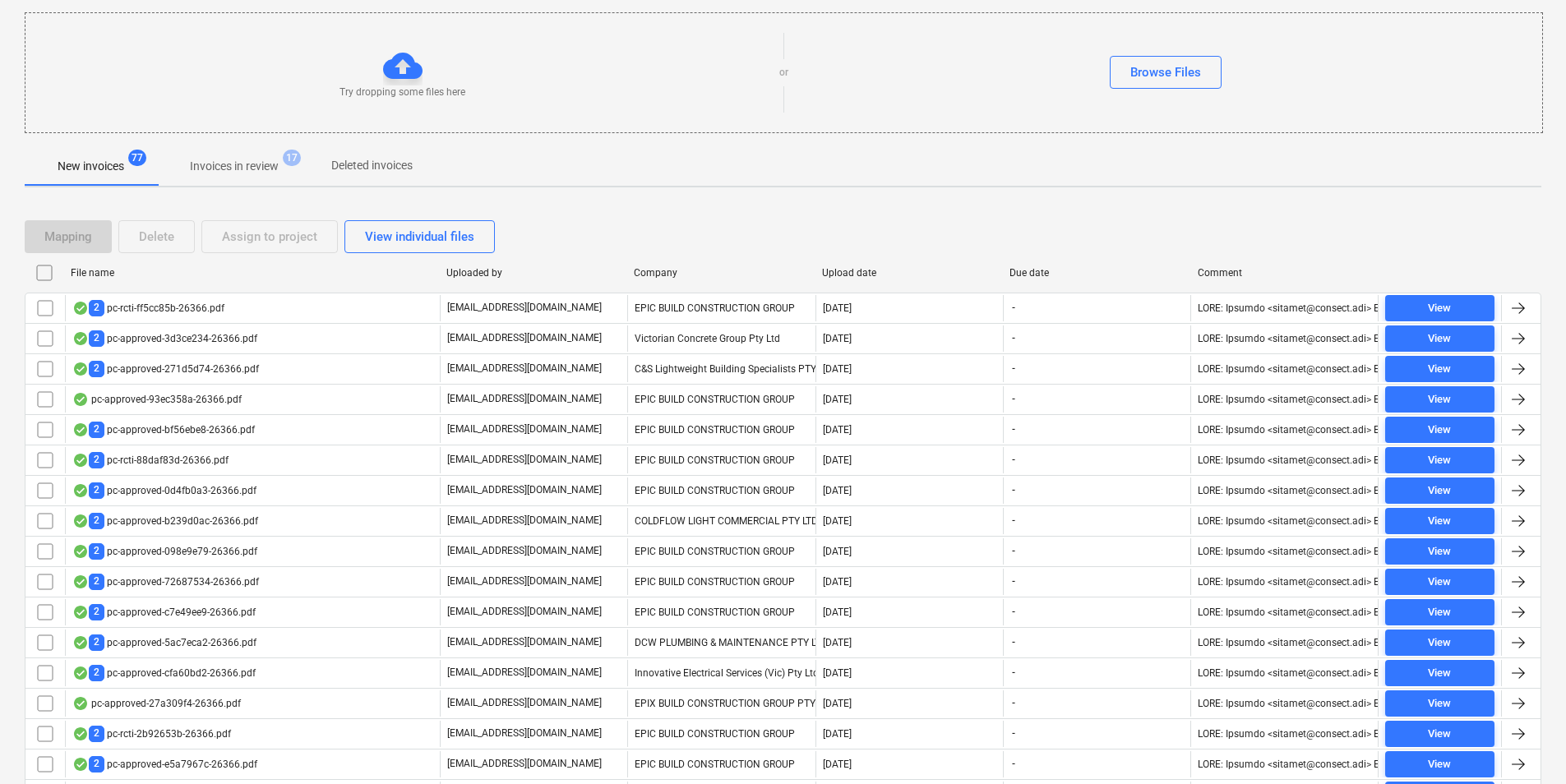
checkbox input "false"
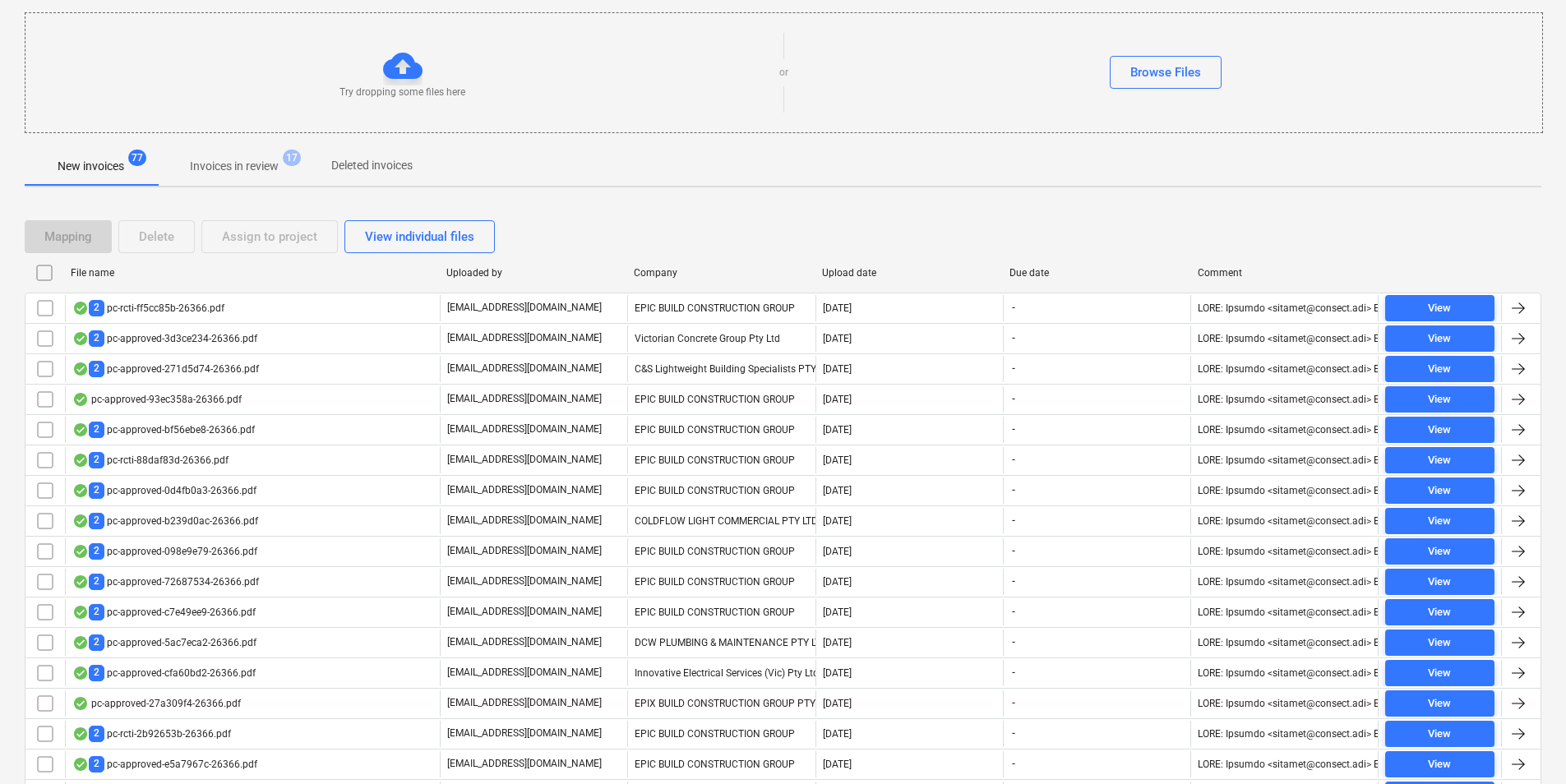
checkbox input "false"
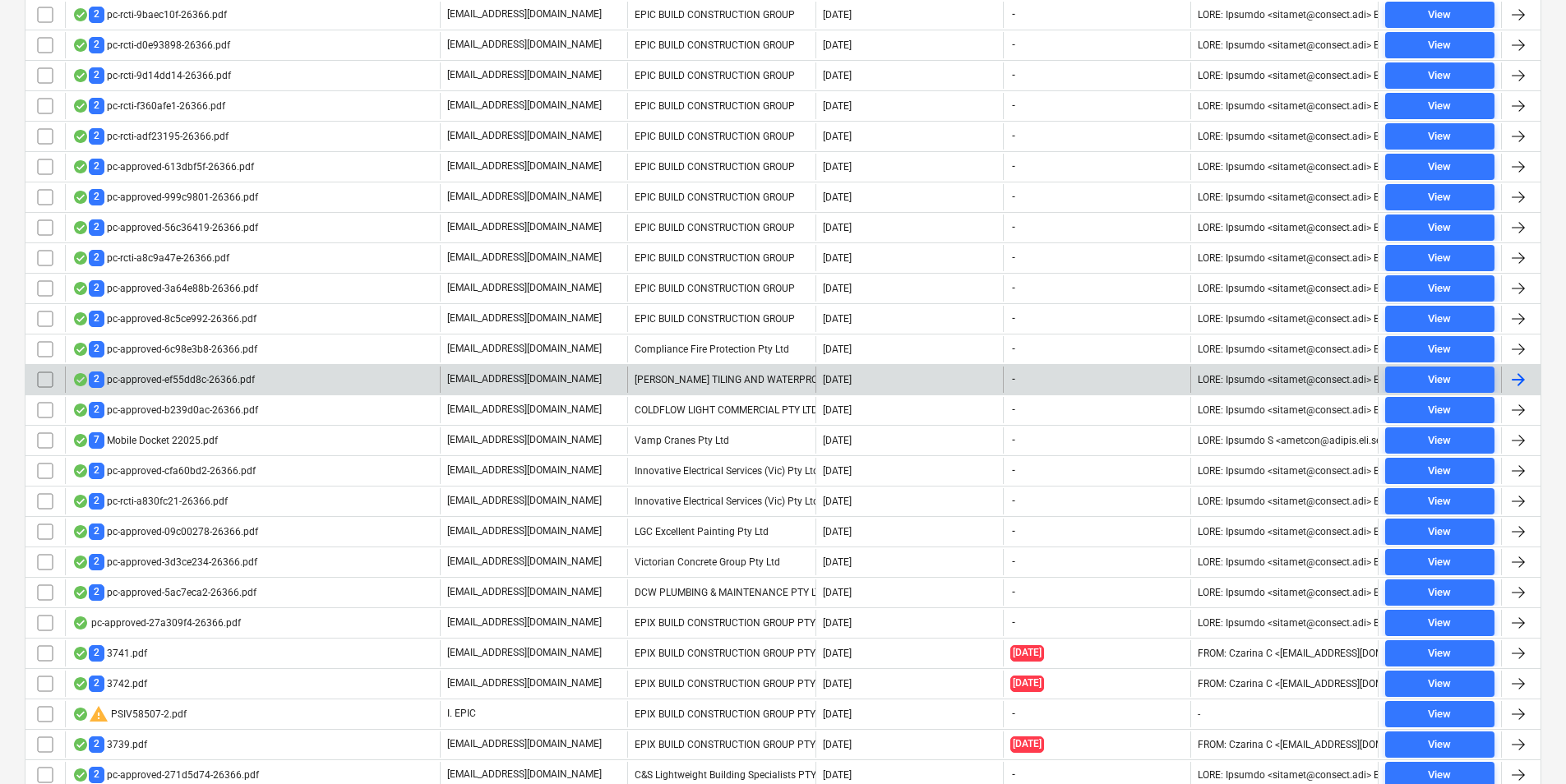
scroll to position [888, 0]
